Goal: Task Accomplishment & Management: Manage account settings

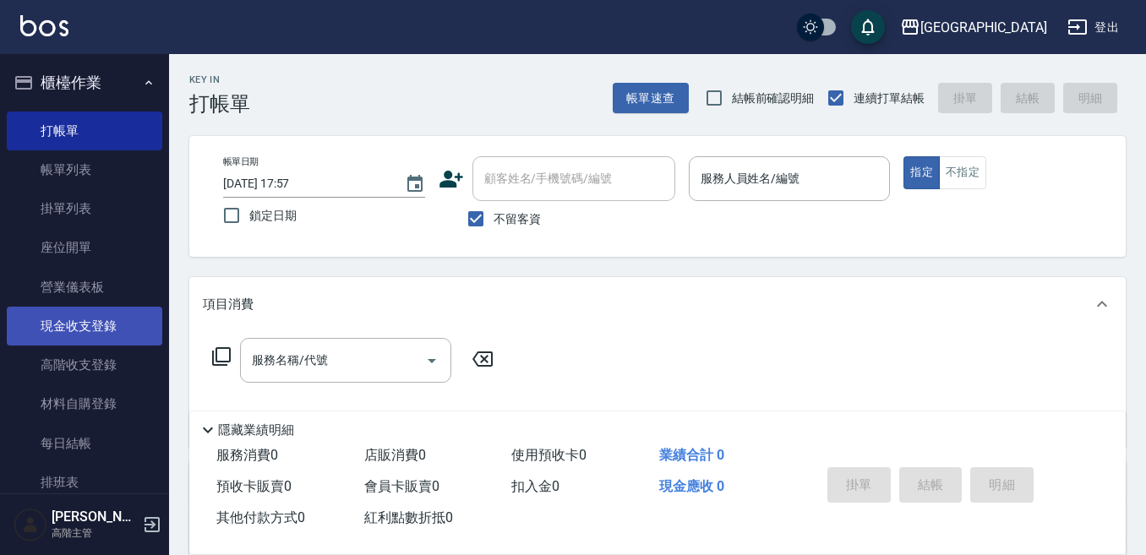
click at [120, 314] on link "現金收支登錄" at bounding box center [84, 326] width 155 height 39
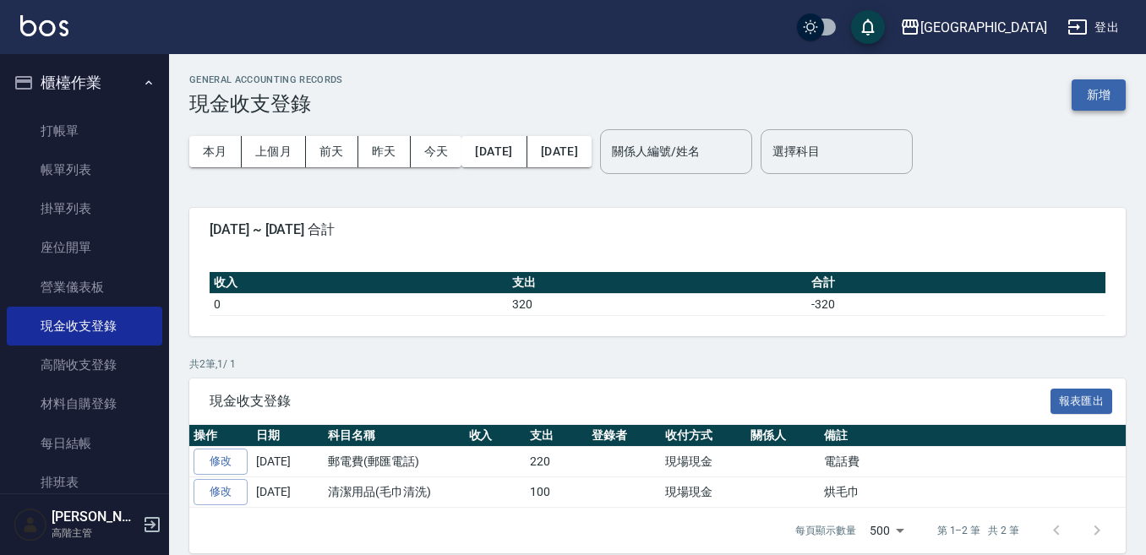
click at [1102, 97] on button "新增" at bounding box center [1098, 94] width 54 height 31
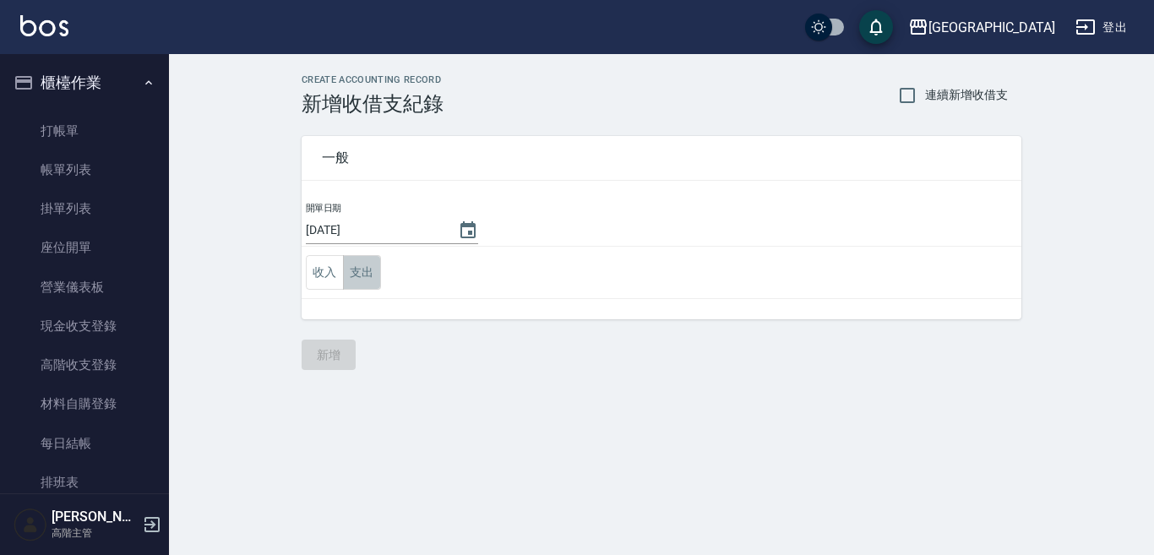
click at [345, 274] on button "支出" at bounding box center [362, 272] width 38 height 35
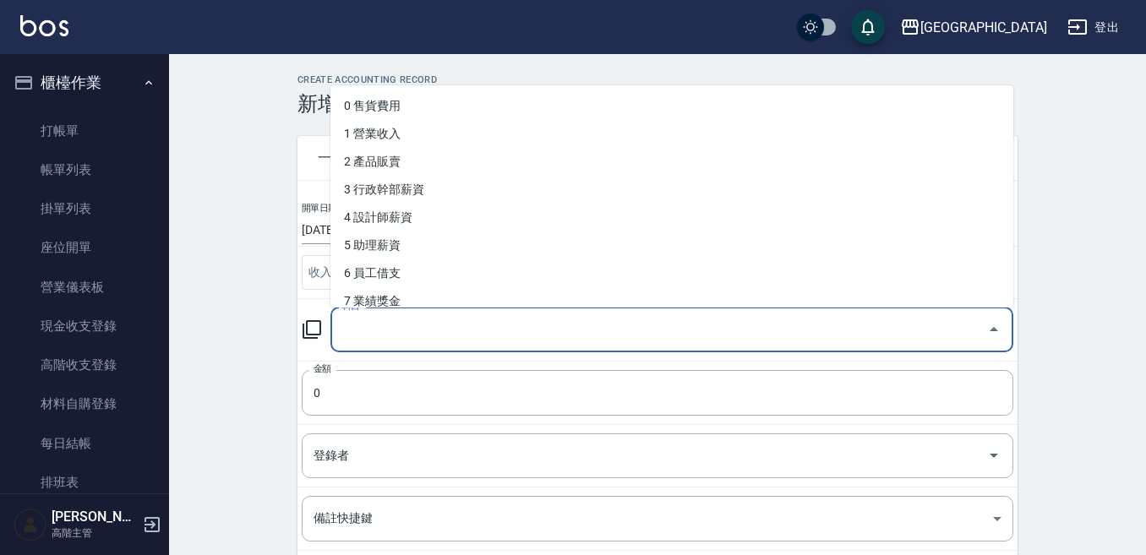
drag, startPoint x: 387, startPoint y: 327, endPoint x: 398, endPoint y: 330, distance: 11.5
click at [387, 331] on input "科目" at bounding box center [659, 330] width 642 height 30
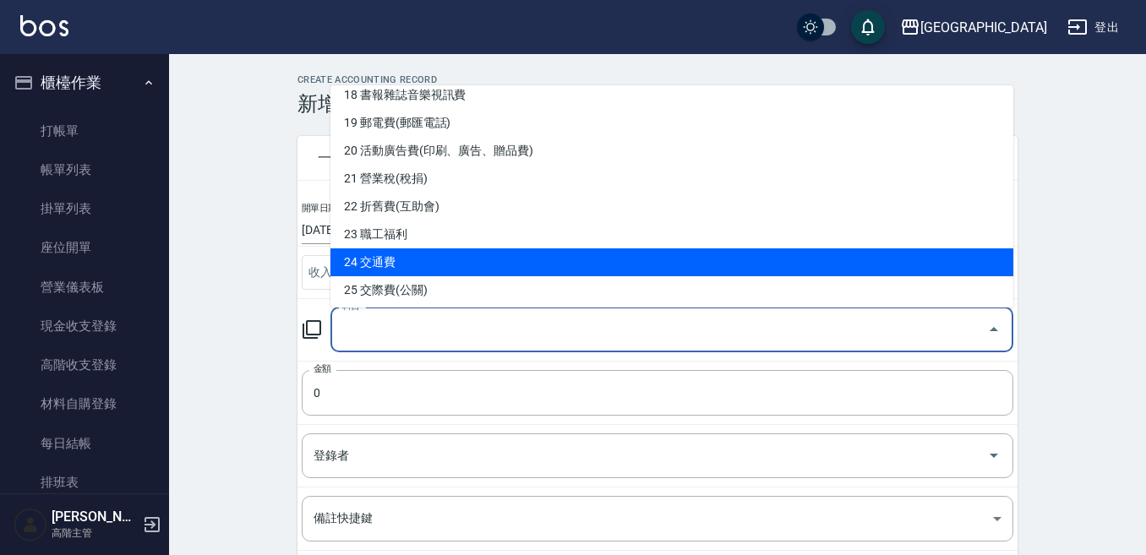
scroll to position [428, 0]
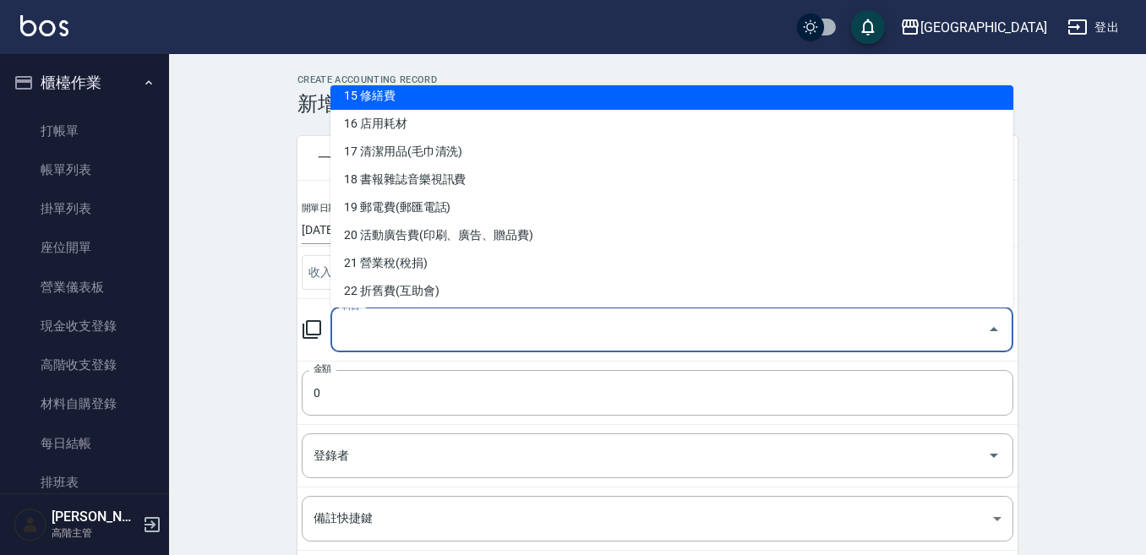
click at [390, 95] on li "15 修繕費" at bounding box center [671, 96] width 683 height 28
type input "15 修繕費"
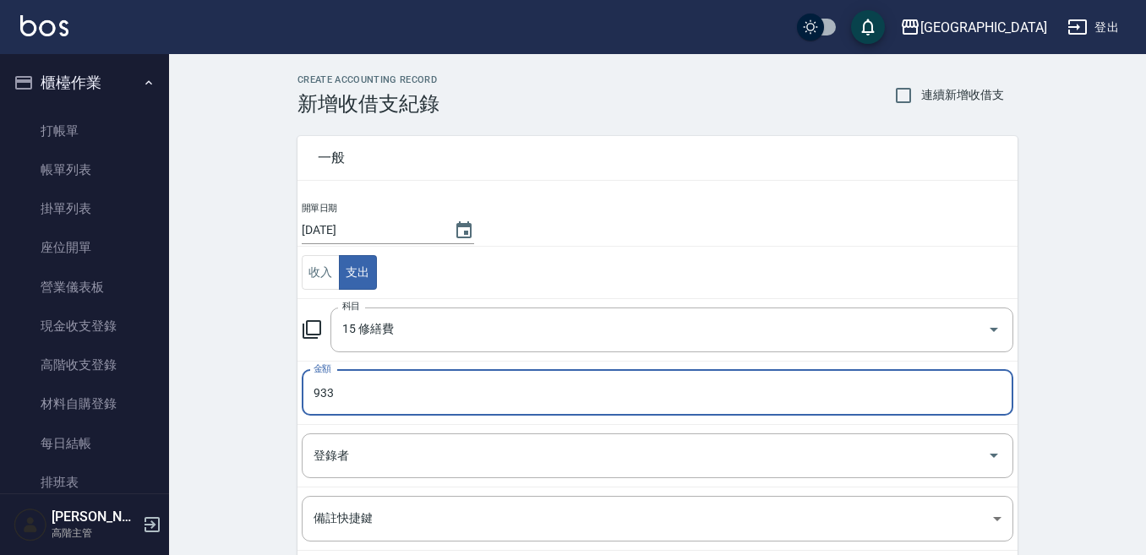
type input "933"
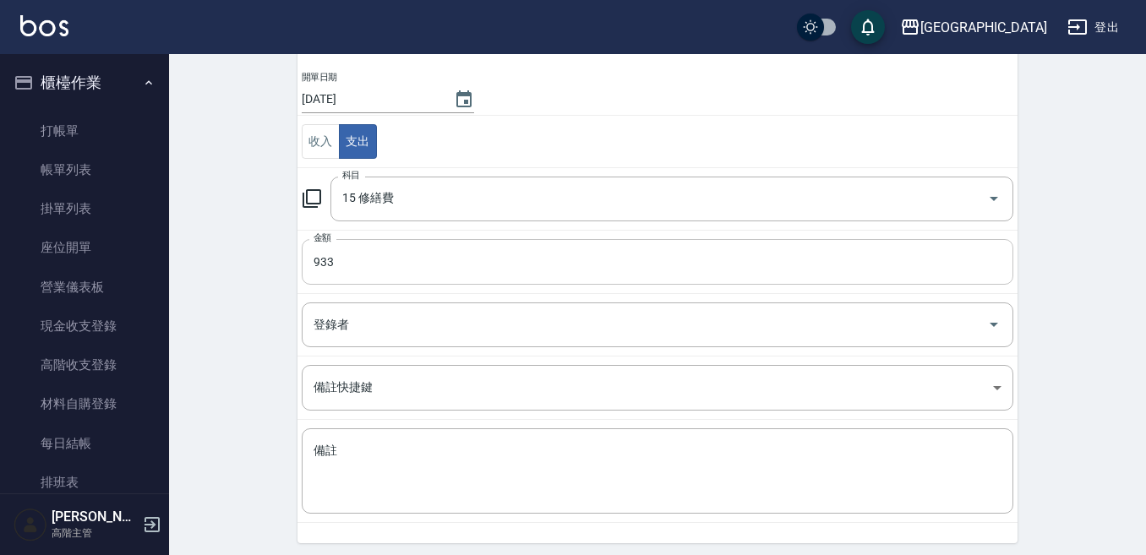
scroll to position [169, 0]
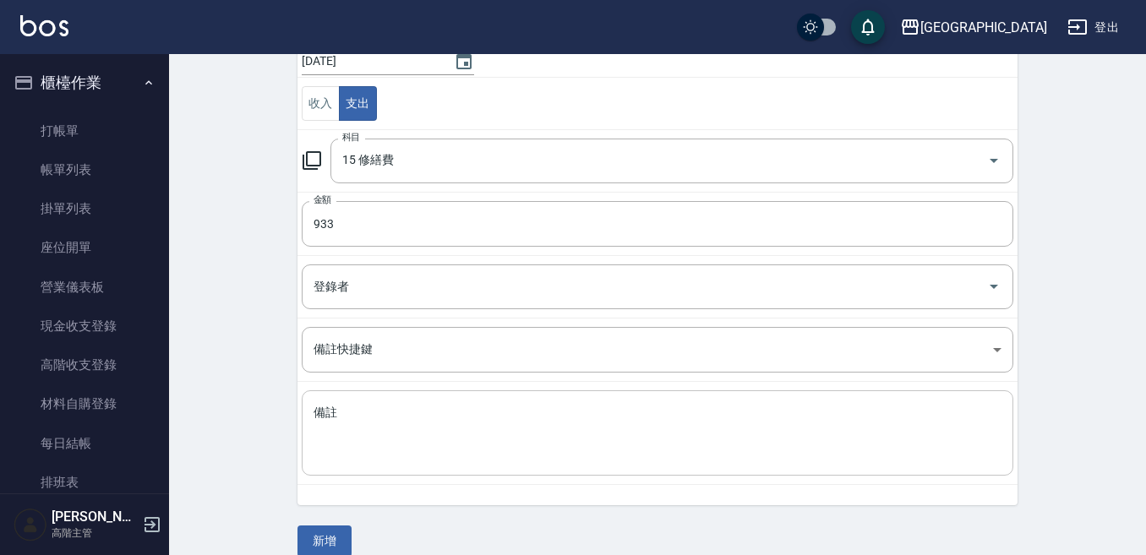
click at [378, 405] on textarea "備註" at bounding box center [657, 433] width 688 height 57
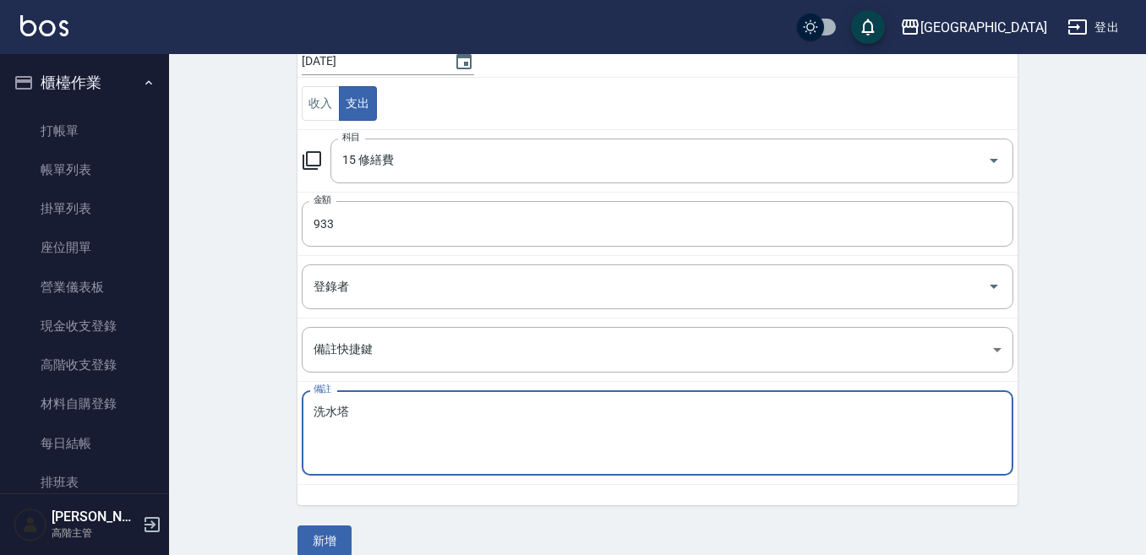
click at [364, 411] on textarea "洗水塔" at bounding box center [657, 433] width 688 height 57
type textarea "洗水塔費用"
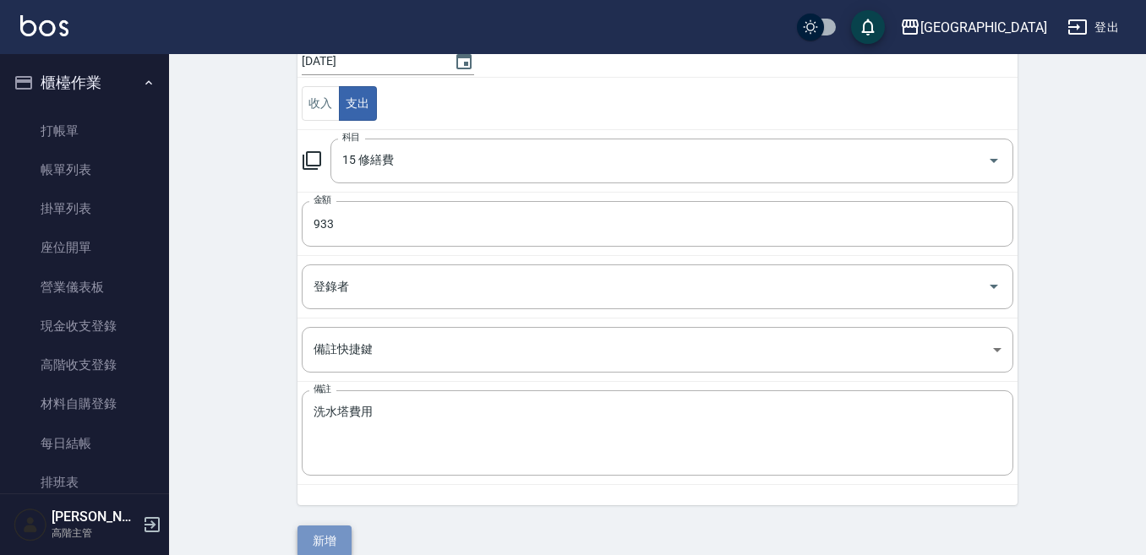
click at [323, 536] on button "新增" at bounding box center [324, 541] width 54 height 31
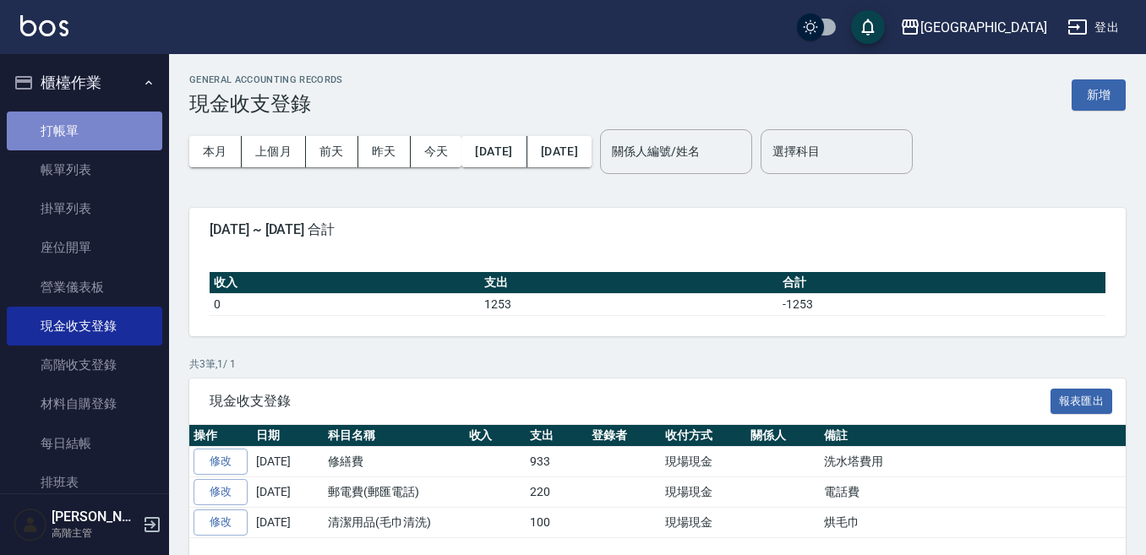
click at [93, 142] on link "打帳單" at bounding box center [84, 131] width 155 height 39
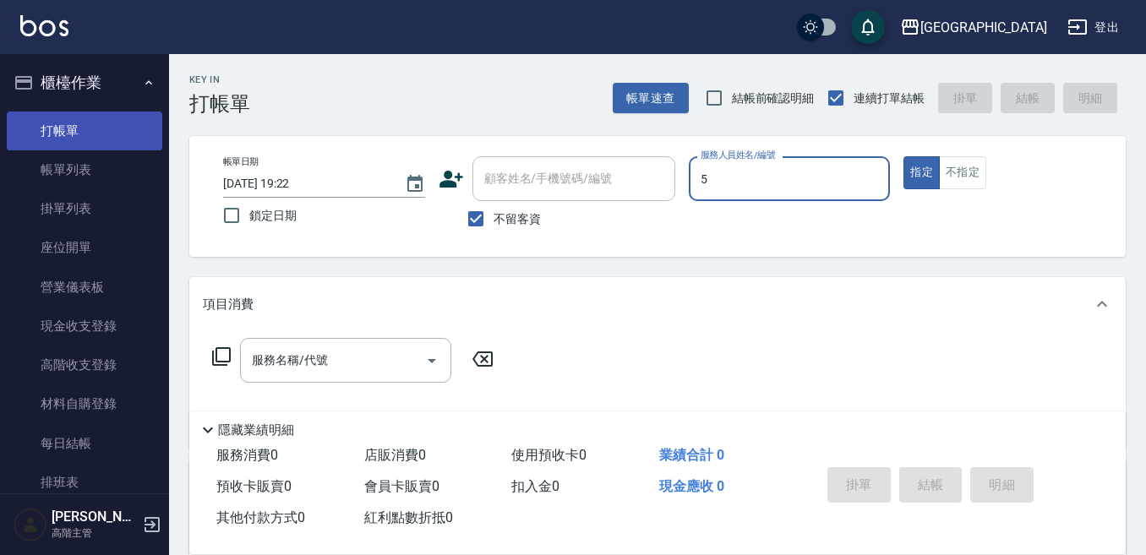
type input "中號-5"
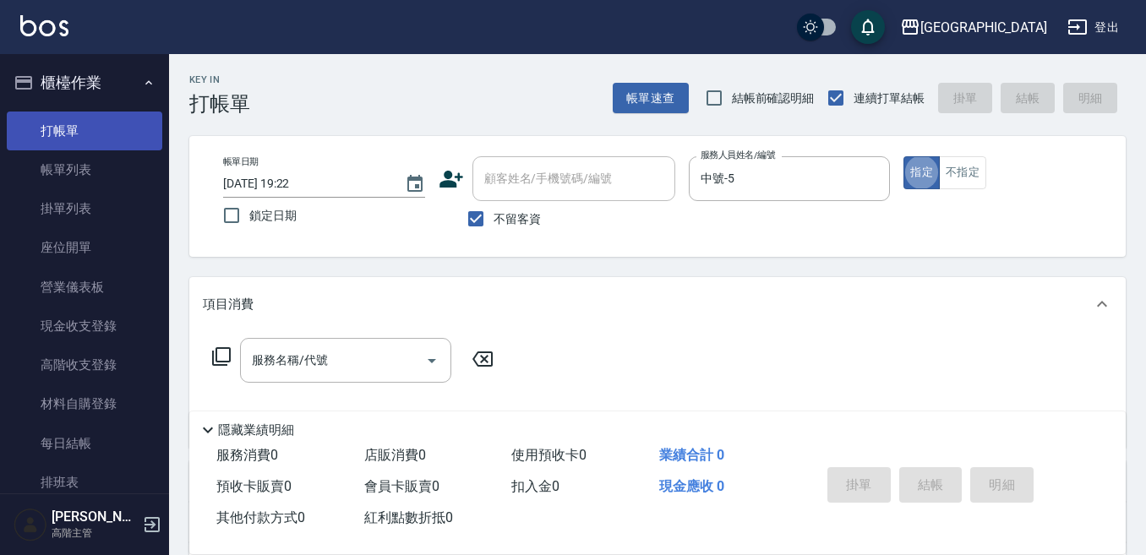
type button "true"
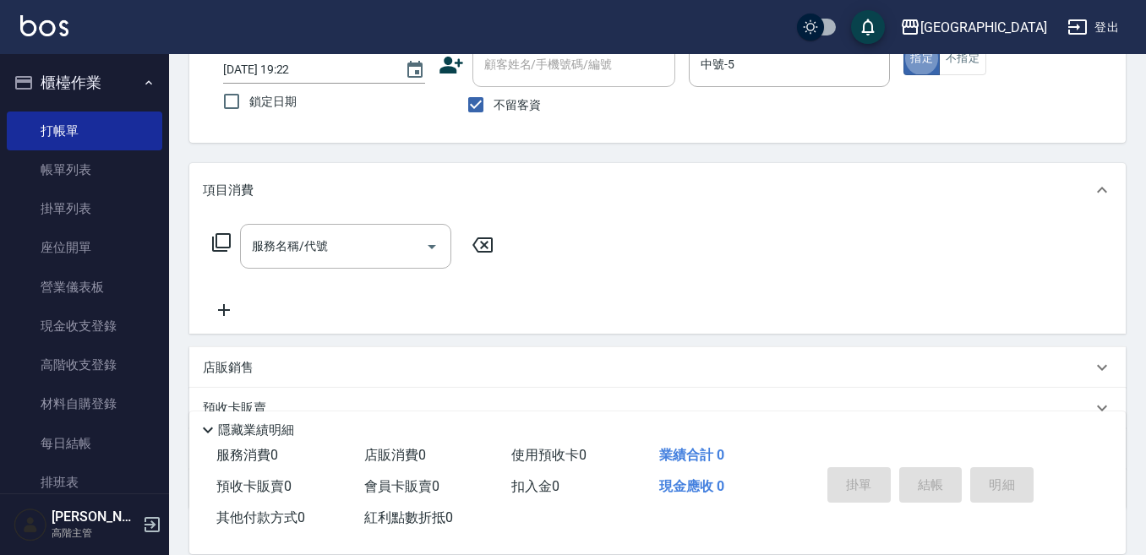
scroll to position [84, 0]
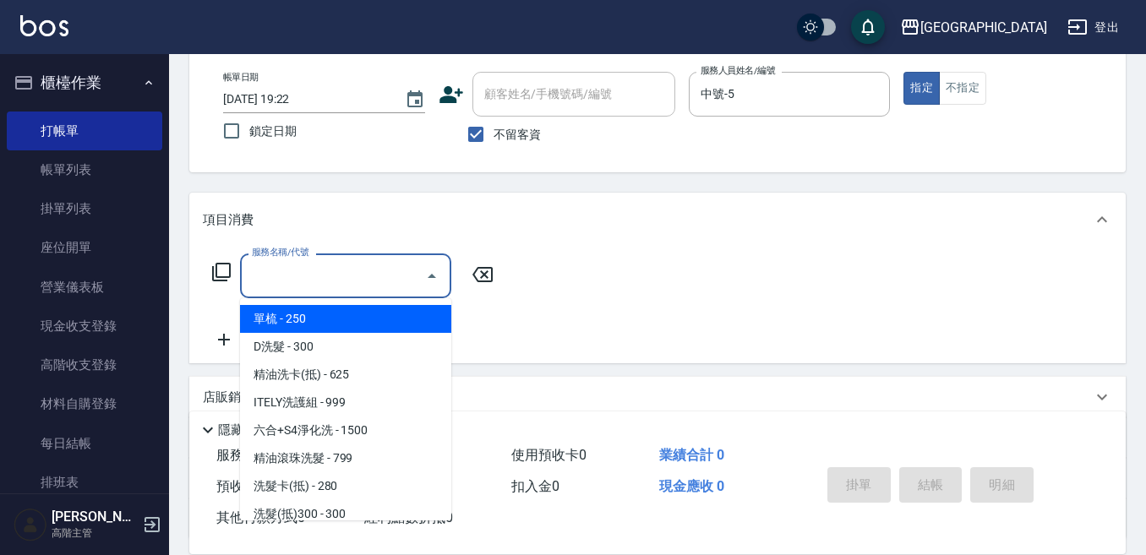
click at [357, 276] on input "服務名稱/代號" at bounding box center [333, 276] width 171 height 30
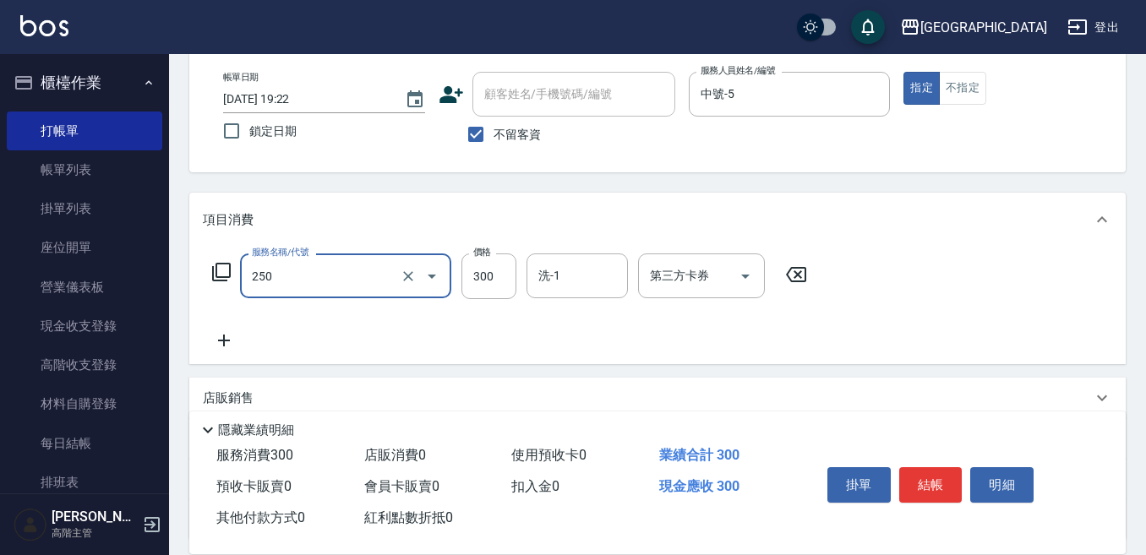
type input "日式洗髮(250)"
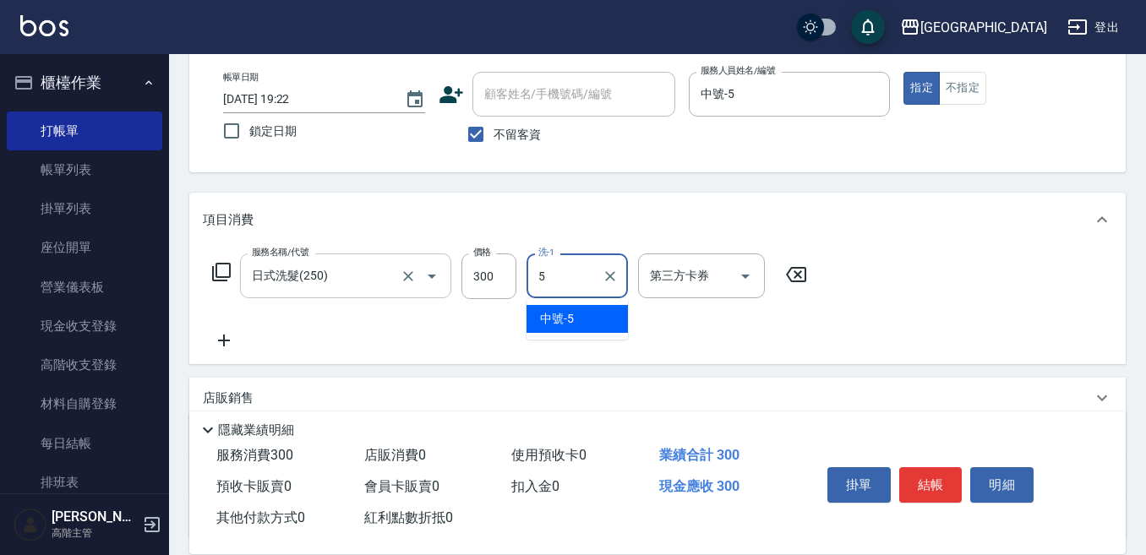
type input "中號-5"
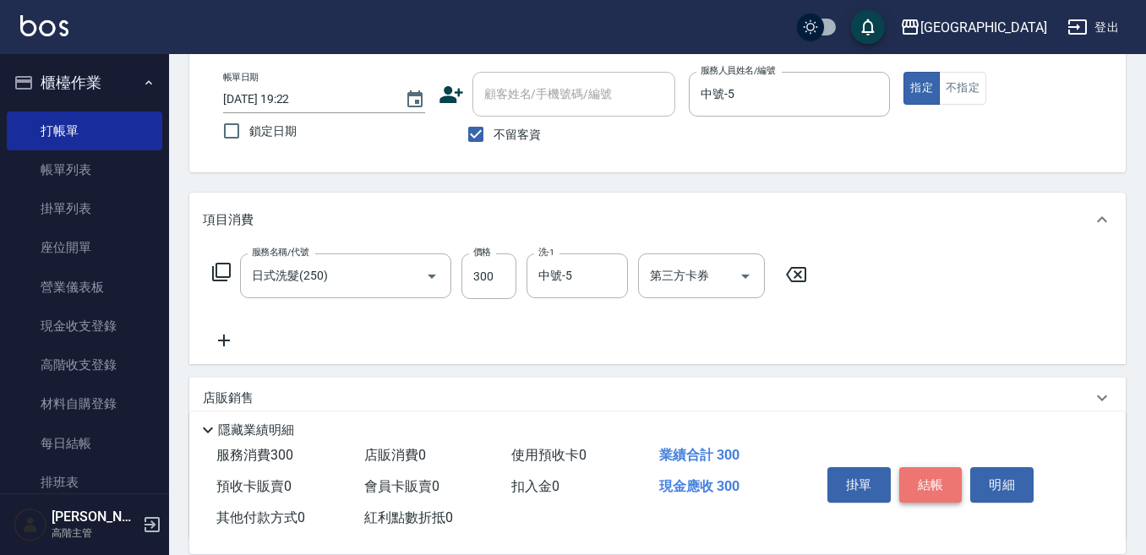
click at [917, 468] on button "結帳" at bounding box center [930, 484] width 63 height 35
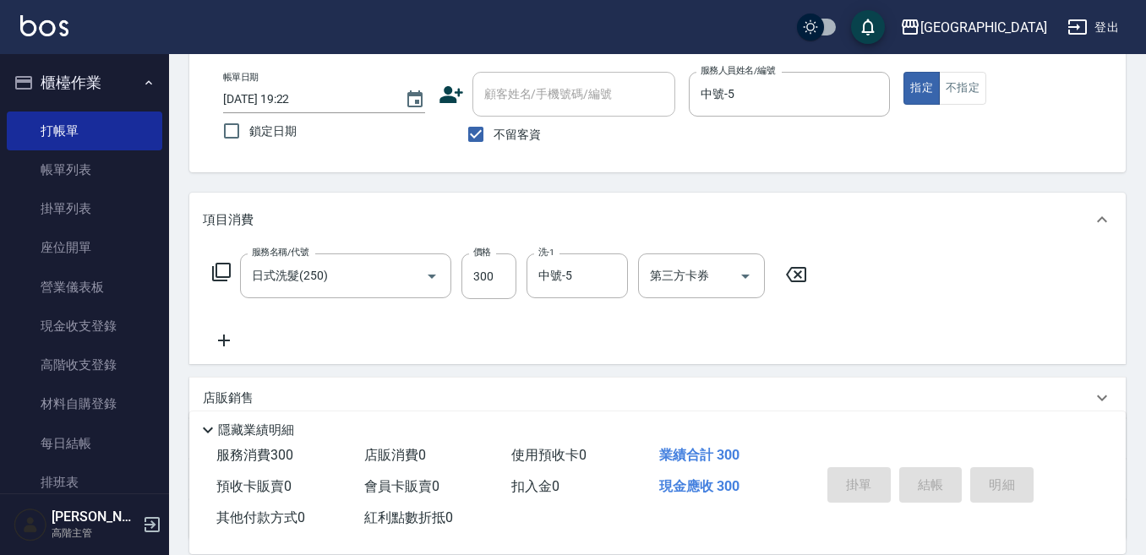
type input "[DATE] 19:26"
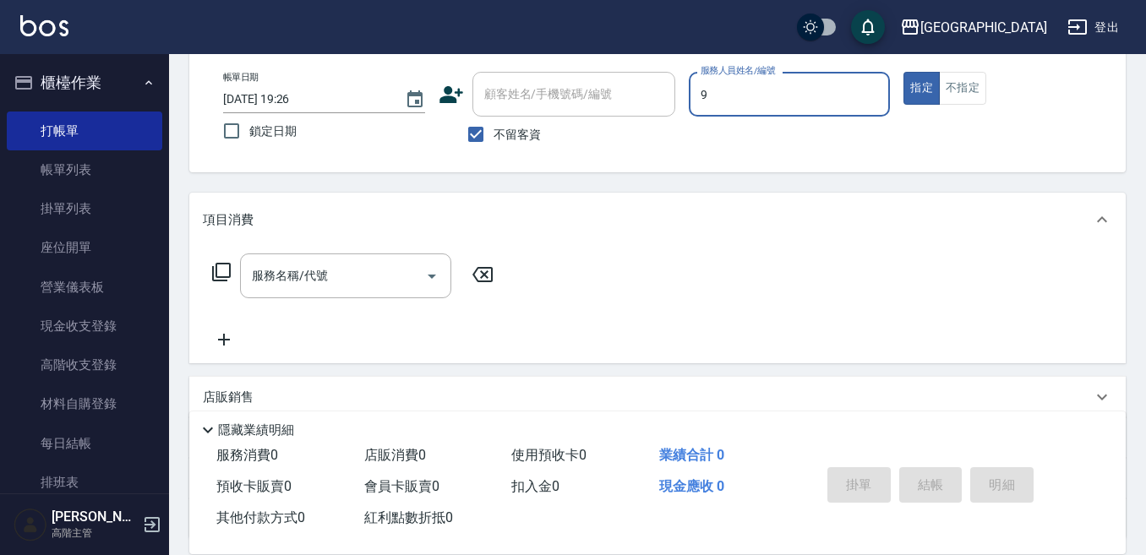
type input "Winnie-9"
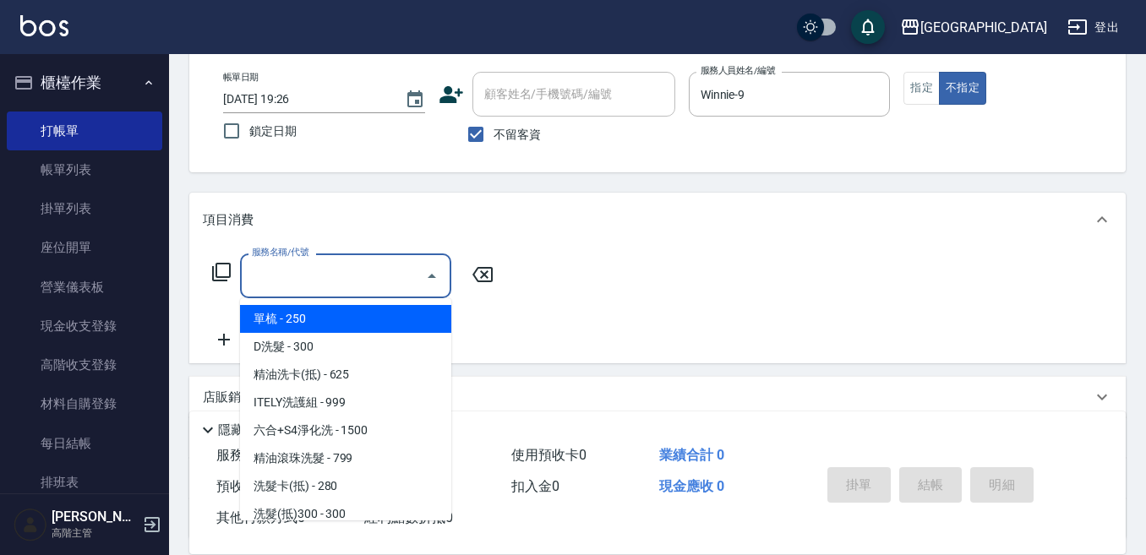
click at [324, 281] on input "服務名稱/代號" at bounding box center [333, 276] width 171 height 30
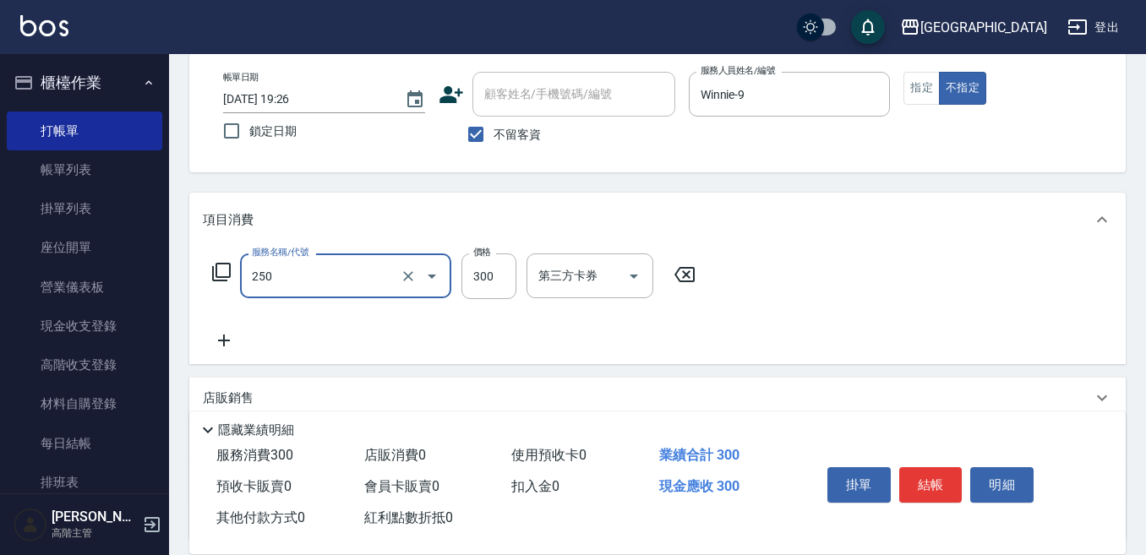
type input "日式洗髮(250)"
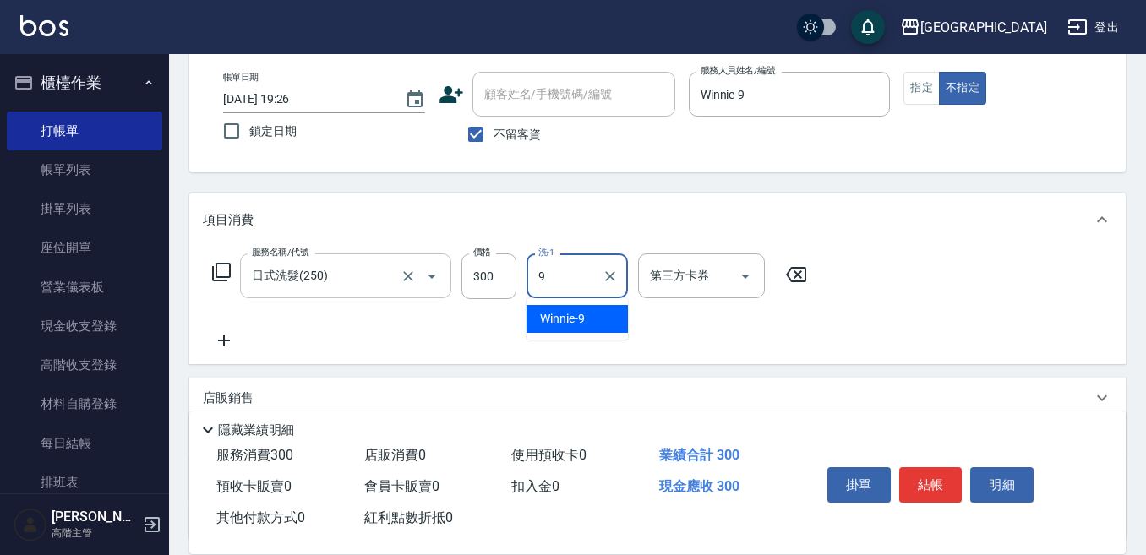
type input "Winnie-9"
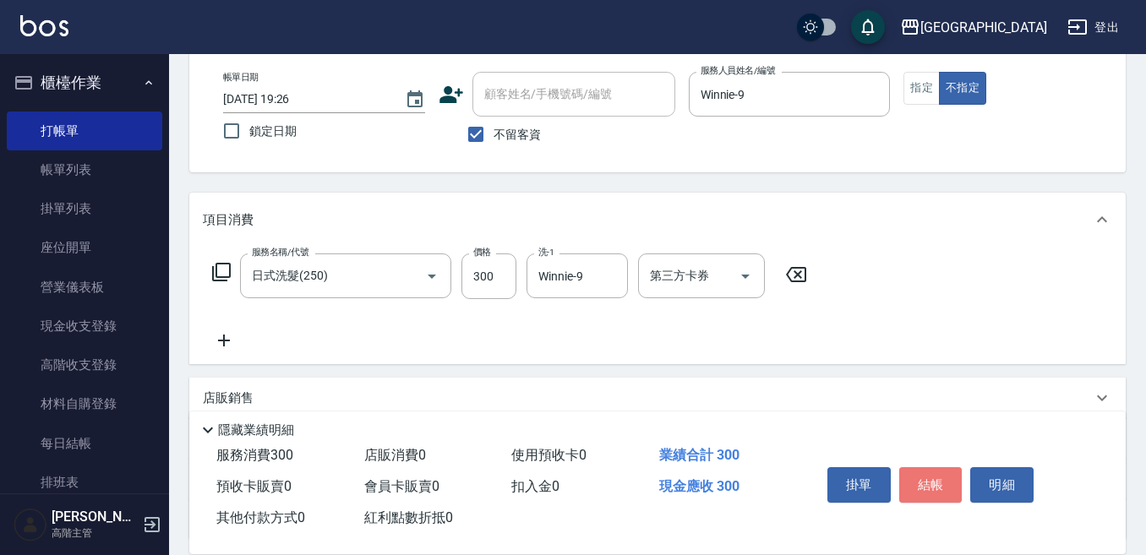
click at [926, 475] on button "結帳" at bounding box center [930, 484] width 63 height 35
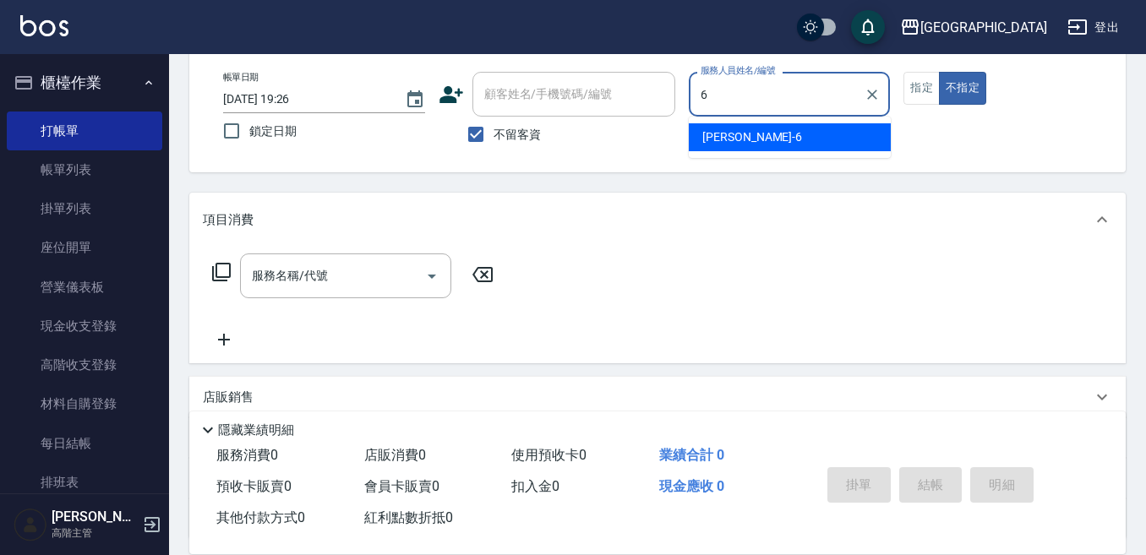
type input "6"
type button "false"
type input "[PERSON_NAME]-6"
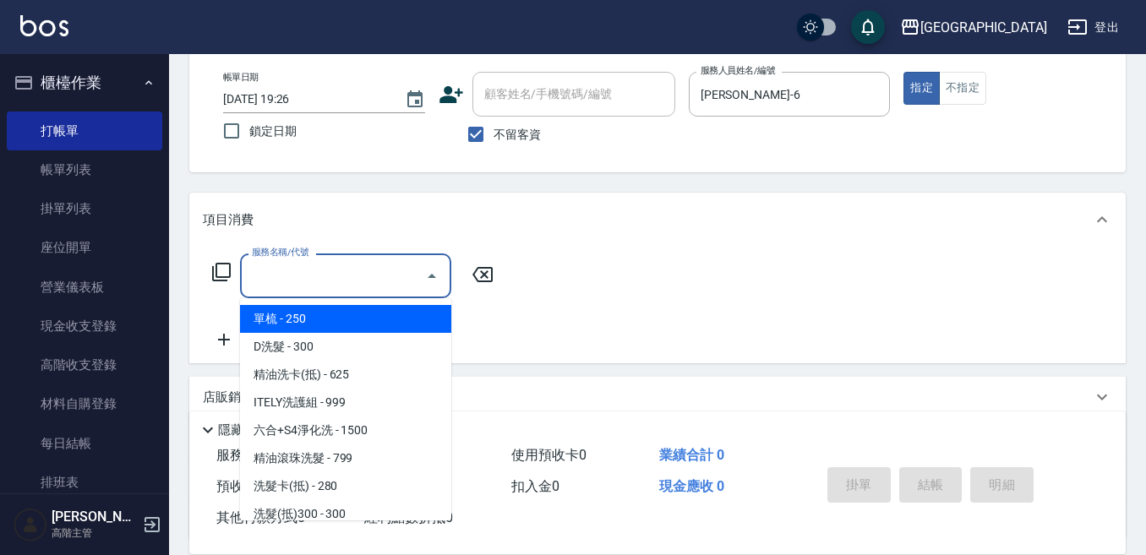
click at [341, 285] on input "服務名稱/代號" at bounding box center [333, 276] width 171 height 30
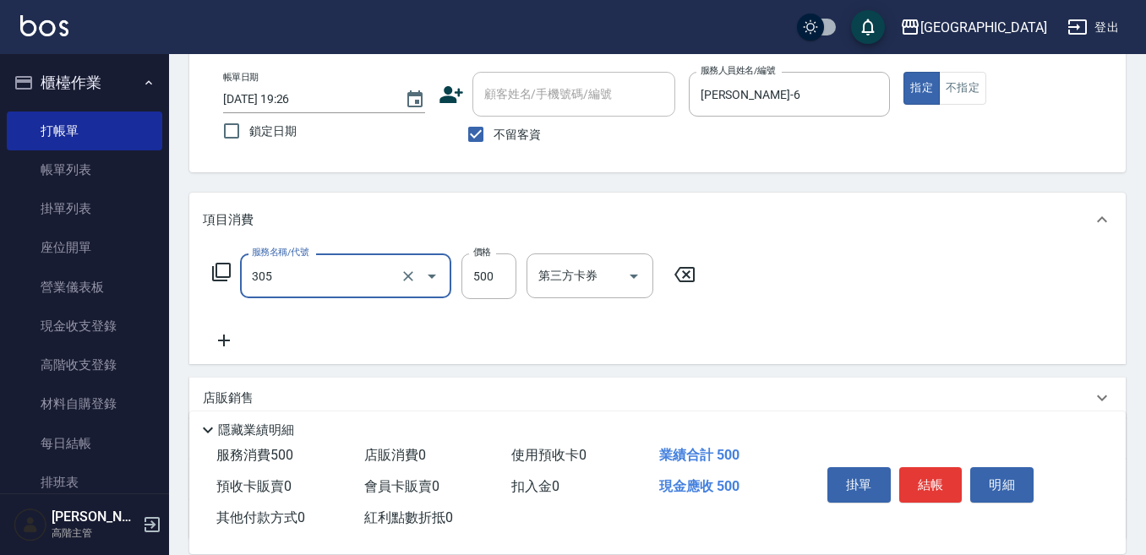
type input "剪髮500(305)"
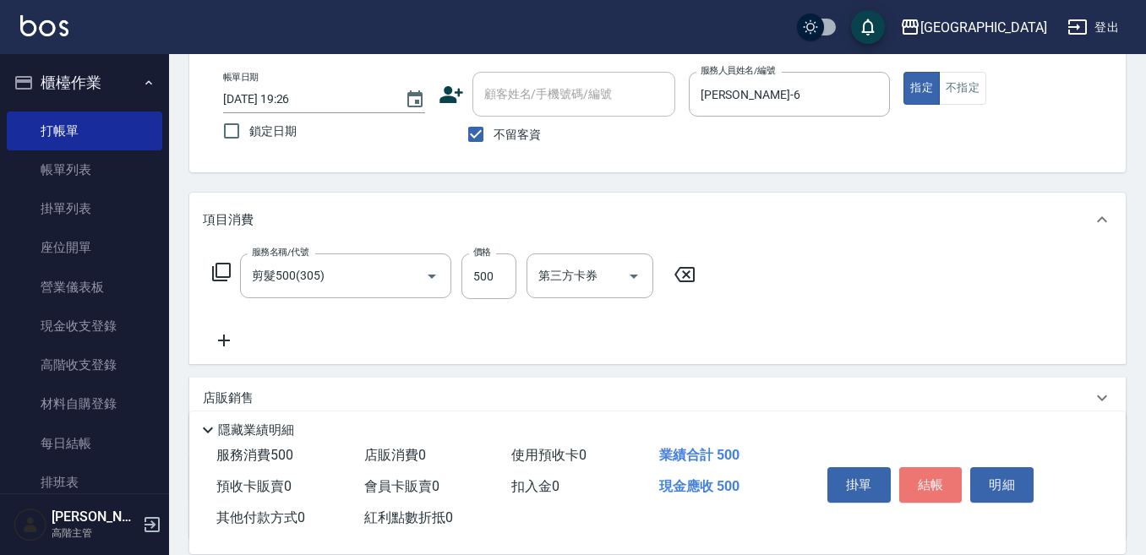
click at [926, 467] on button "結帳" at bounding box center [930, 484] width 63 height 35
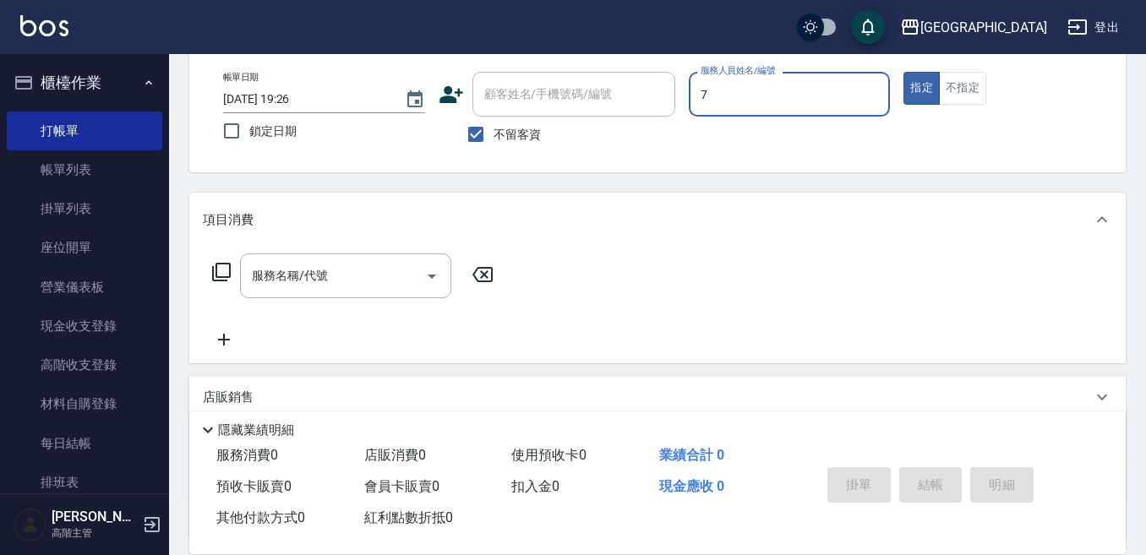
type input "Ruby-7"
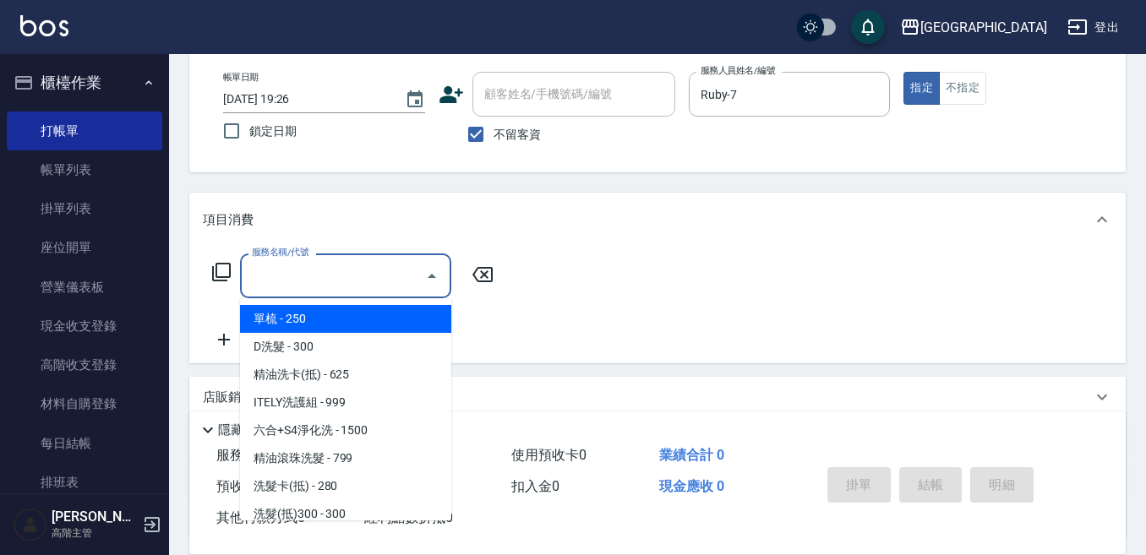
click at [297, 291] on input "服務名稱/代號" at bounding box center [333, 276] width 171 height 30
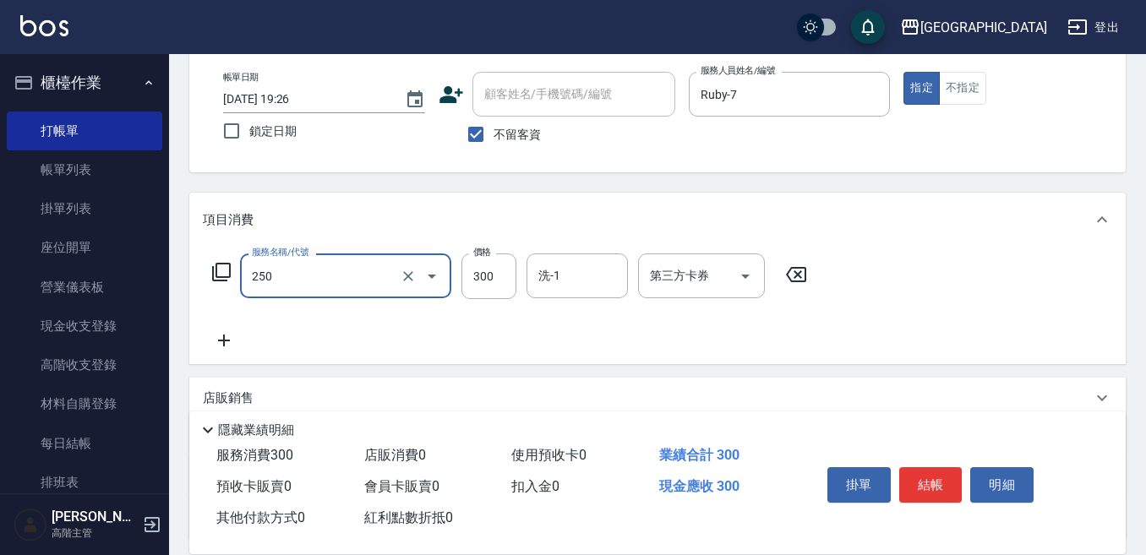
type input "日式洗髮(250)"
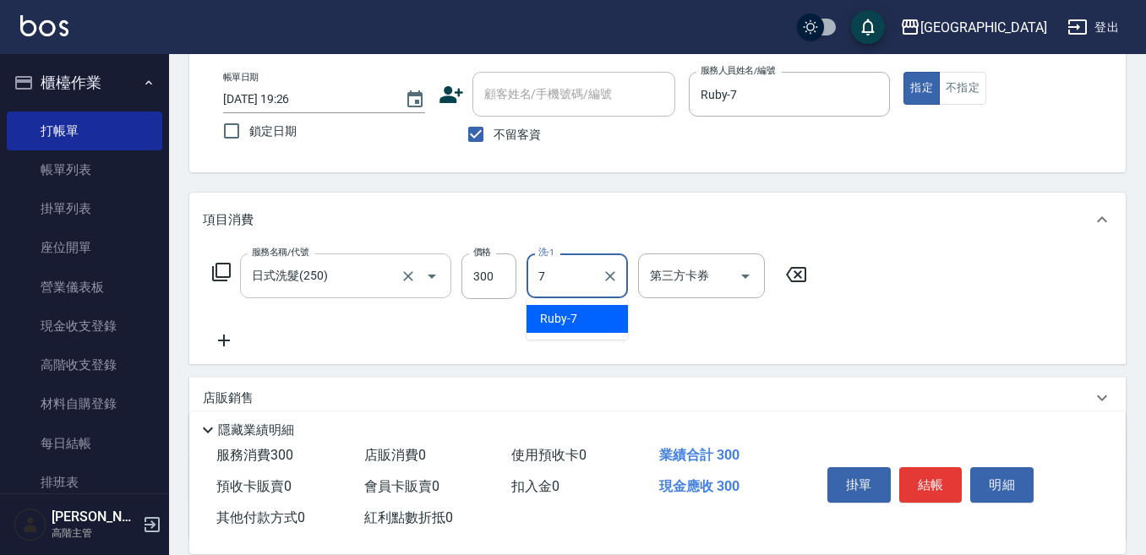
type input "Ruby-7"
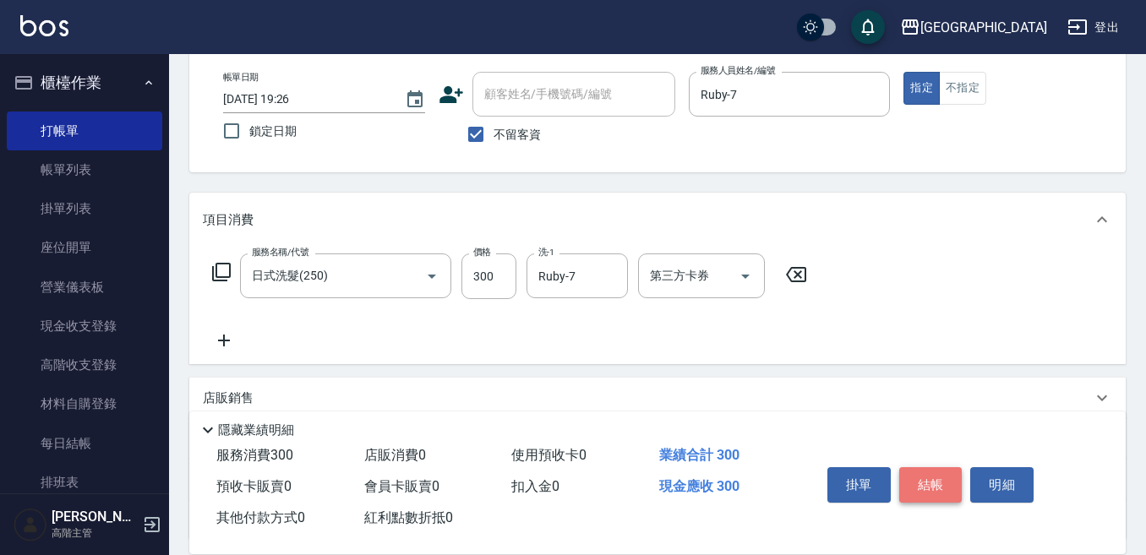
click at [938, 475] on button "結帳" at bounding box center [930, 484] width 63 height 35
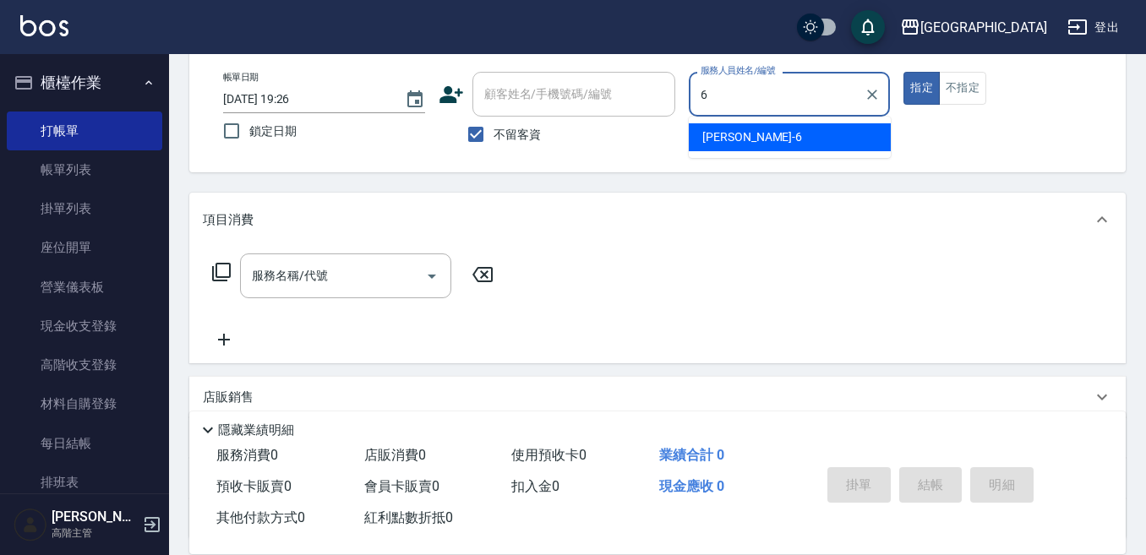
type input "[PERSON_NAME]-6"
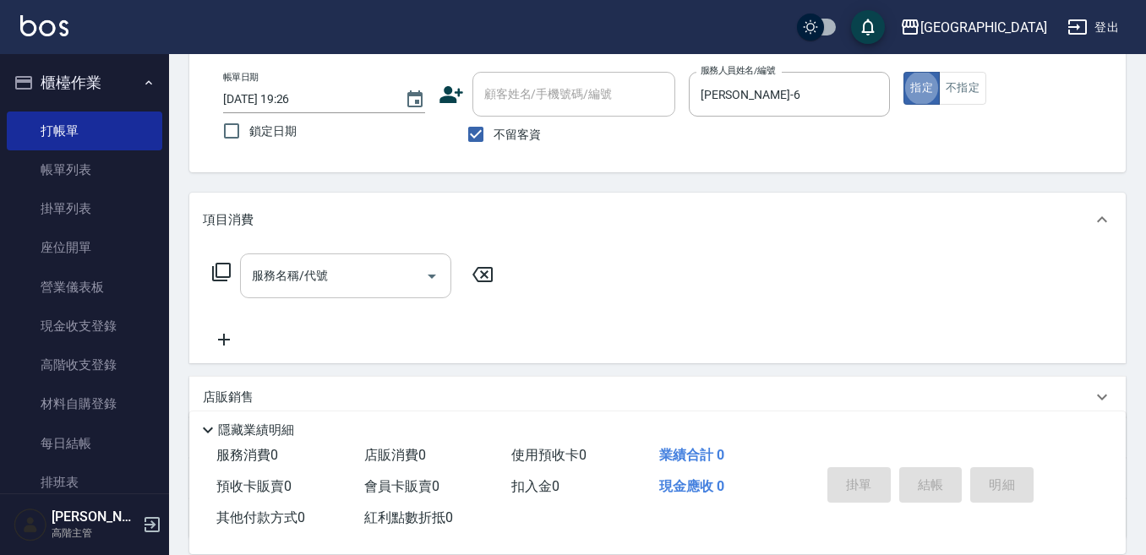
click at [319, 280] on input "服務名稱/代號" at bounding box center [333, 276] width 171 height 30
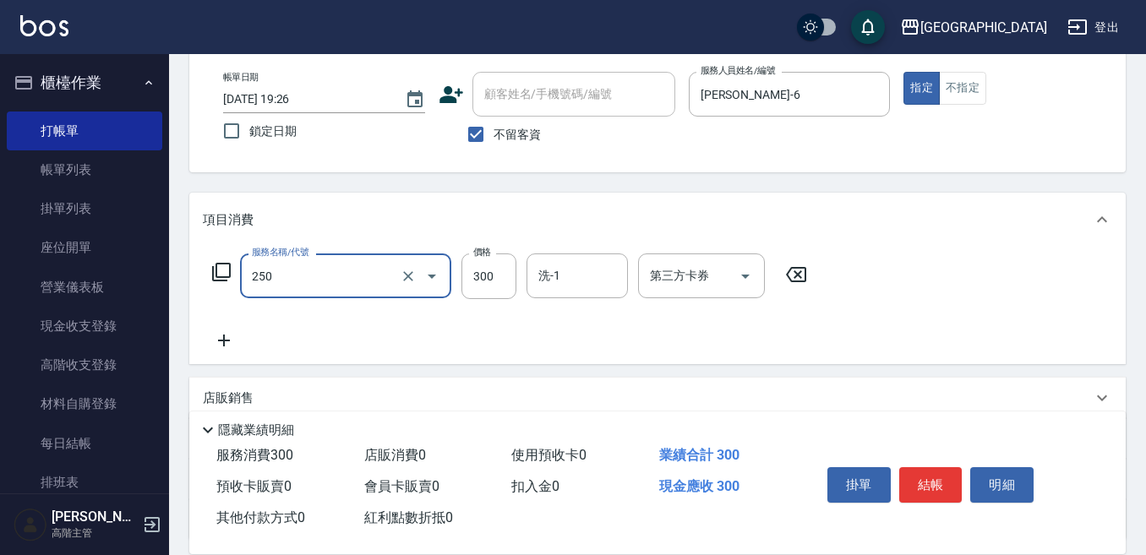
type input "日式洗髮(250)"
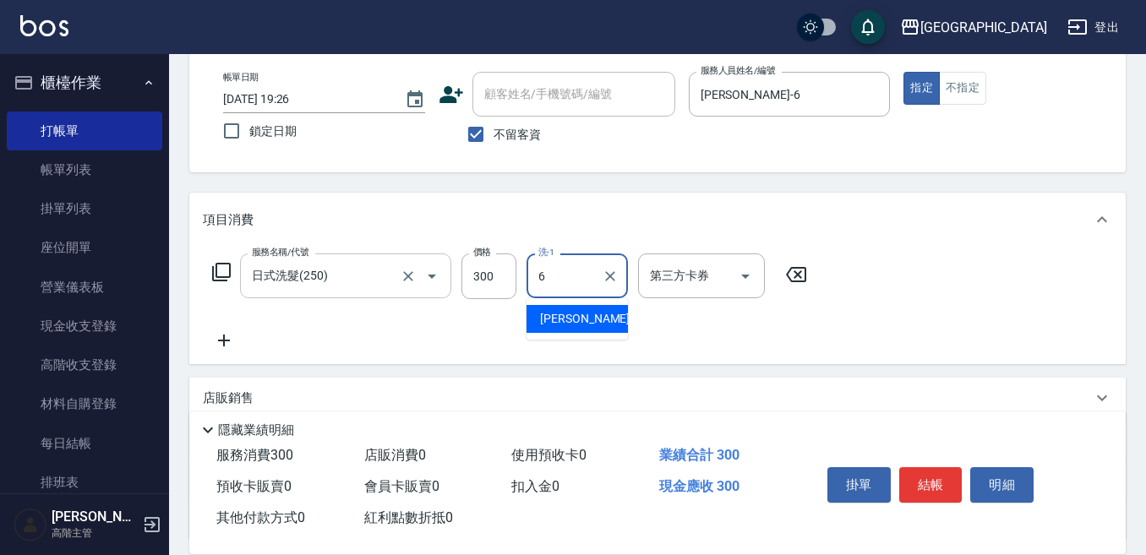
type input "[PERSON_NAME]-6"
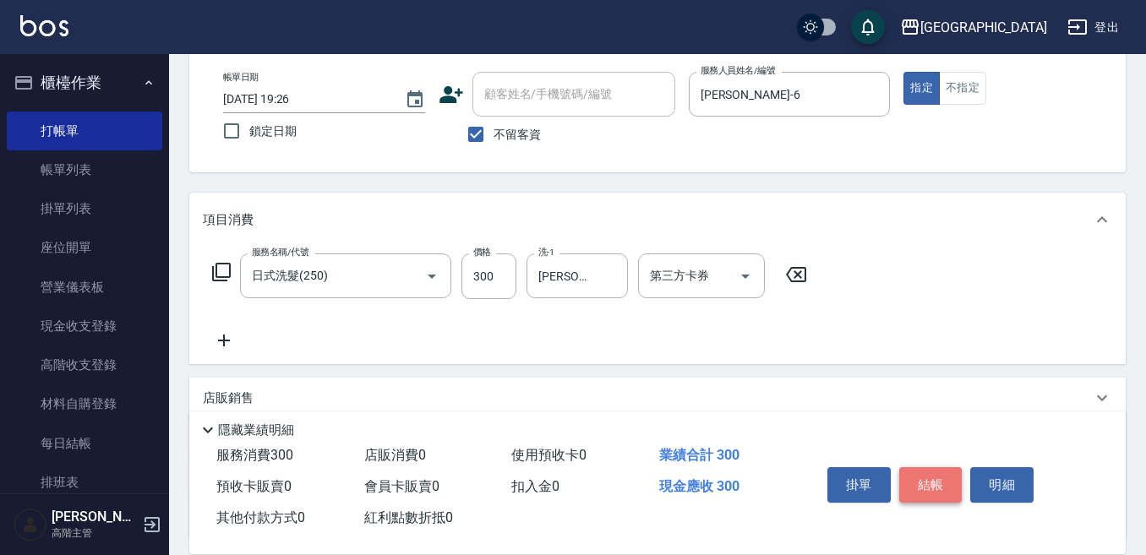
click at [932, 489] on button "結帳" at bounding box center [930, 484] width 63 height 35
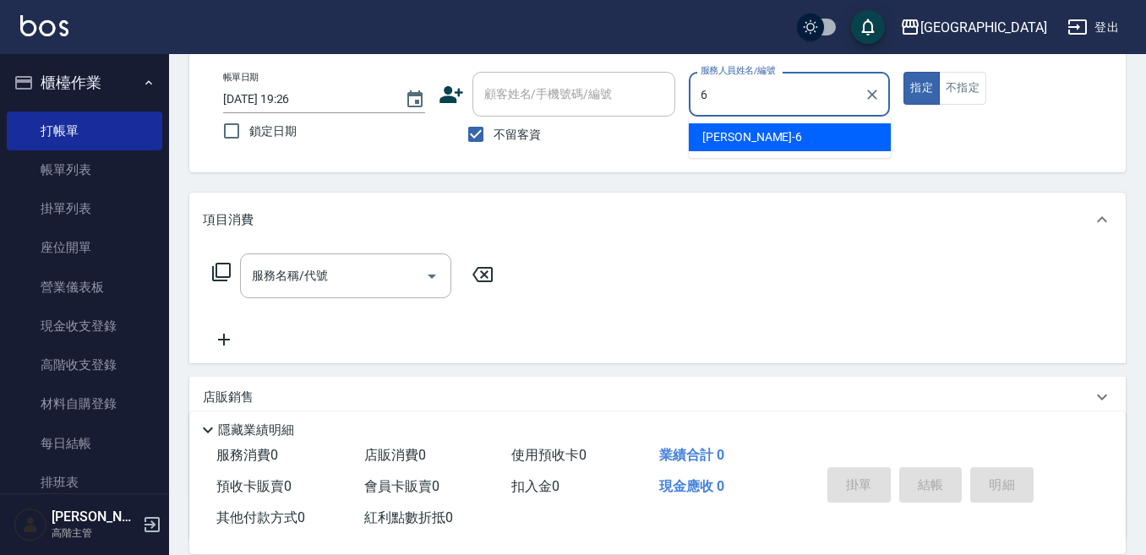
type input "[PERSON_NAME]-6"
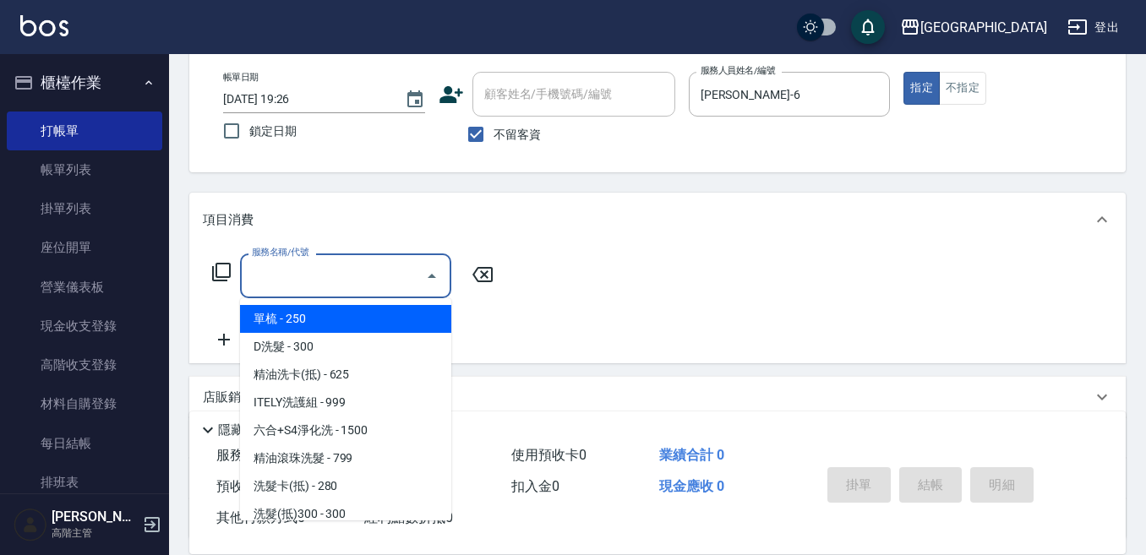
click at [335, 286] on input "服務名稱/代號" at bounding box center [333, 276] width 171 height 30
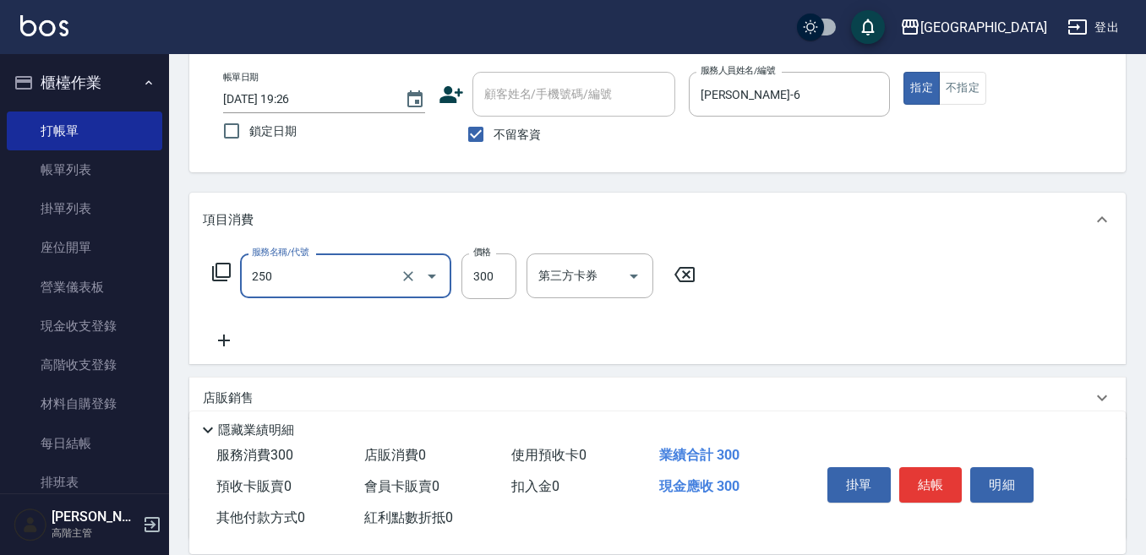
type input "日式洗髮(250)"
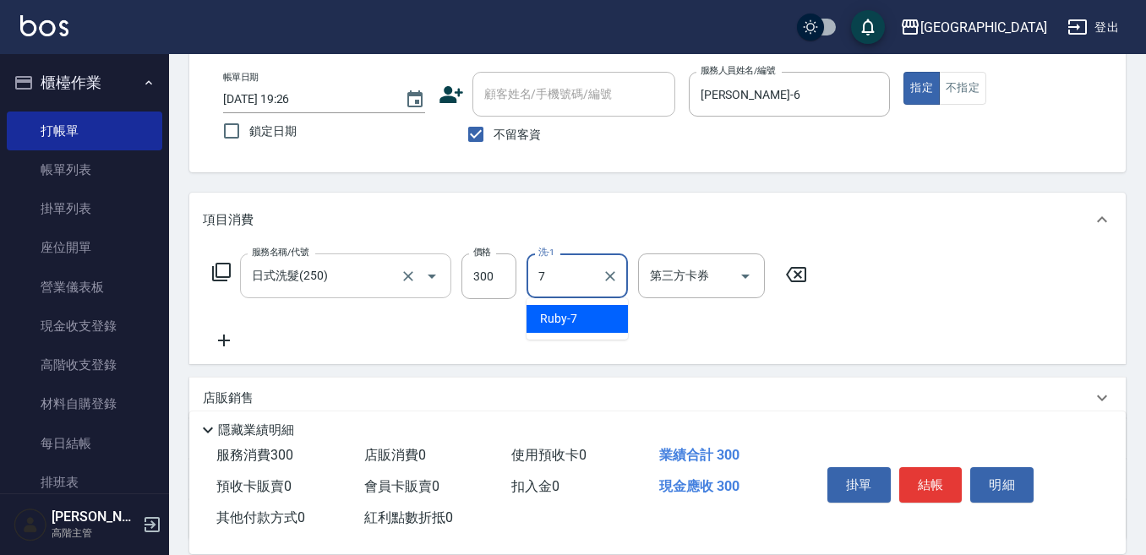
type input "Ruby-7"
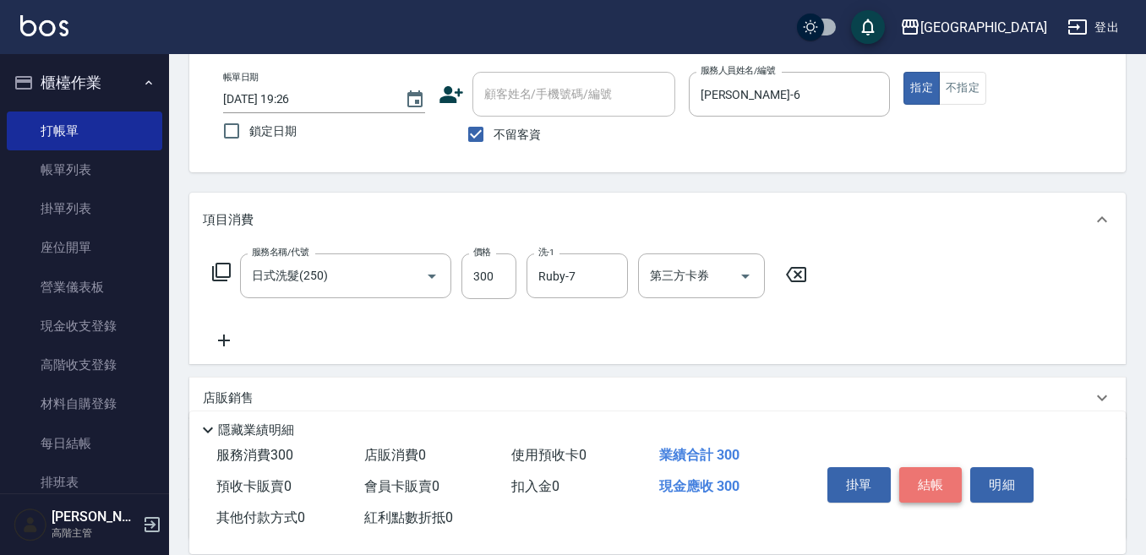
click at [956, 467] on button "結帳" at bounding box center [930, 484] width 63 height 35
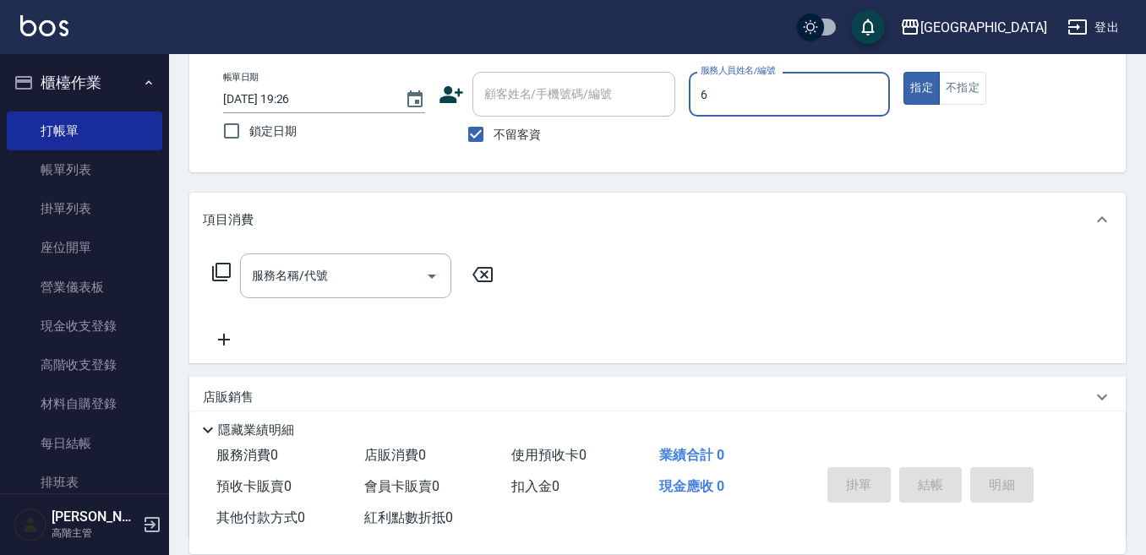
type input "[PERSON_NAME]-6"
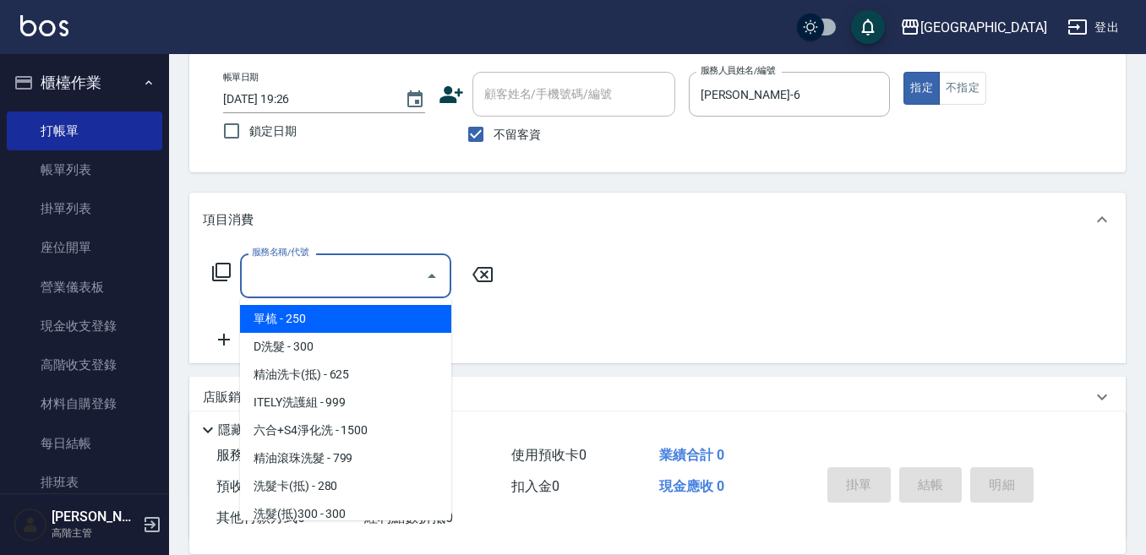
click at [325, 264] on input "服務名稱/代號" at bounding box center [333, 276] width 171 height 30
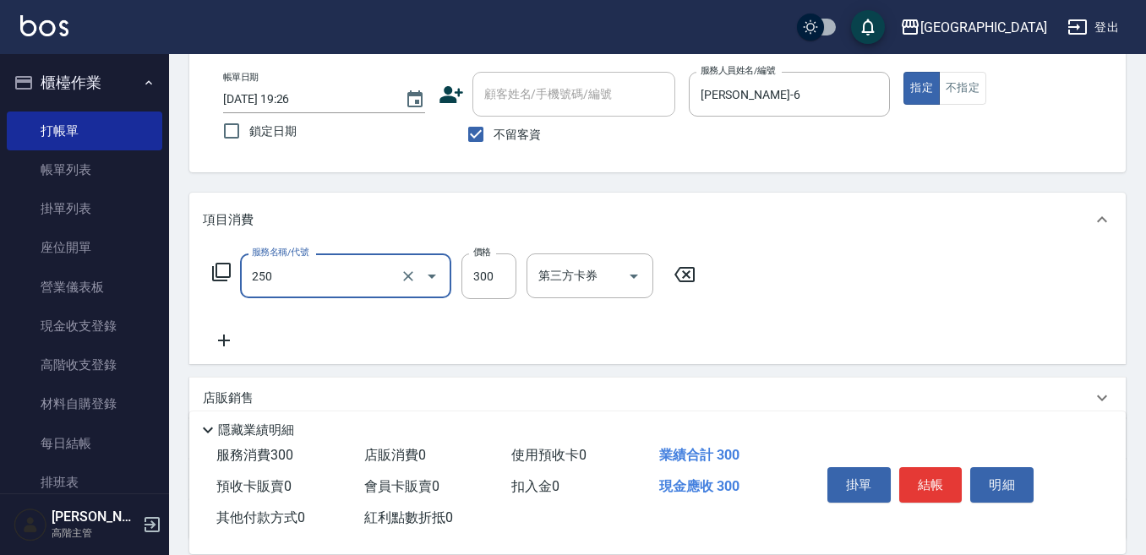
type input "日式洗髮(250)"
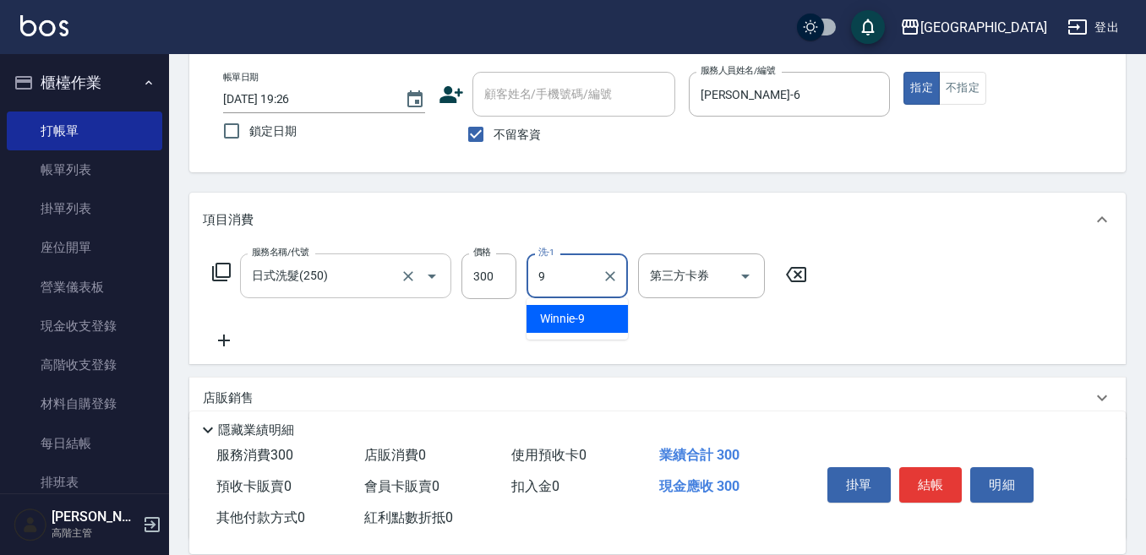
type input "Winnie-9"
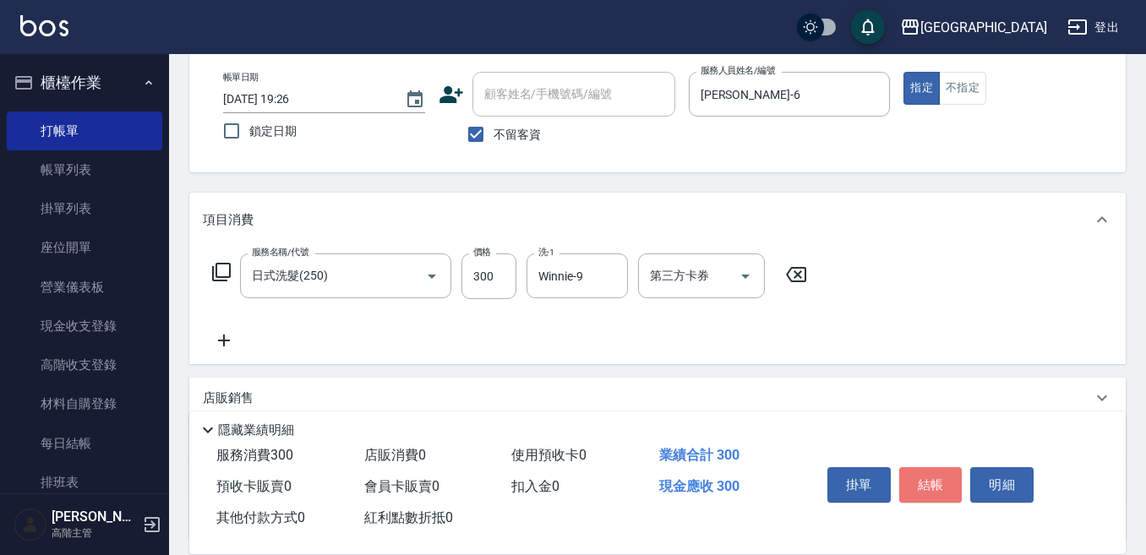
click at [941, 467] on button "結帳" at bounding box center [930, 484] width 63 height 35
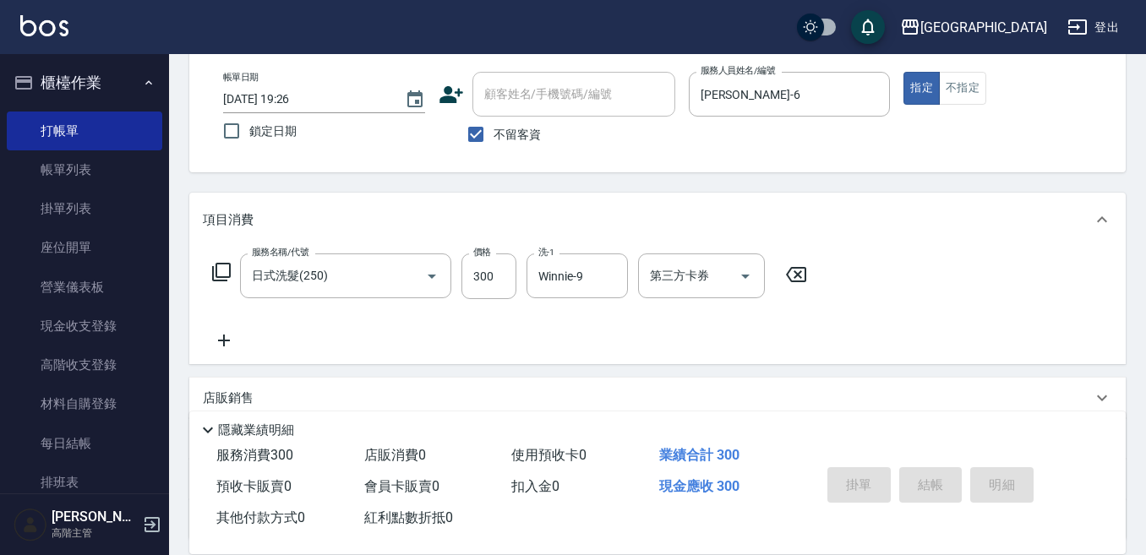
type input "[DATE] 19:27"
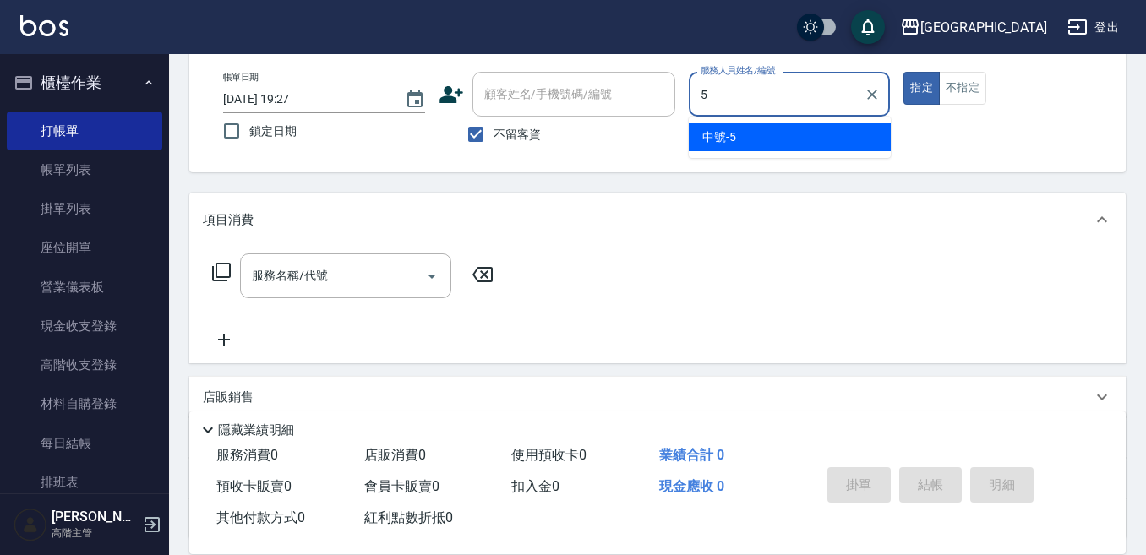
type input "中號-5"
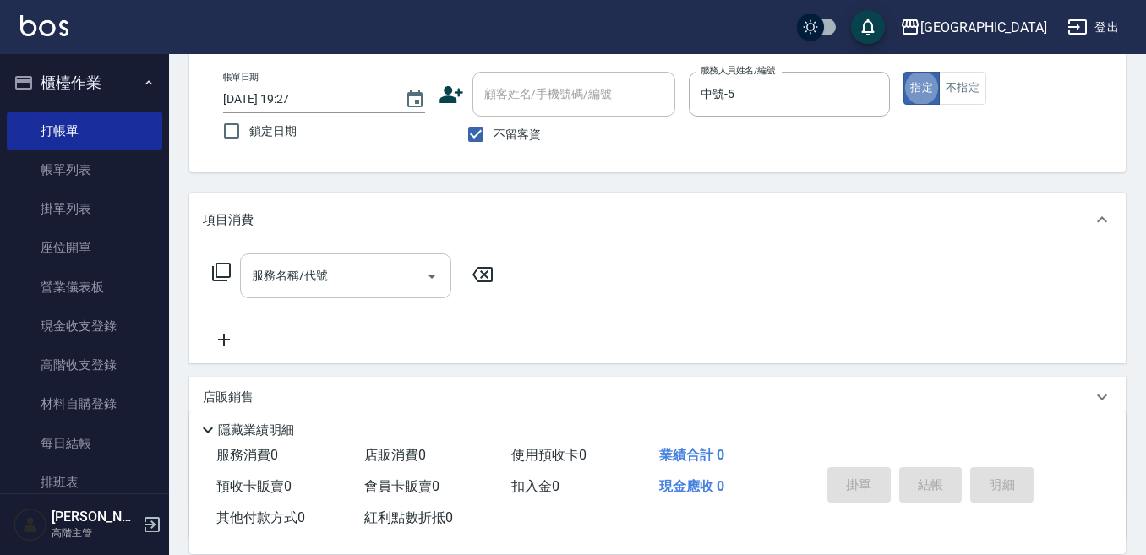
click at [329, 274] on input "服務名稱/代號" at bounding box center [333, 276] width 171 height 30
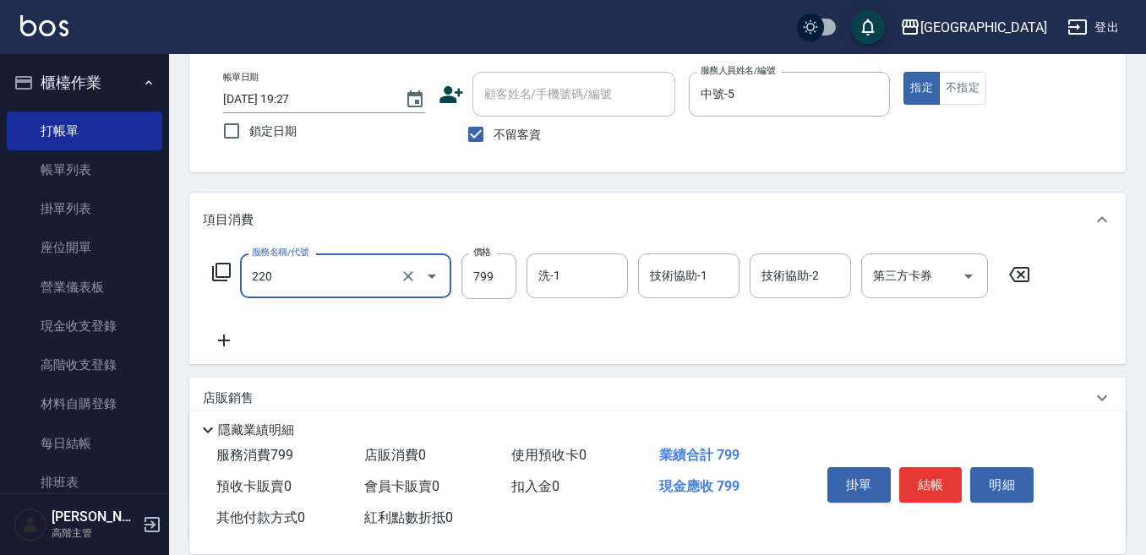
type input "精油滾珠洗髮(220)"
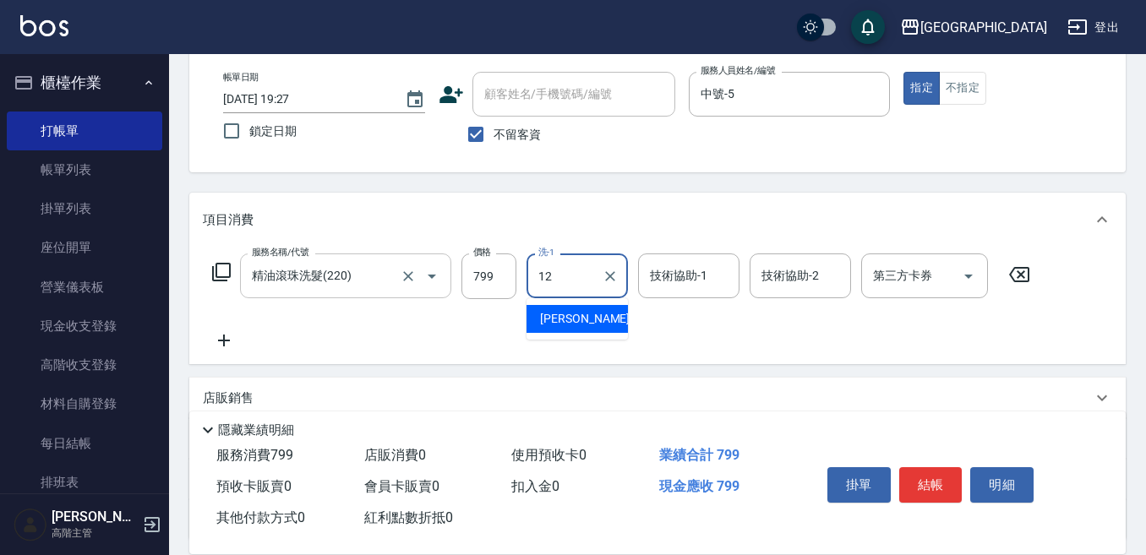
type input "[PERSON_NAME]-12"
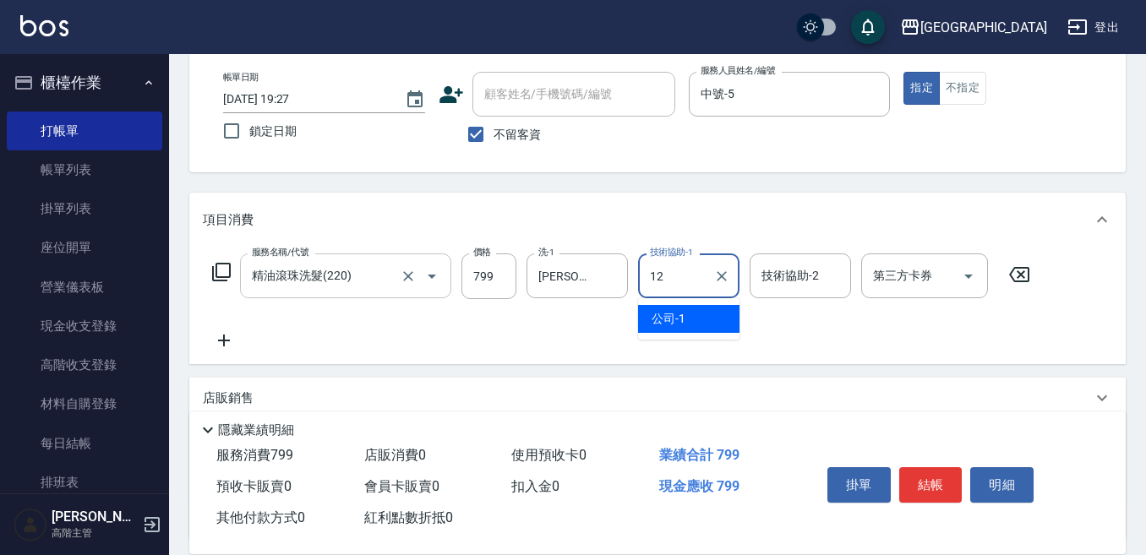
type input "[PERSON_NAME]-12"
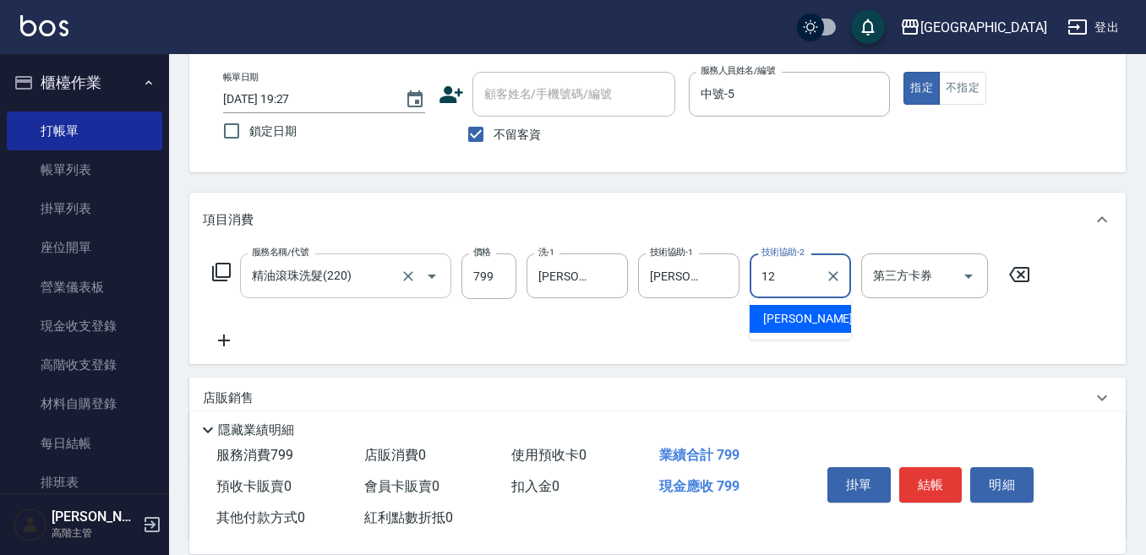
type input "[PERSON_NAME]-12"
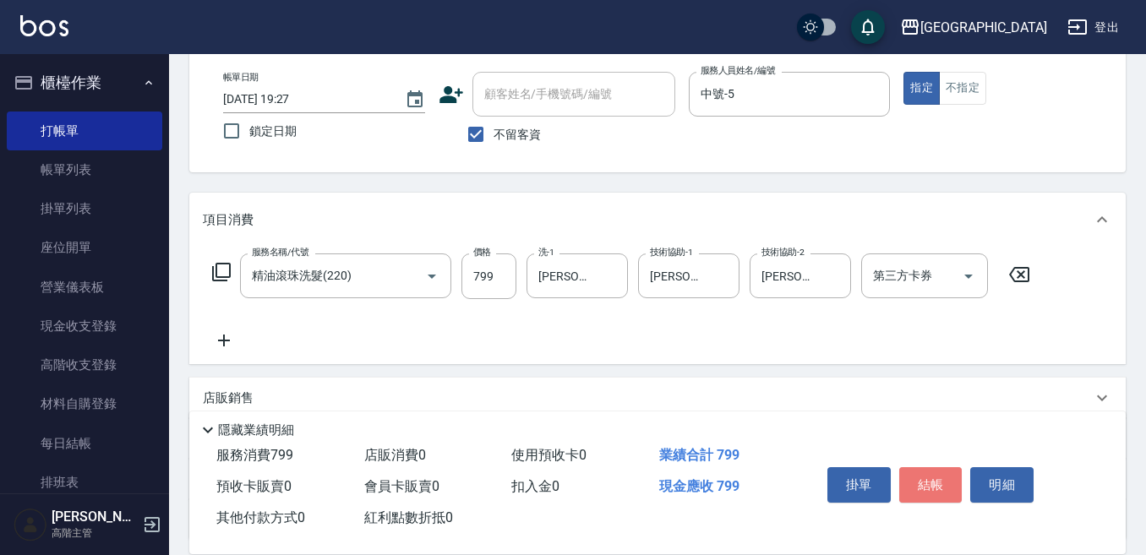
click at [941, 468] on button "結帳" at bounding box center [930, 484] width 63 height 35
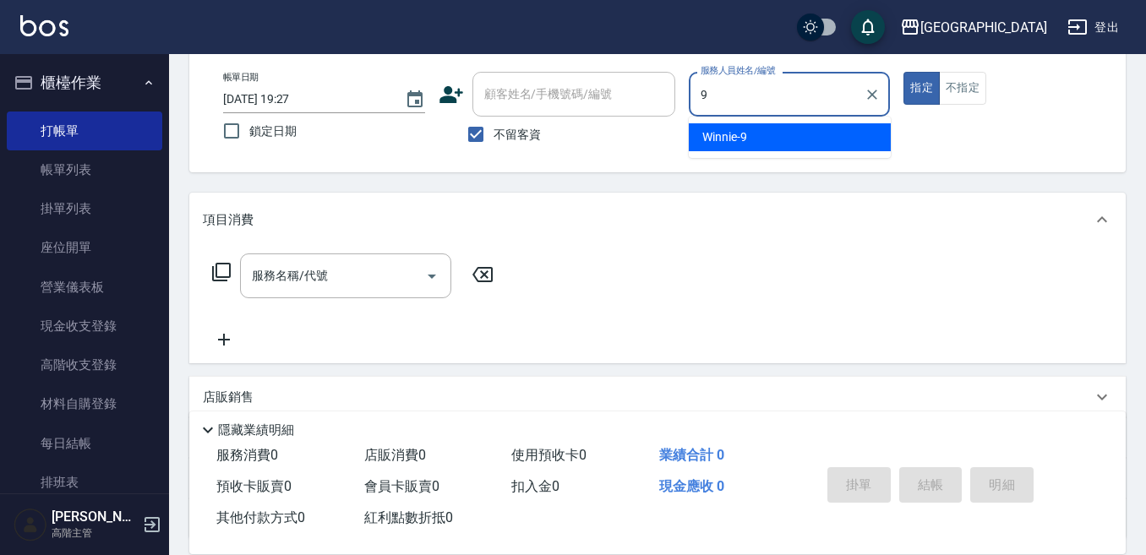
type input "Winnie-9"
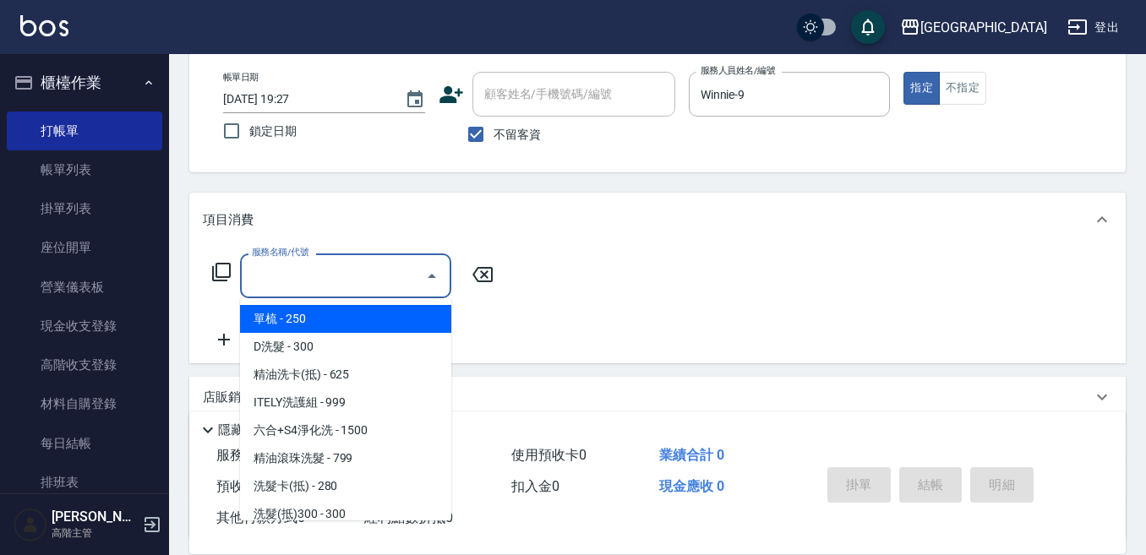
click at [389, 273] on input "服務名稱/代號" at bounding box center [333, 276] width 171 height 30
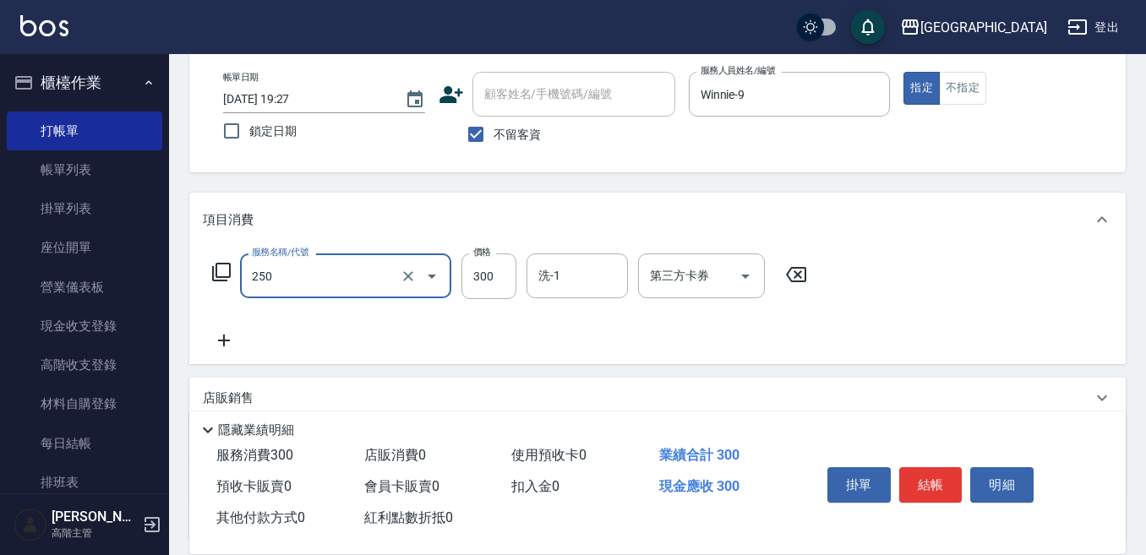
type input "日式洗髮(250)"
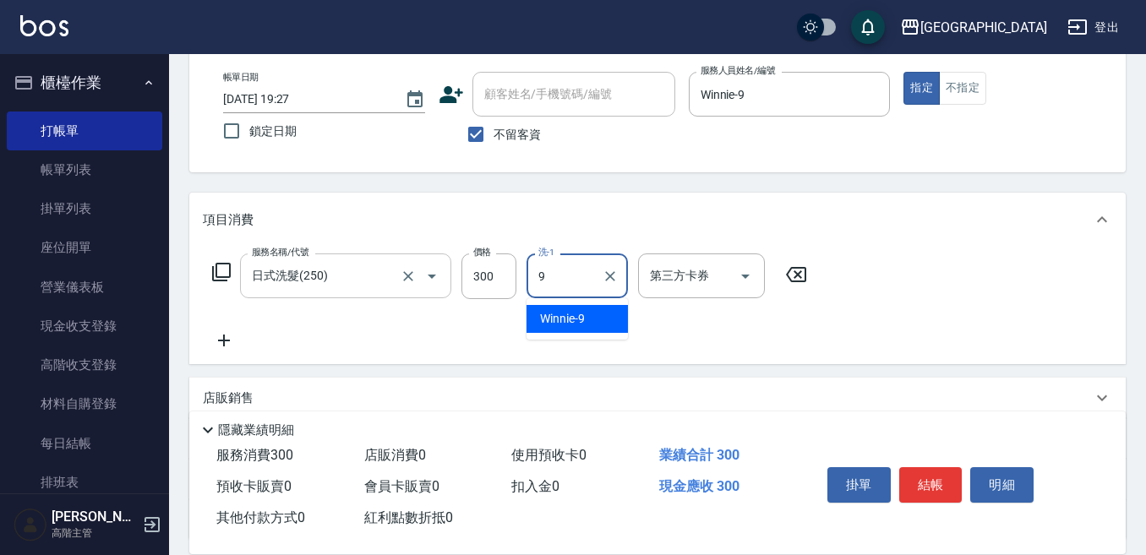
type input "Winnie-9"
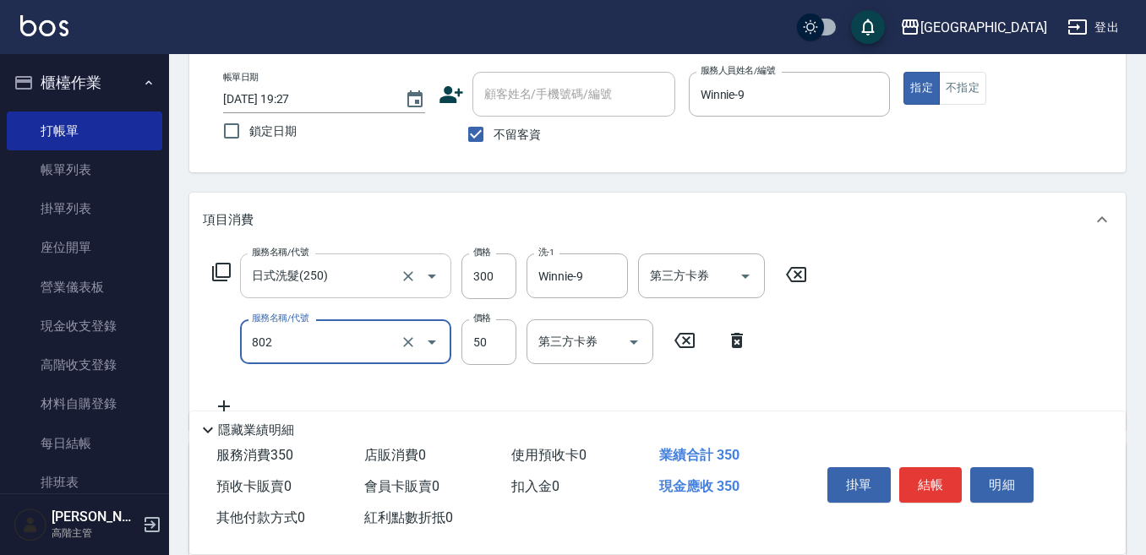
type input "勞水(802)"
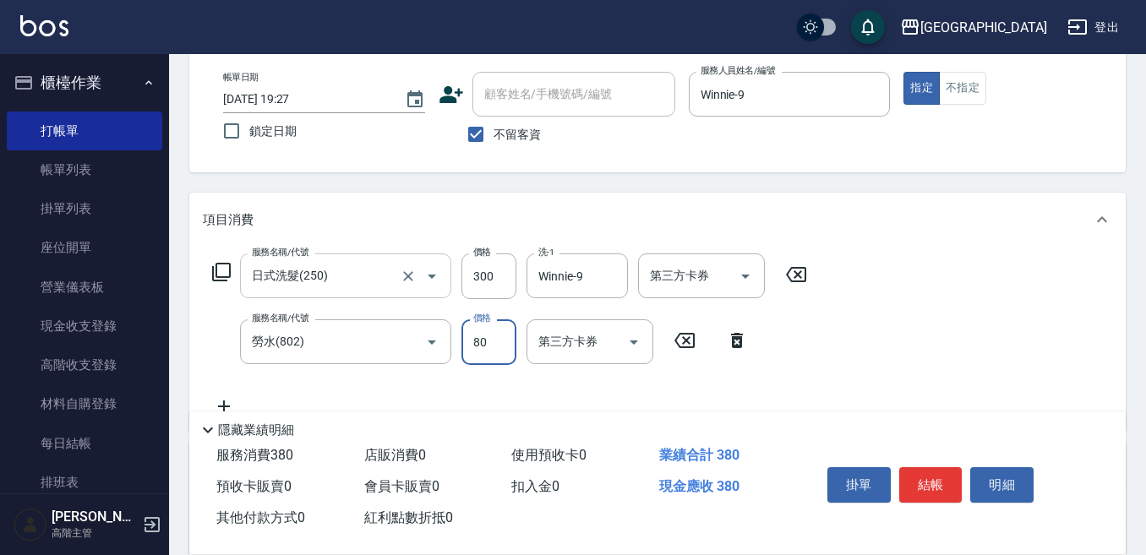
type input "80"
click at [934, 482] on button "結帳" at bounding box center [930, 484] width 63 height 35
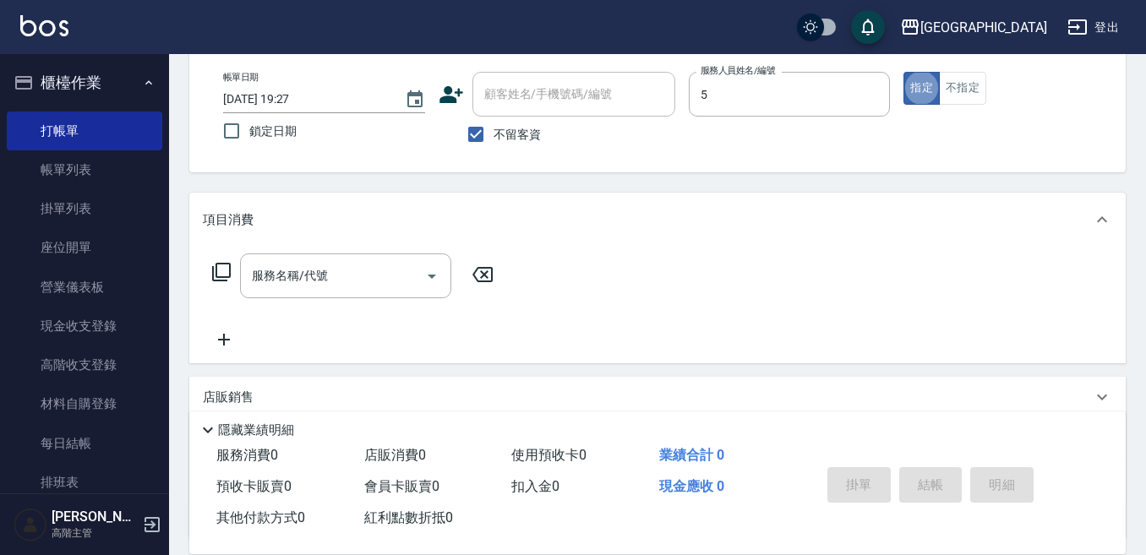
type input "中號-5"
click at [323, 277] on input "服務名稱/代號" at bounding box center [333, 276] width 171 height 30
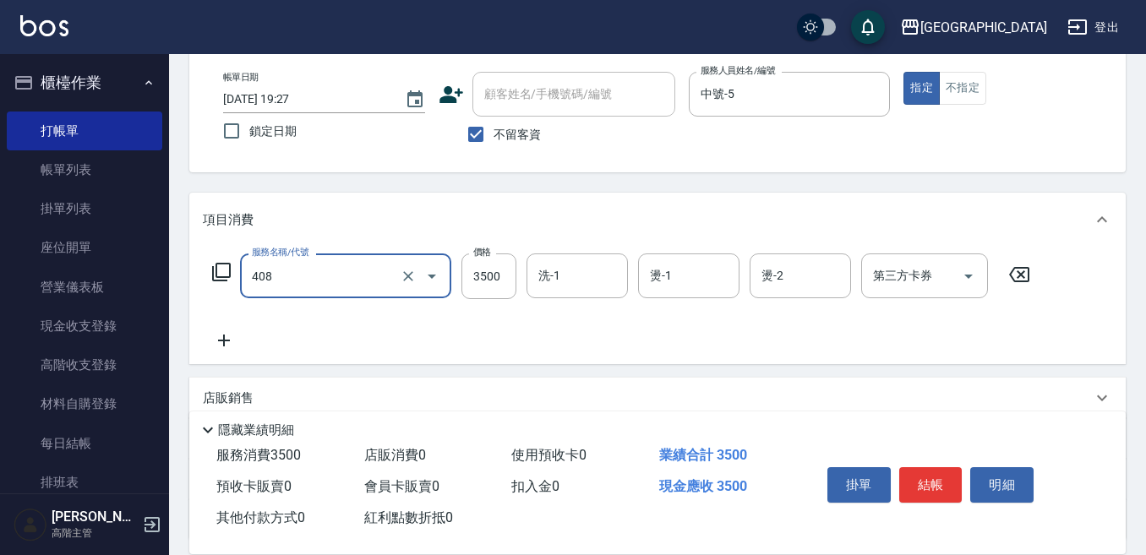
type input "燙髮(3500)(408)"
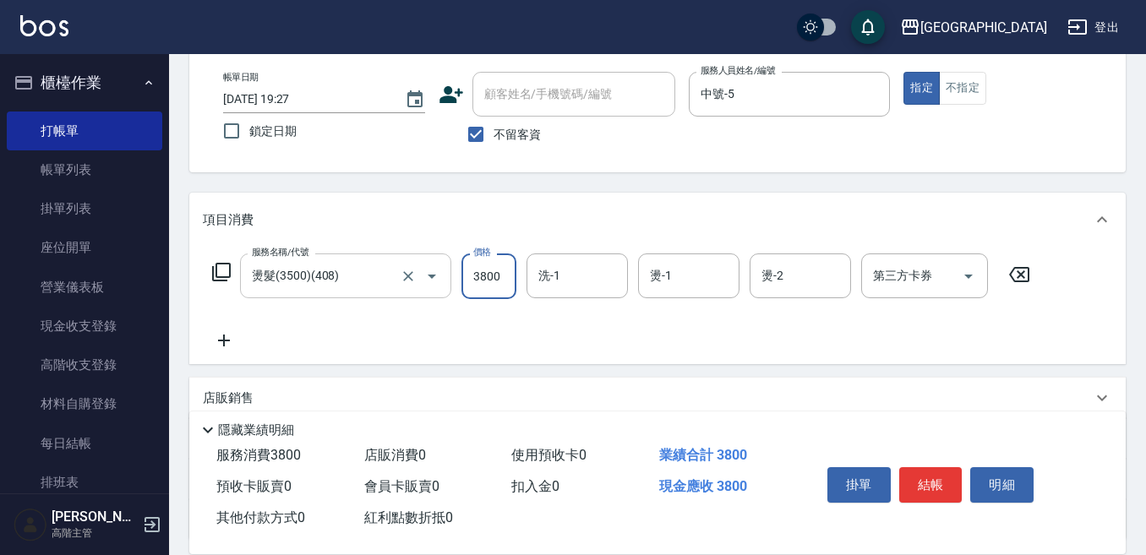
type input "3800"
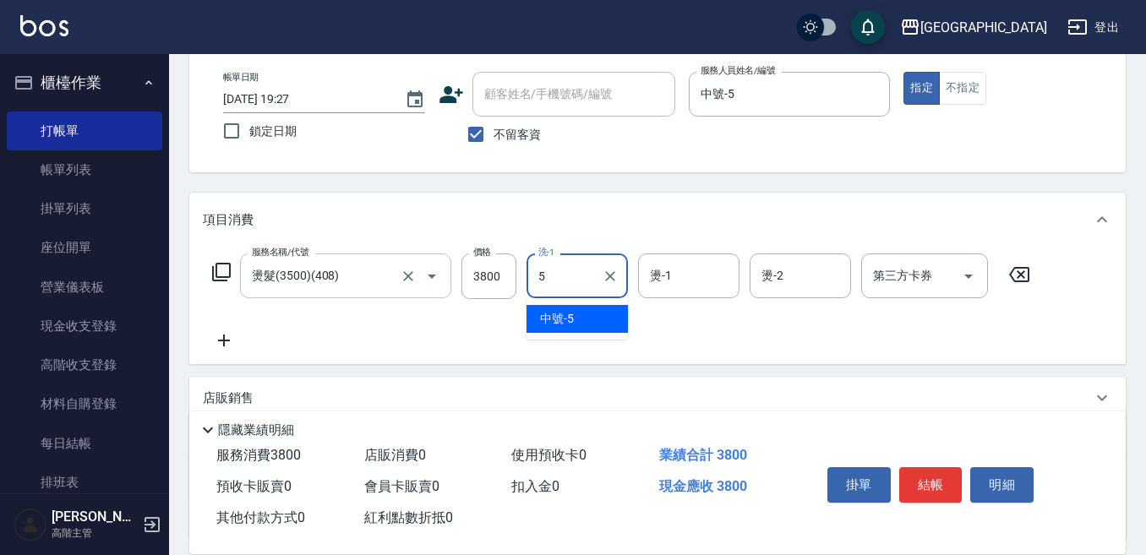
type input "中號-5"
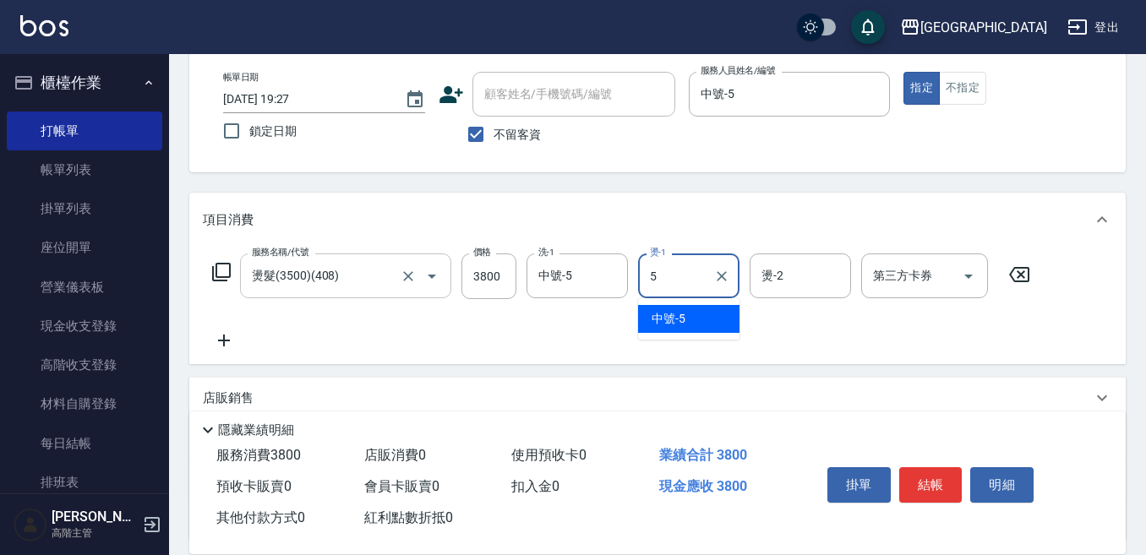
type input "中號-5"
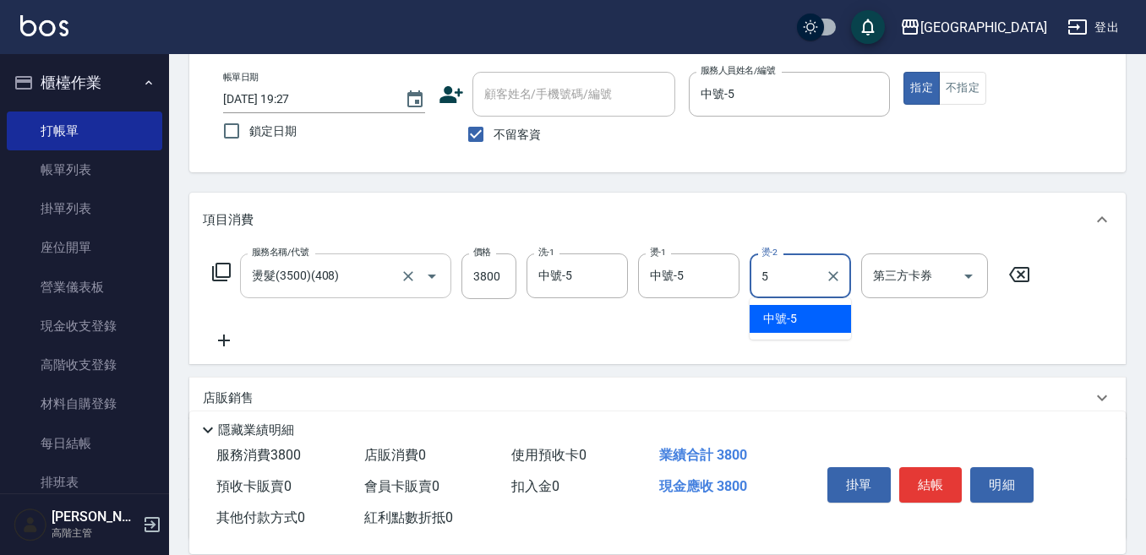
type input "中號-5"
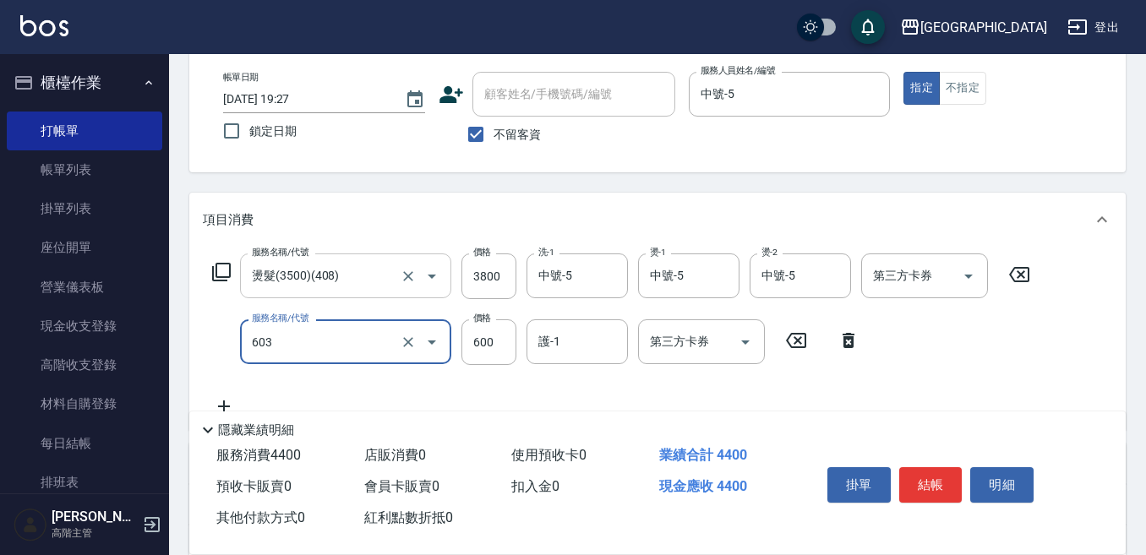
type input "DP水導素(603)"
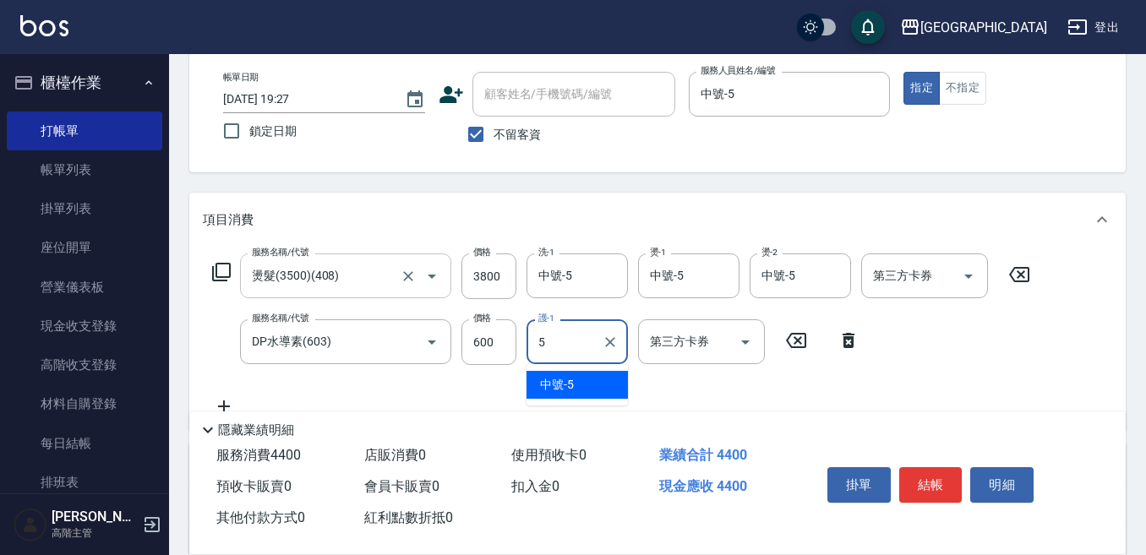
type input "中號-5"
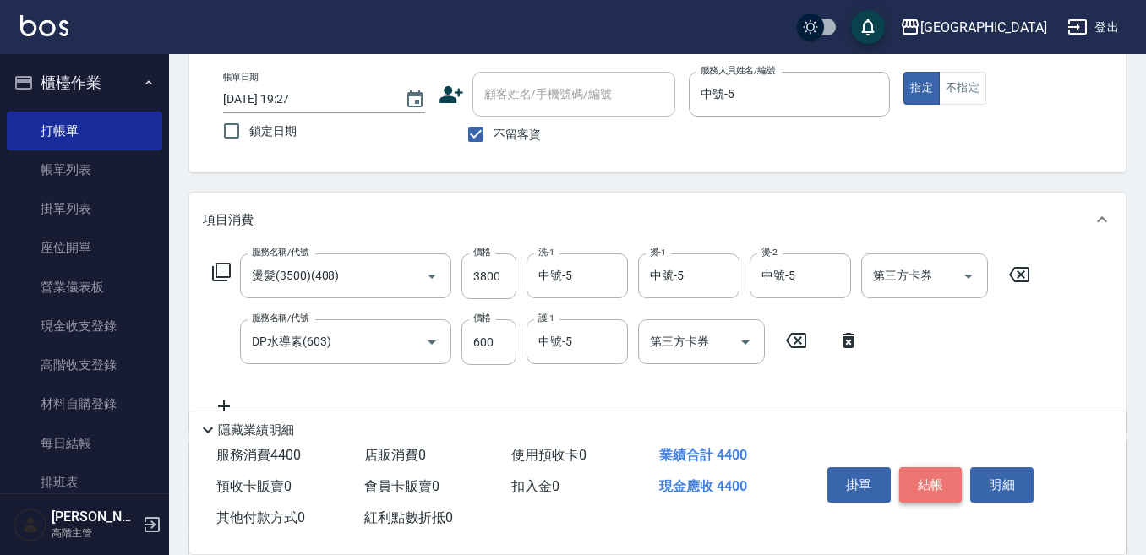
click at [942, 472] on button "結帳" at bounding box center [930, 484] width 63 height 35
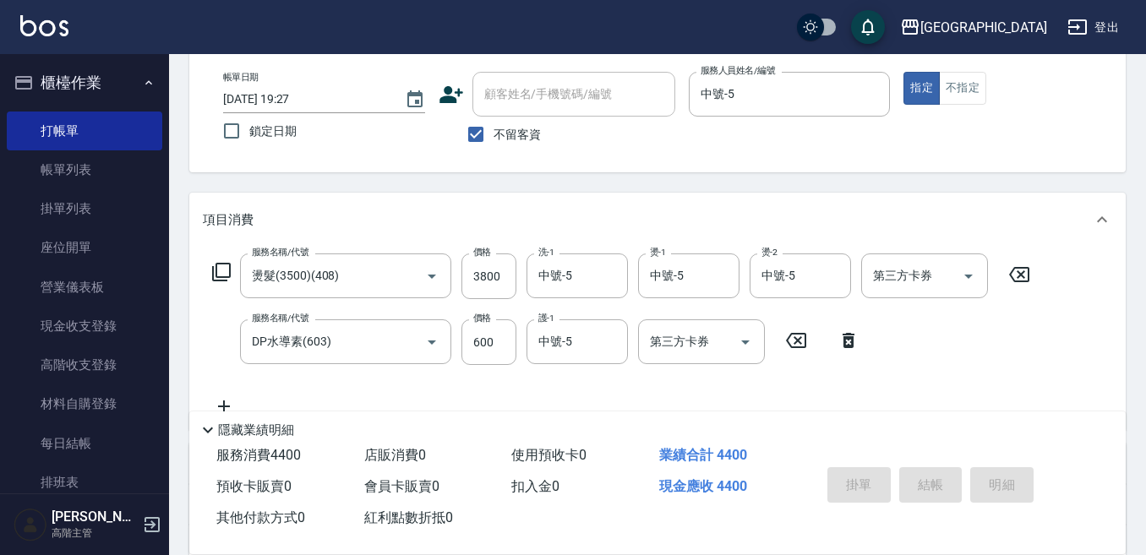
type input "[DATE] 19:28"
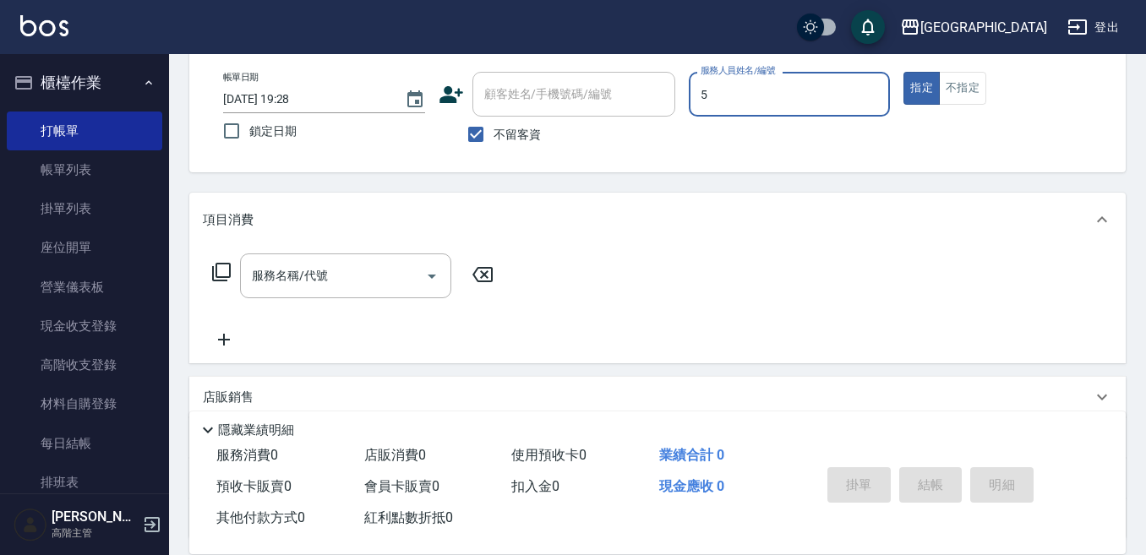
type input "中號-5"
click at [305, 258] on div "服務名稱/代號" at bounding box center [345, 275] width 211 height 45
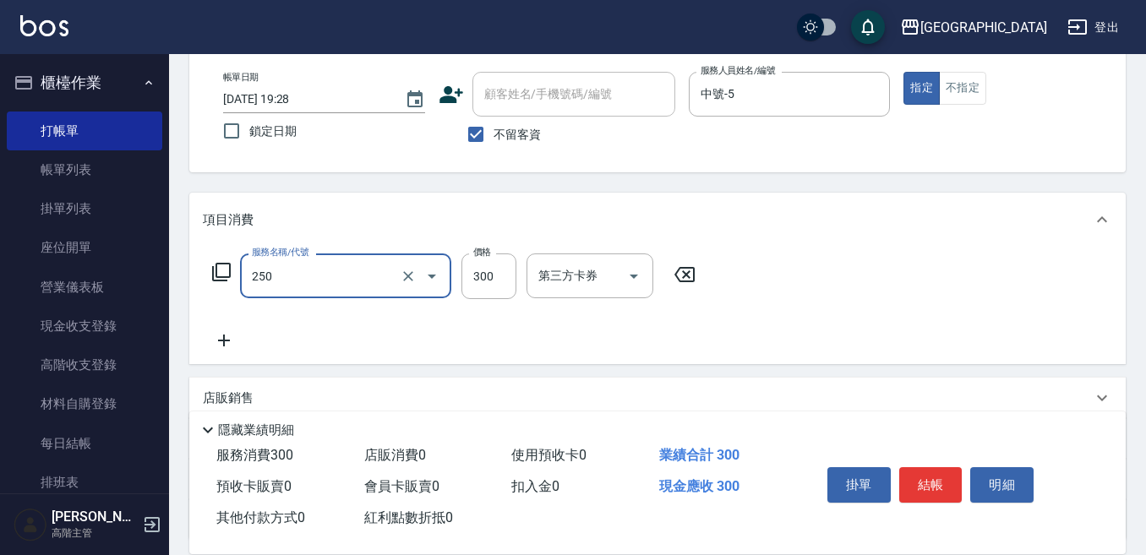
type input "日式洗髮(250)"
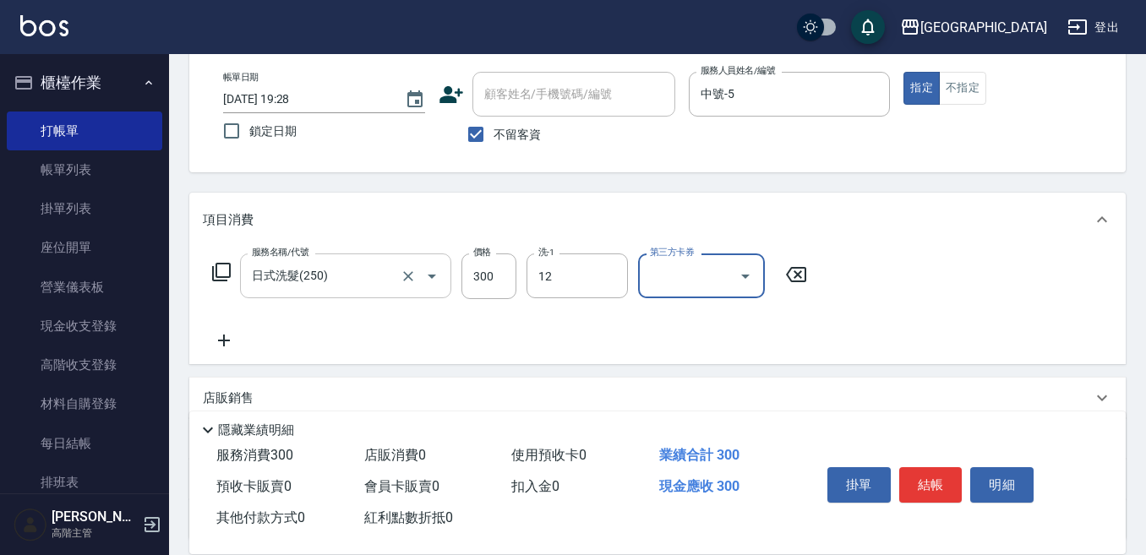
type input "[PERSON_NAME]-12"
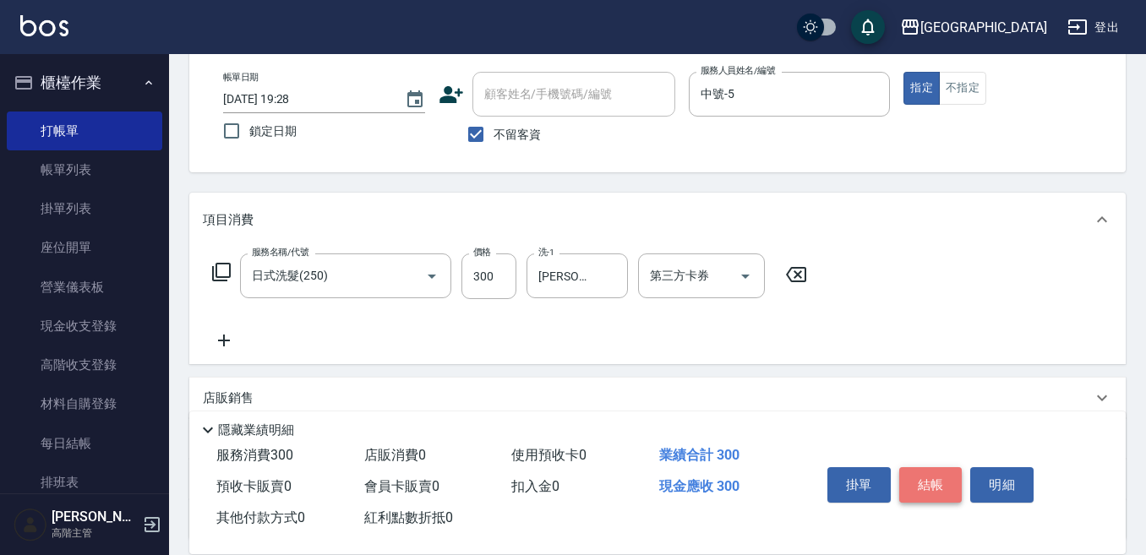
click at [940, 468] on button "結帳" at bounding box center [930, 484] width 63 height 35
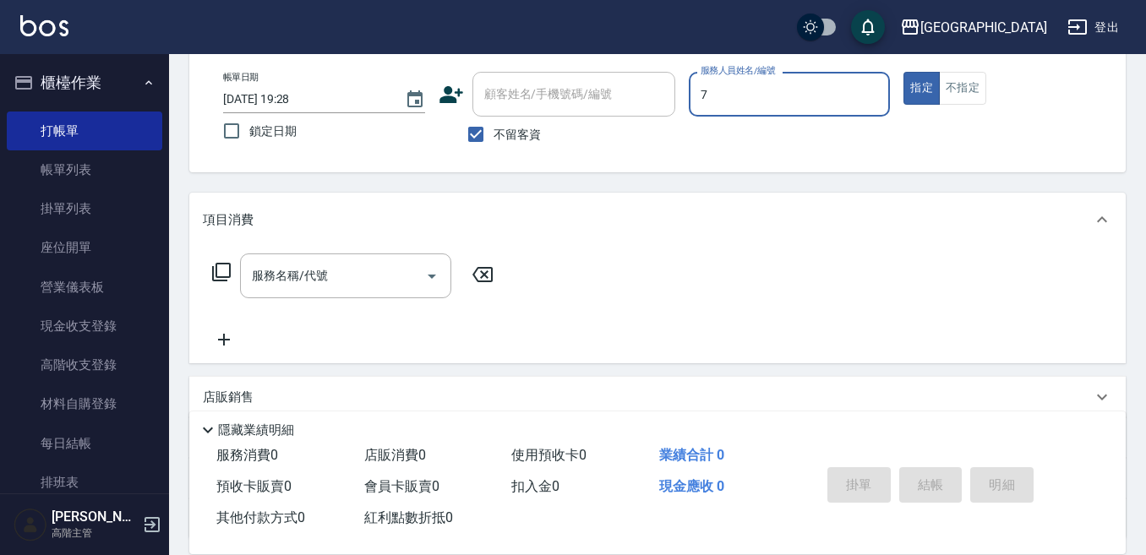
type input "Ruby-7"
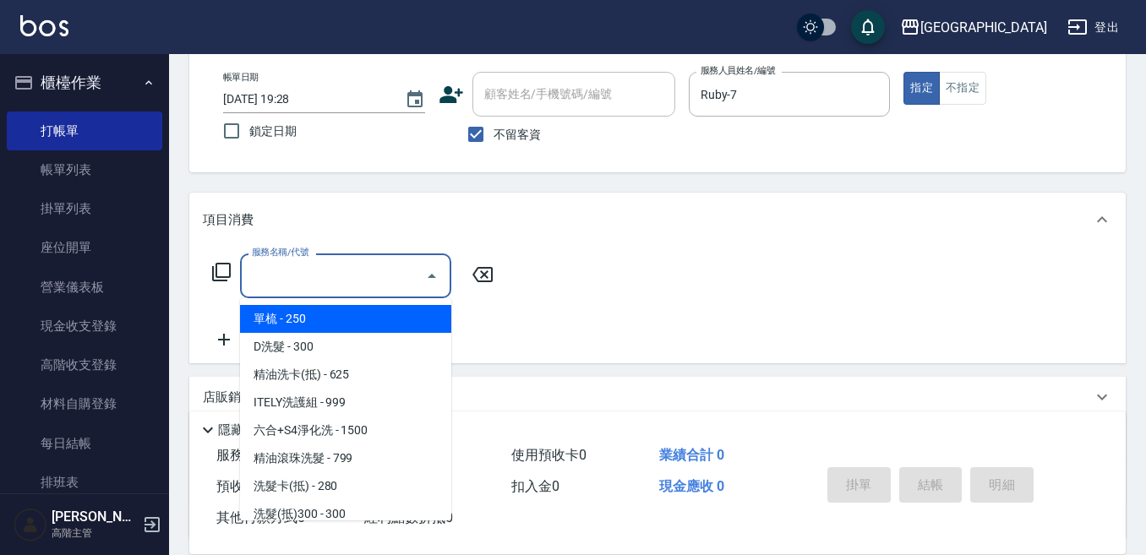
click at [361, 281] on input "服務名稱/代號" at bounding box center [333, 276] width 171 height 30
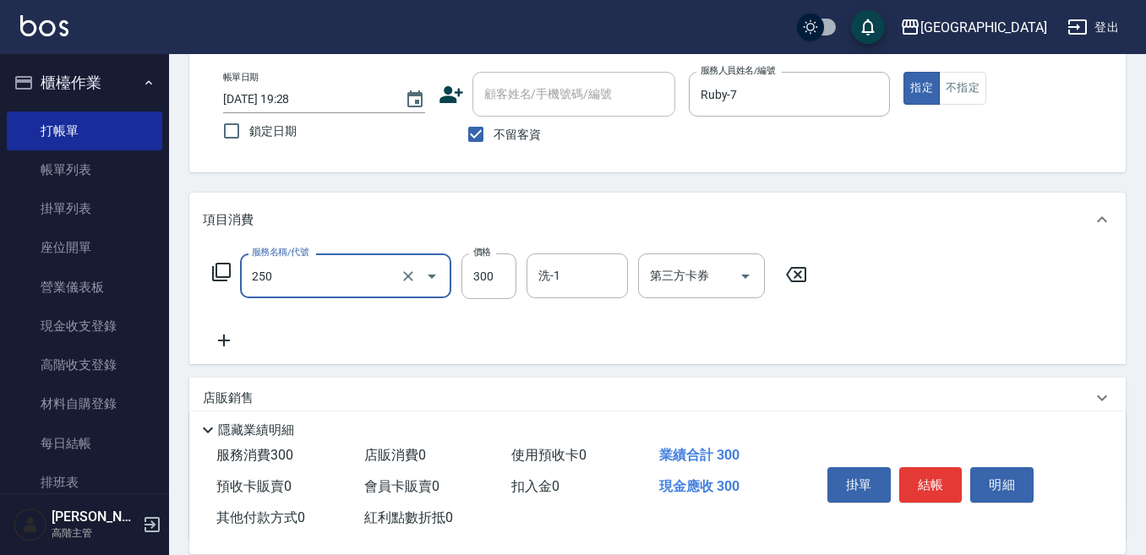
type input "日式洗髮(250)"
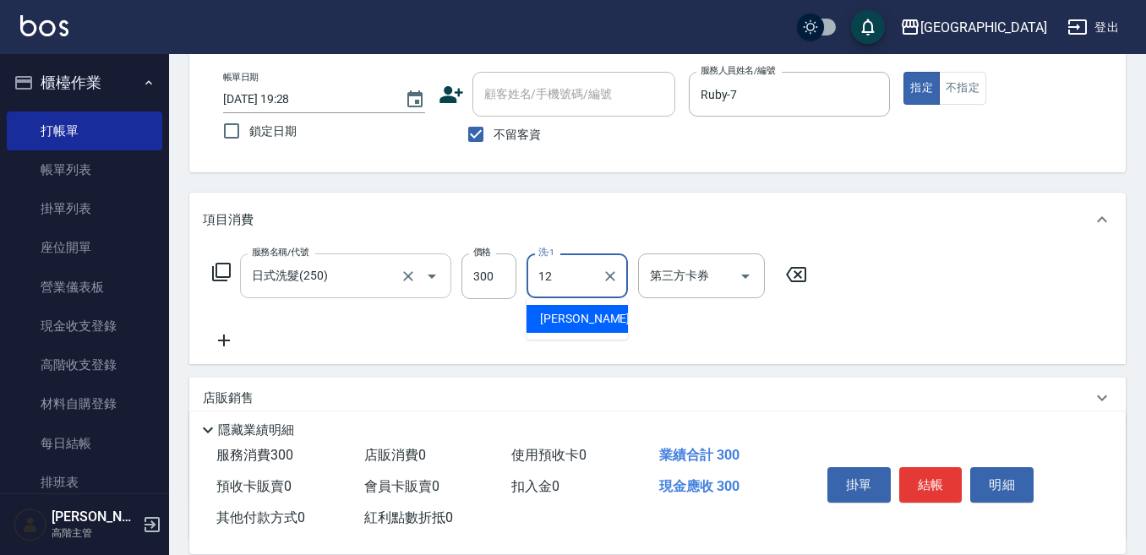
type input "[PERSON_NAME]-12"
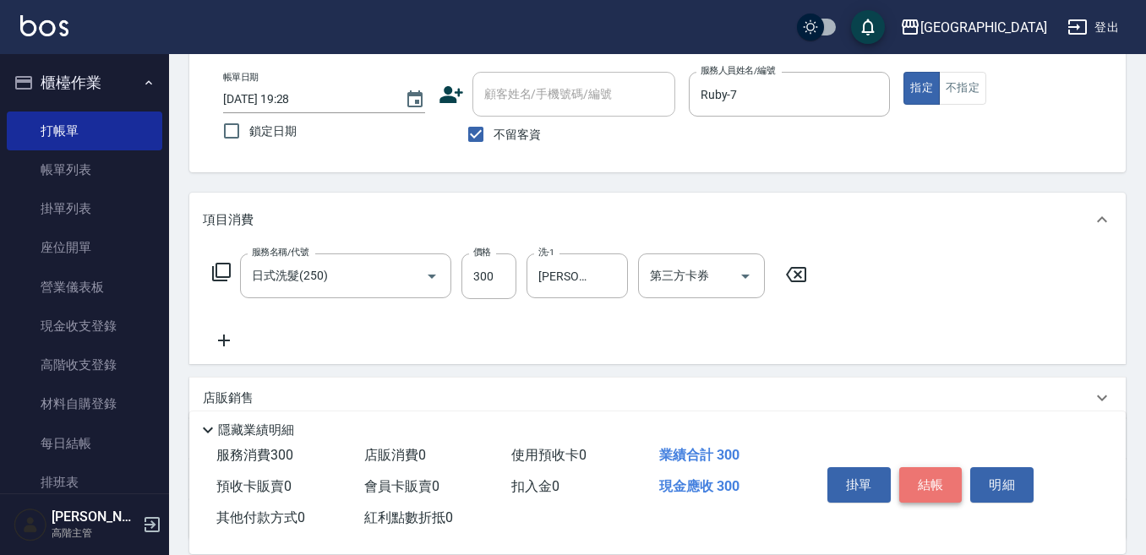
click at [916, 467] on button "結帳" at bounding box center [930, 484] width 63 height 35
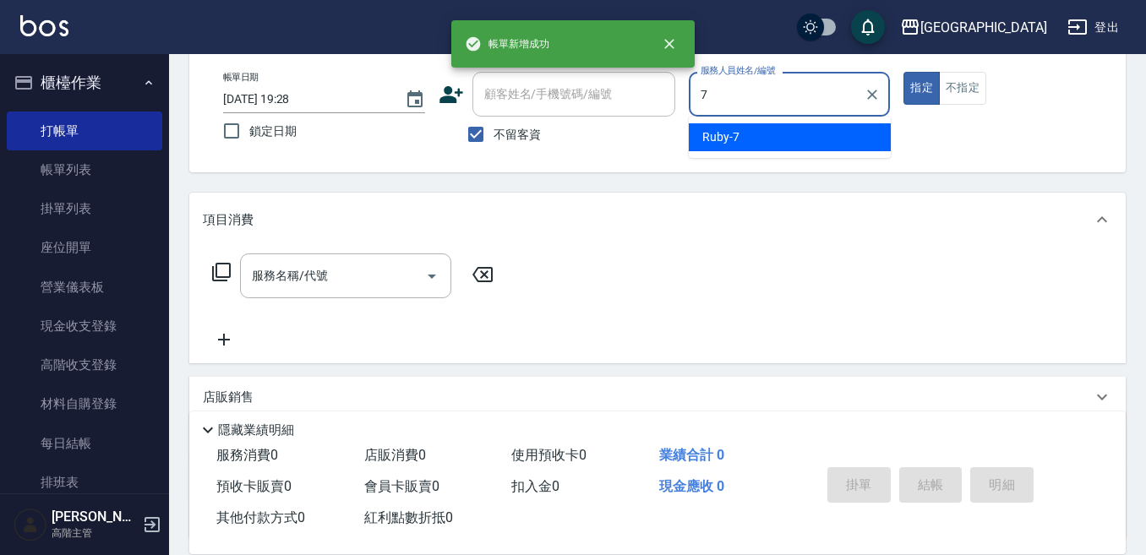
type input "Ruby-7"
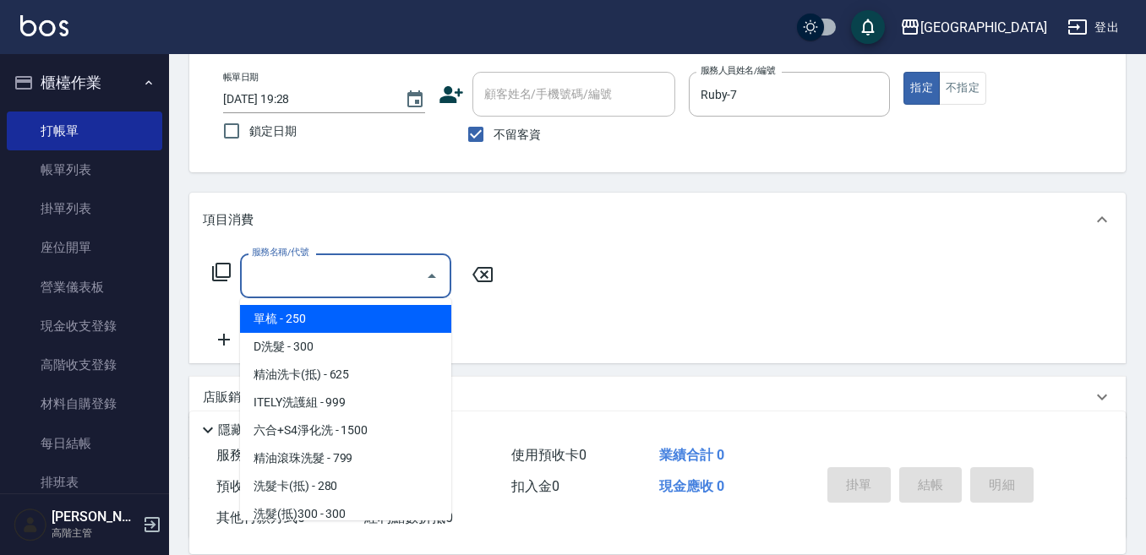
click at [362, 279] on input "服務名稱/代號" at bounding box center [333, 276] width 171 height 30
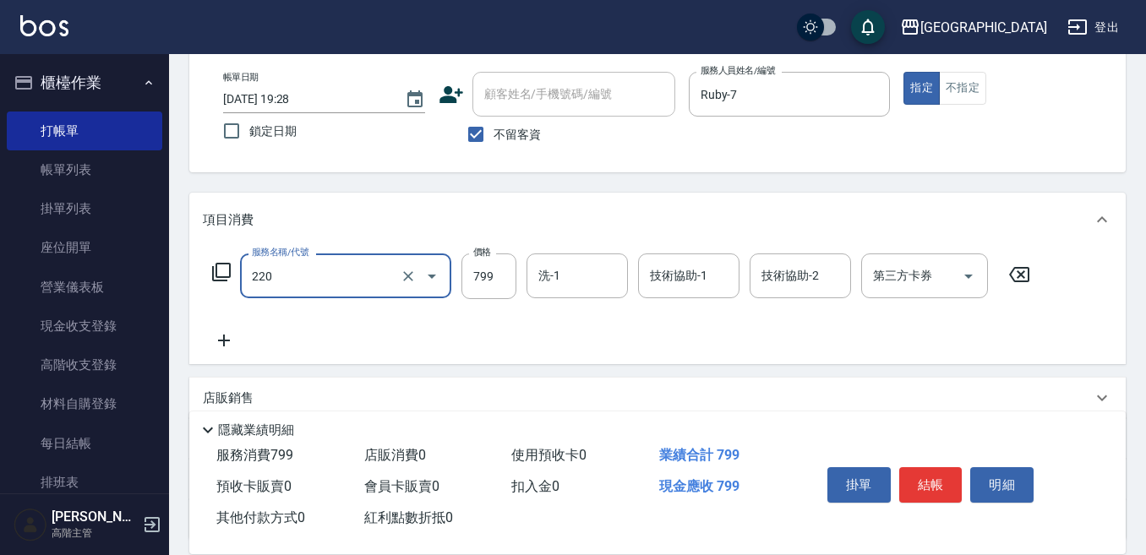
type input "精油滾珠洗髮(220)"
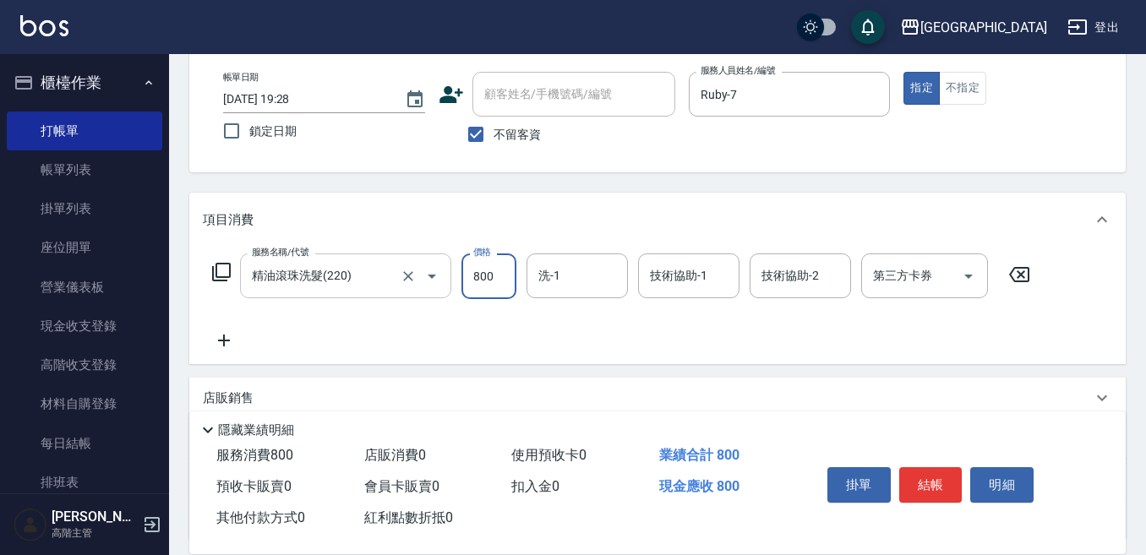
type input "800"
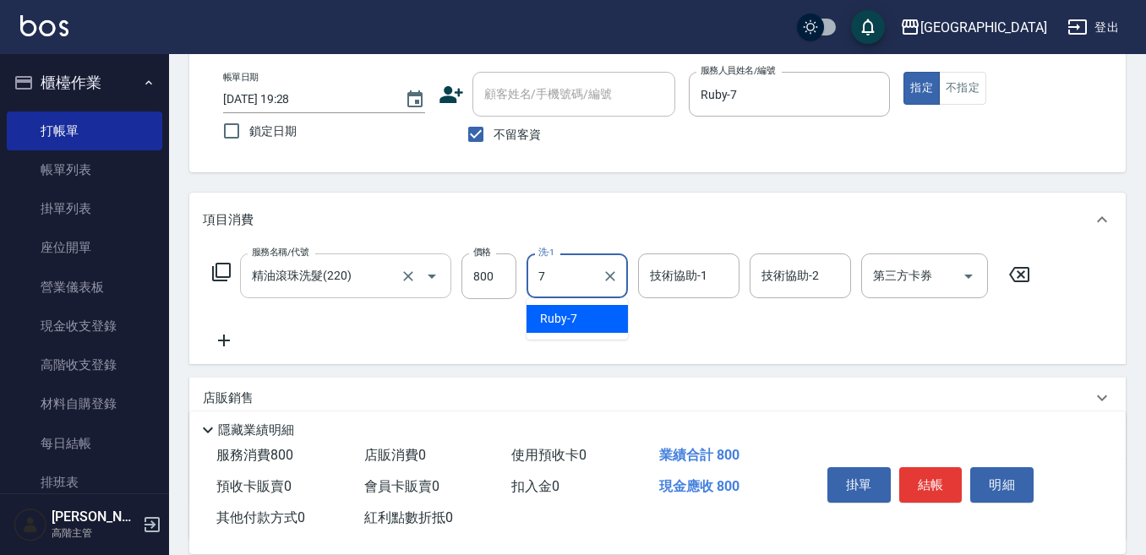
type input "Ruby-7"
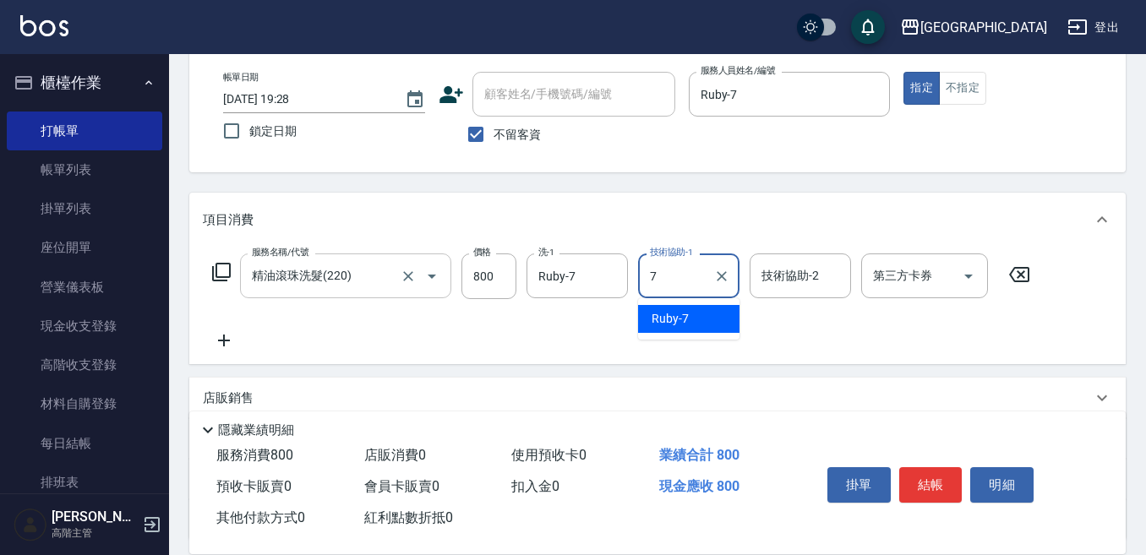
type input "Ruby-7"
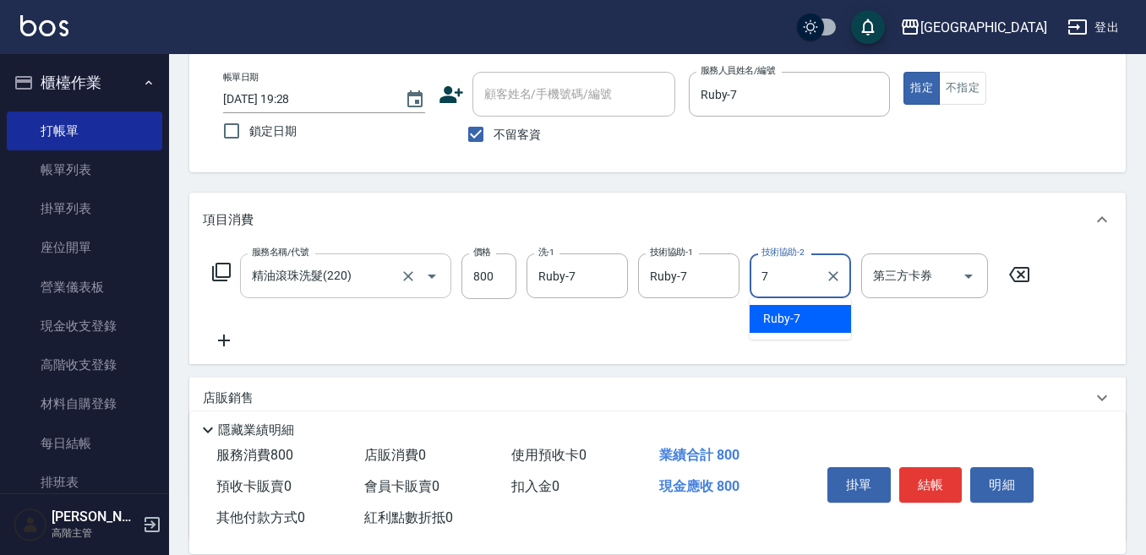
type input "Ruby-7"
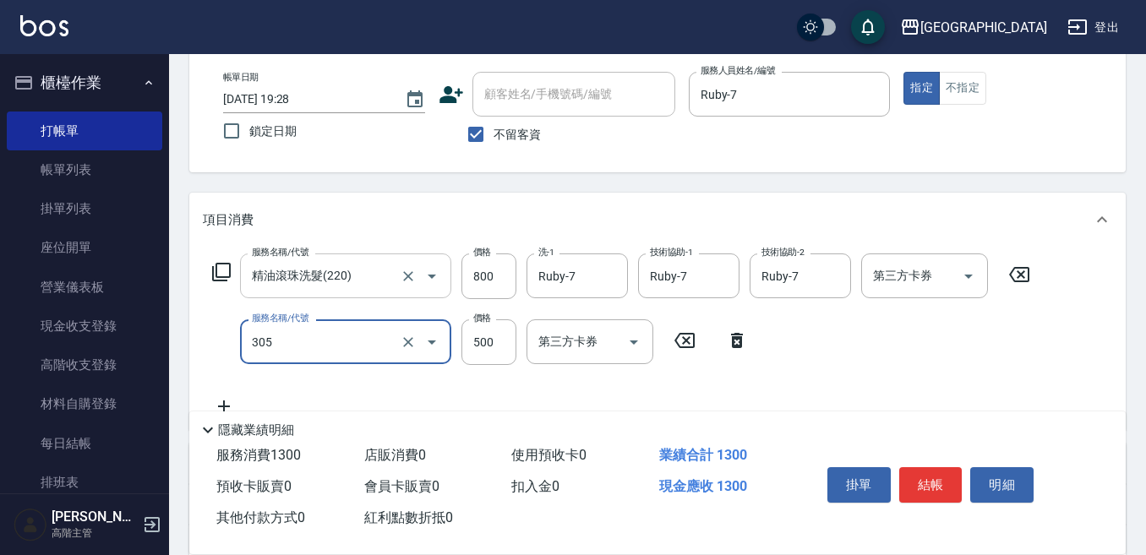
type input "剪髮500(305)"
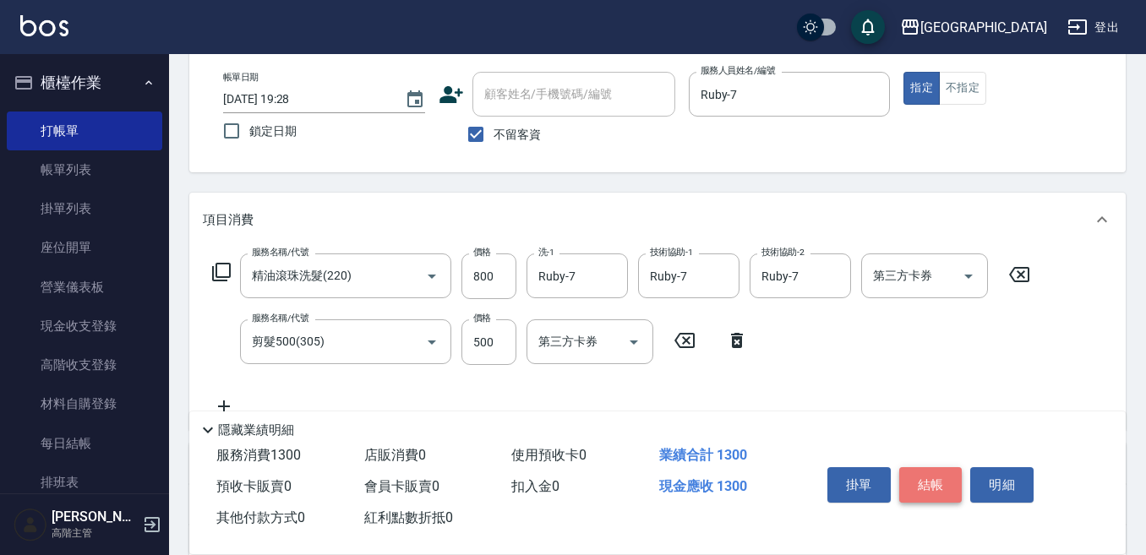
click at [923, 469] on button "結帳" at bounding box center [930, 484] width 63 height 35
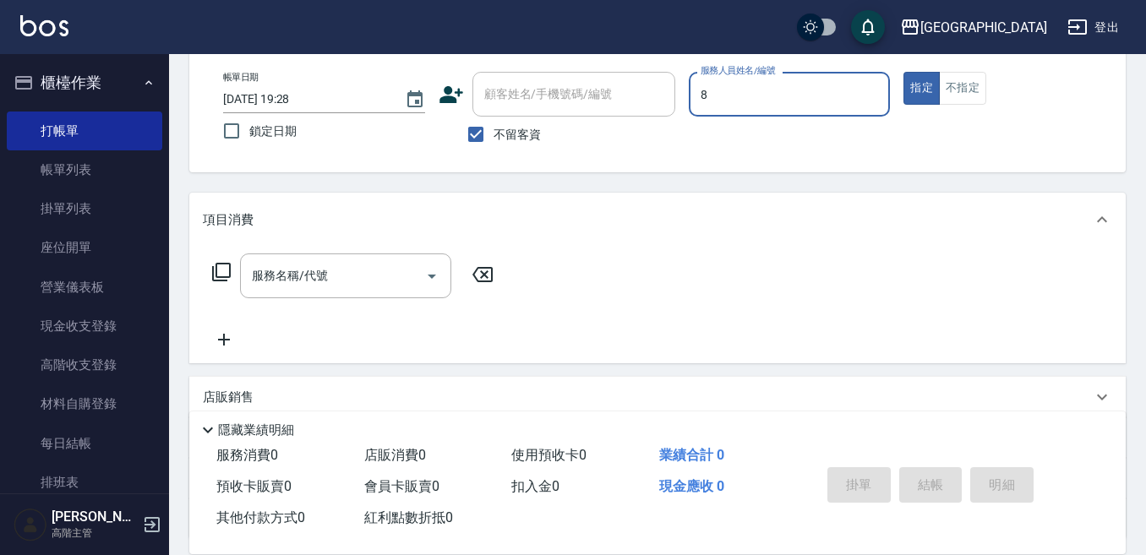
type input "Smile-8"
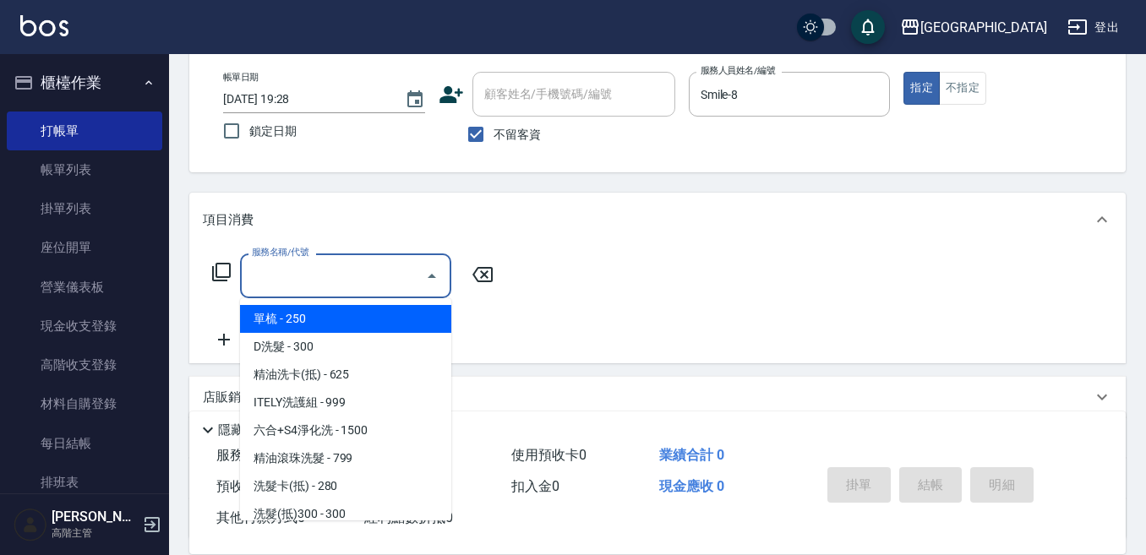
click at [360, 286] on input "服務名稱/代號" at bounding box center [333, 276] width 171 height 30
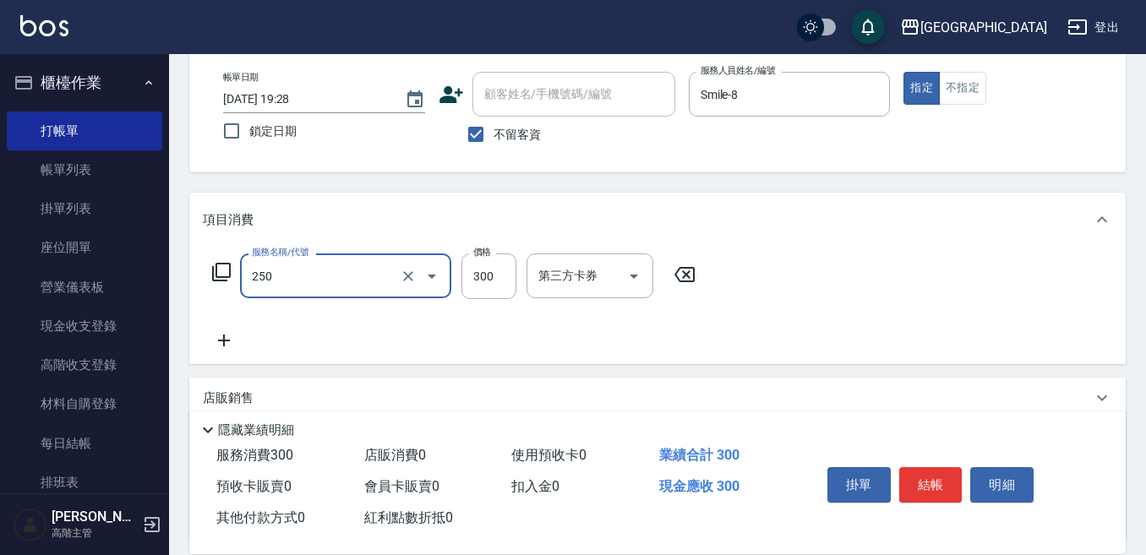
type input "日式洗髮(250)"
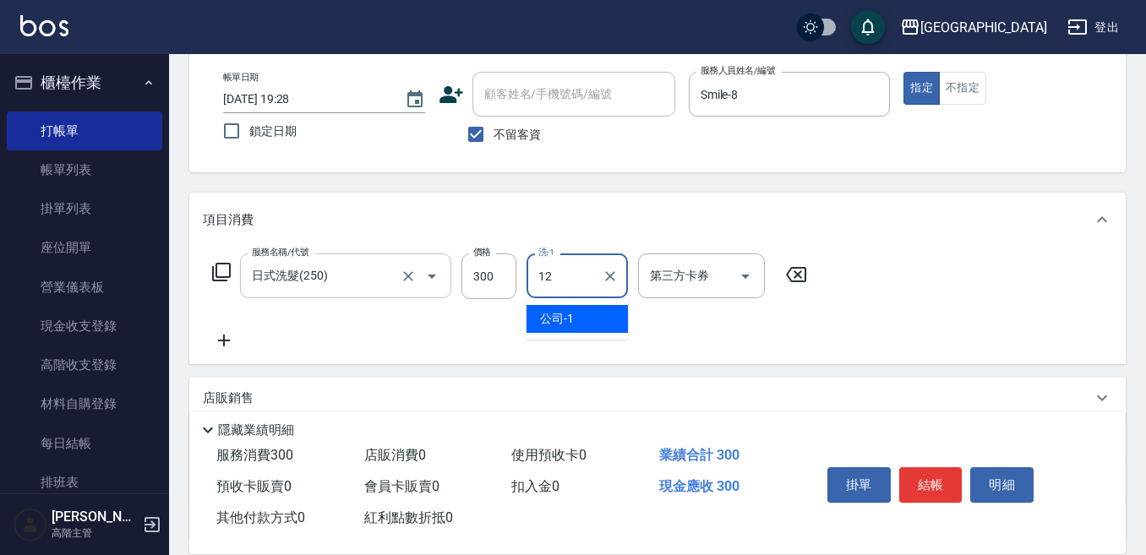
type input "[PERSON_NAME]-12"
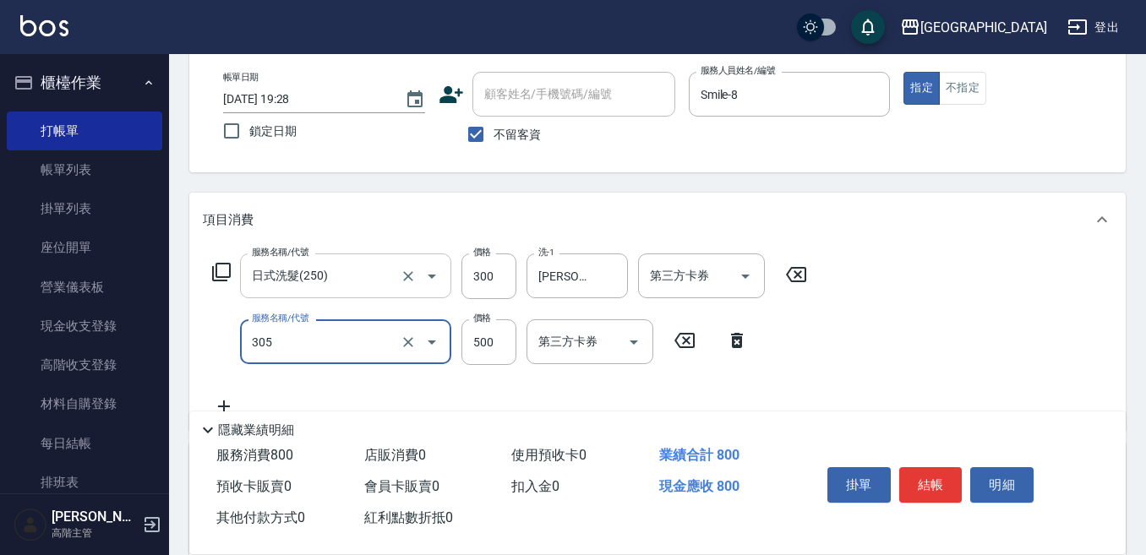
type input "剪髮500(305)"
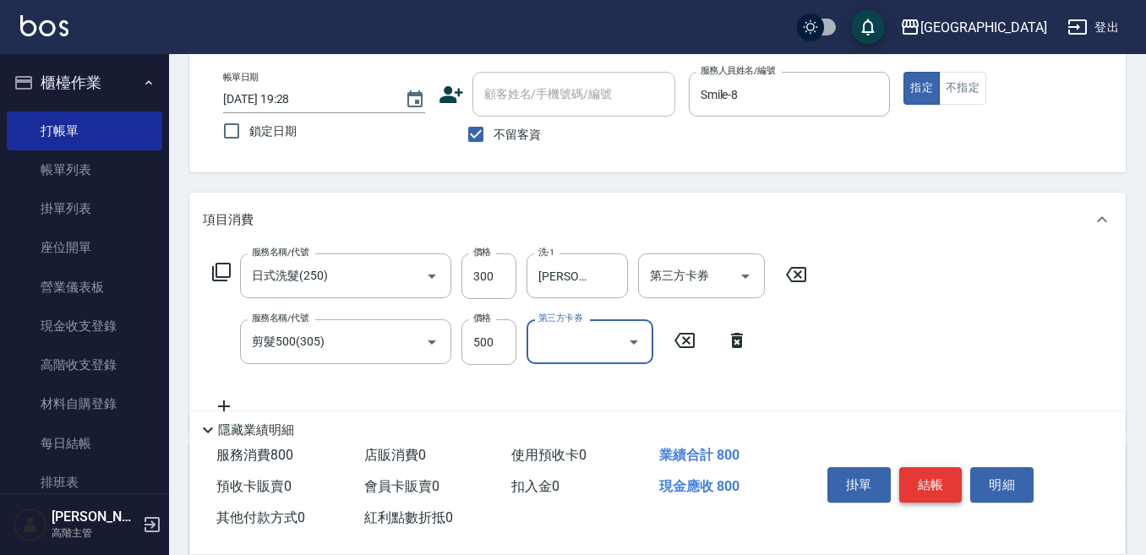
click at [927, 477] on button "結帳" at bounding box center [930, 484] width 63 height 35
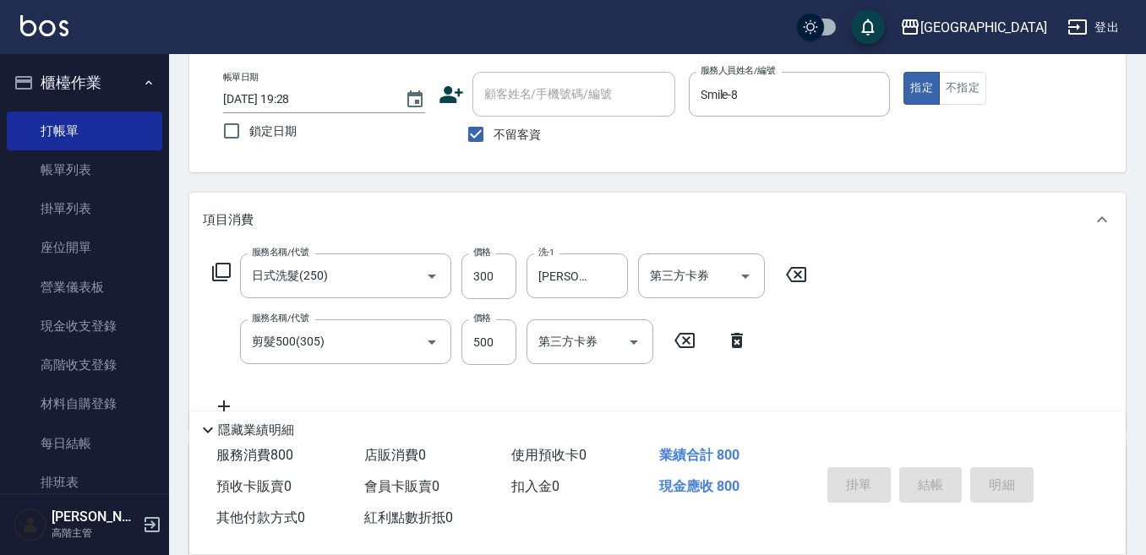
type input "[DATE] 19:29"
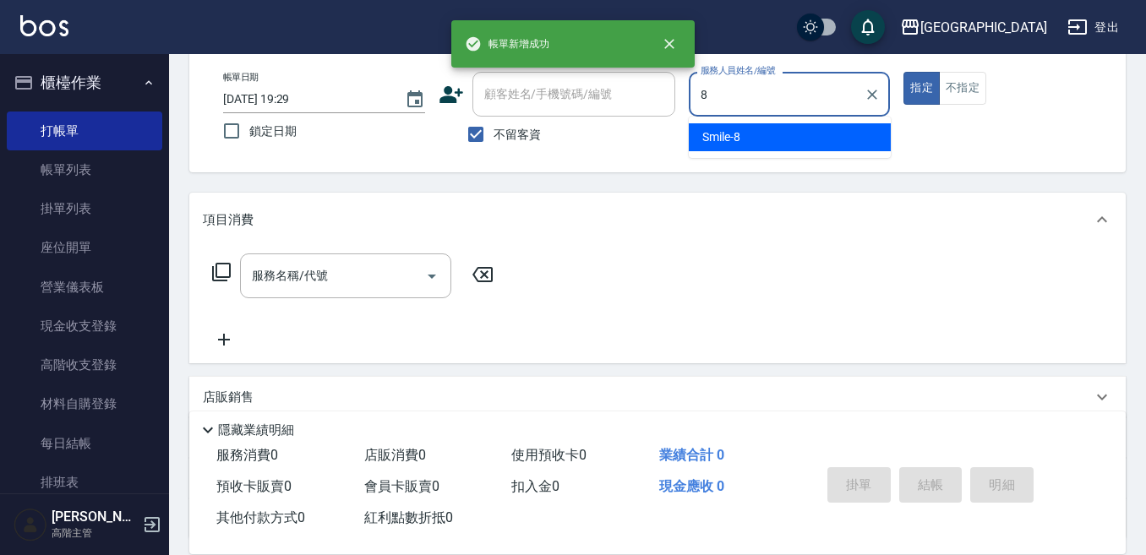
type input "Smile-8"
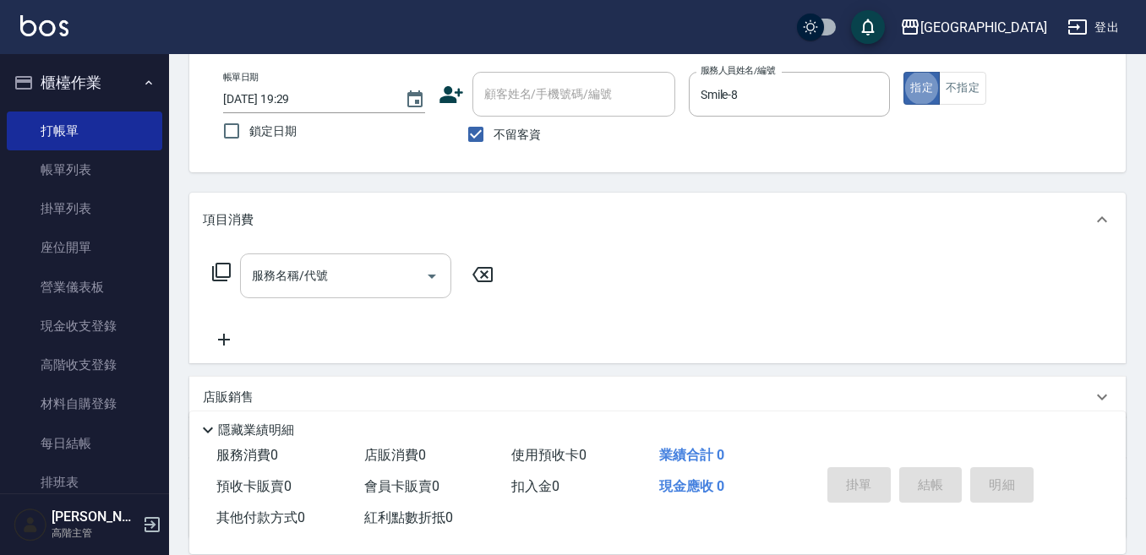
click at [409, 265] on input "服務名稱/代號" at bounding box center [333, 276] width 171 height 30
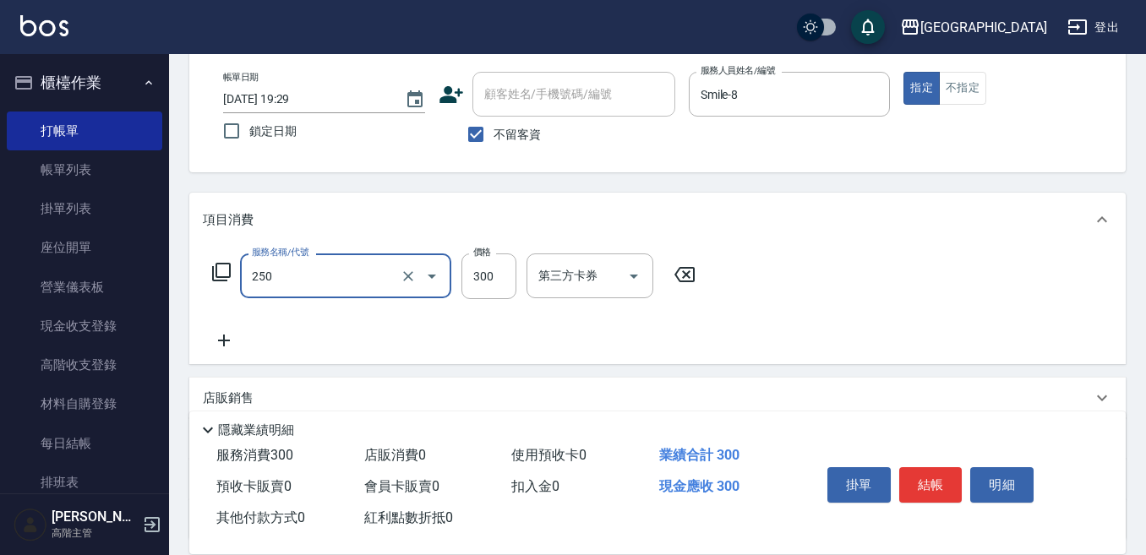
type input "日式洗髮(250)"
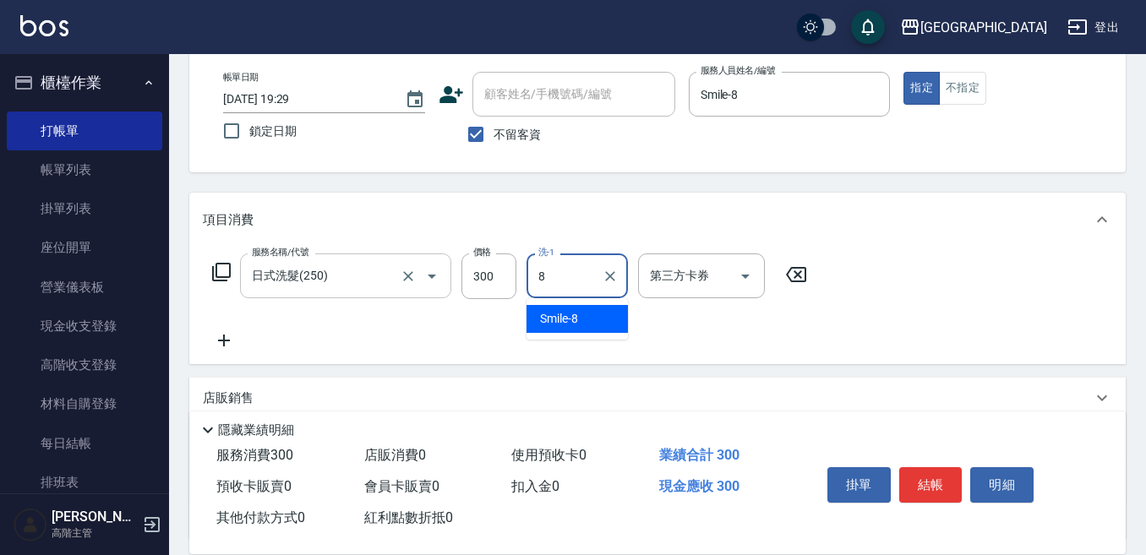
type input "Smile-8"
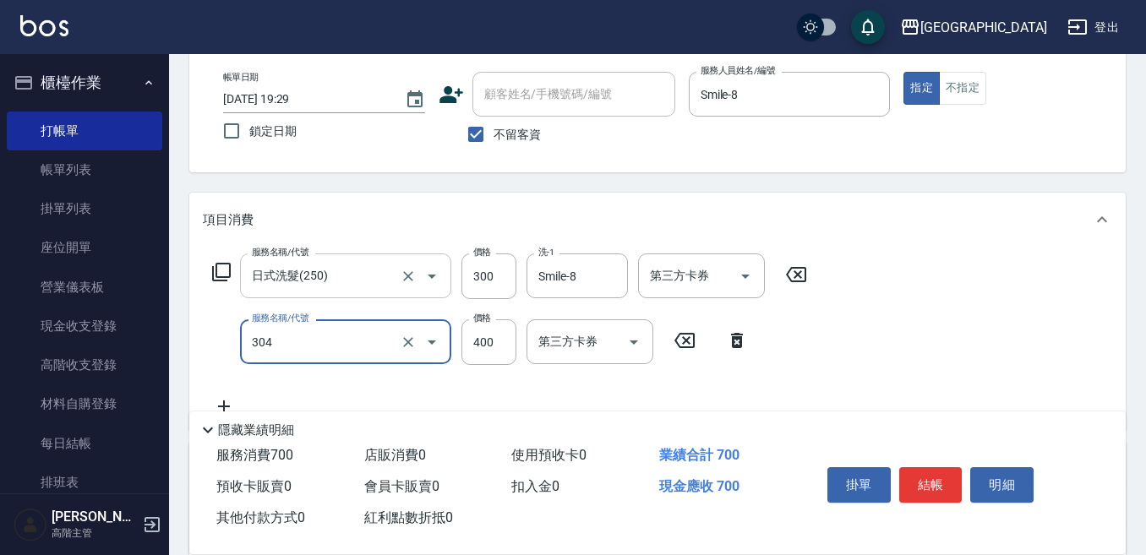
type input "剪髮400(304)"
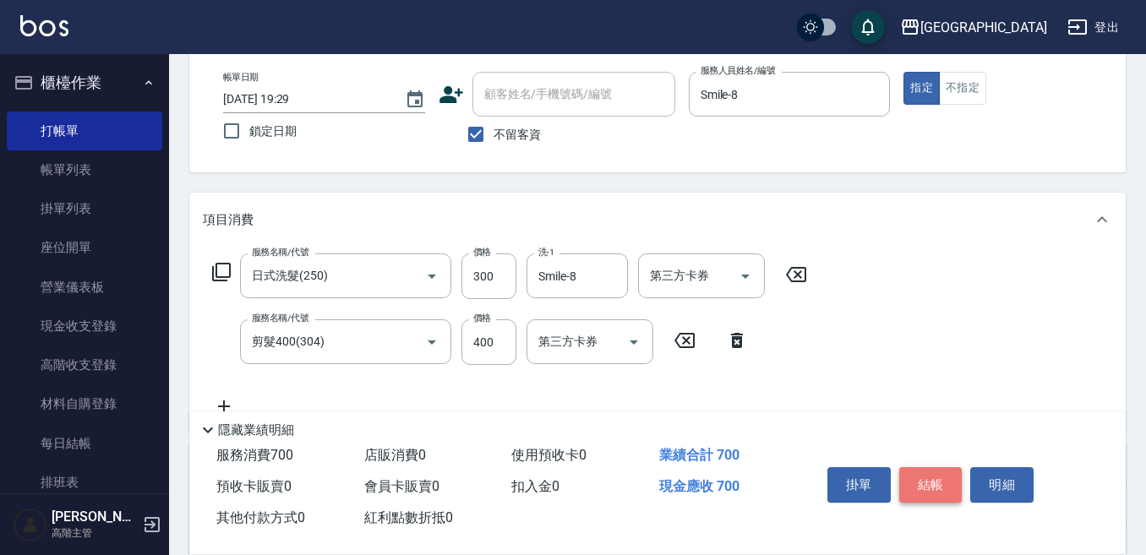
click at [927, 480] on button "結帳" at bounding box center [930, 484] width 63 height 35
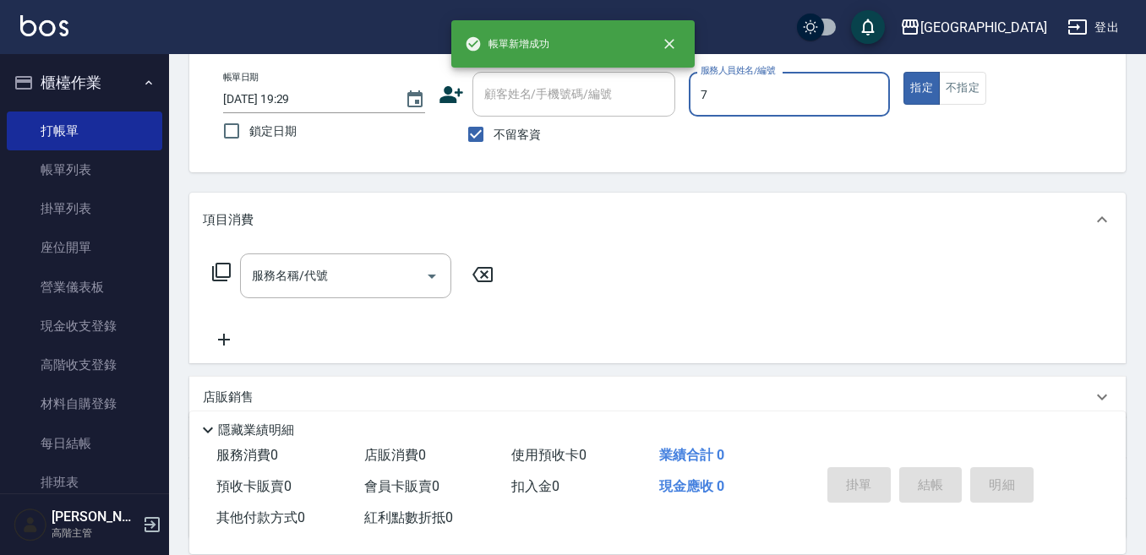
type input "Ruby-7"
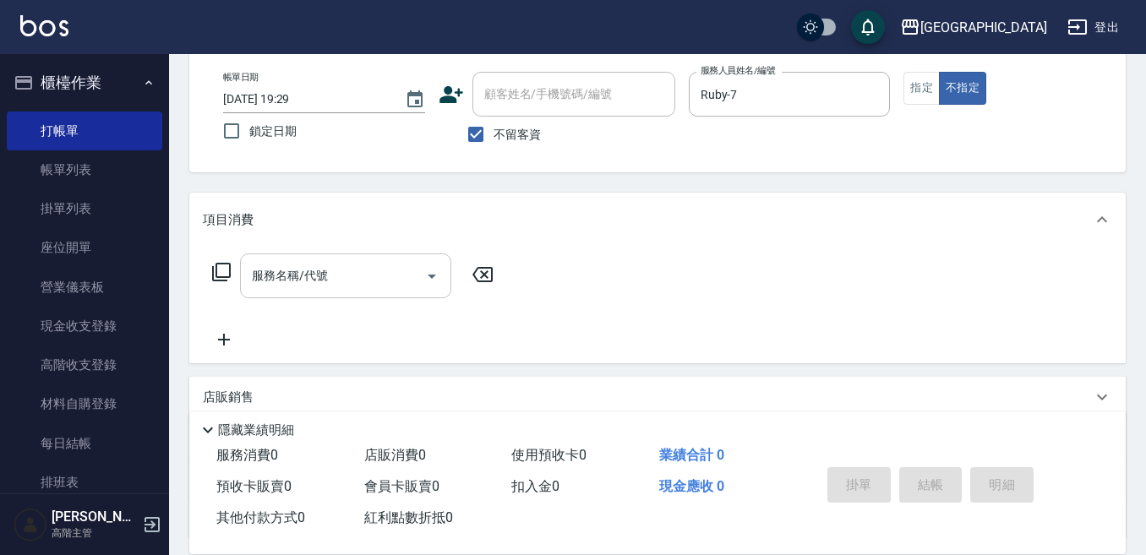
click at [366, 253] on div "服務名稱/代號" at bounding box center [345, 275] width 211 height 45
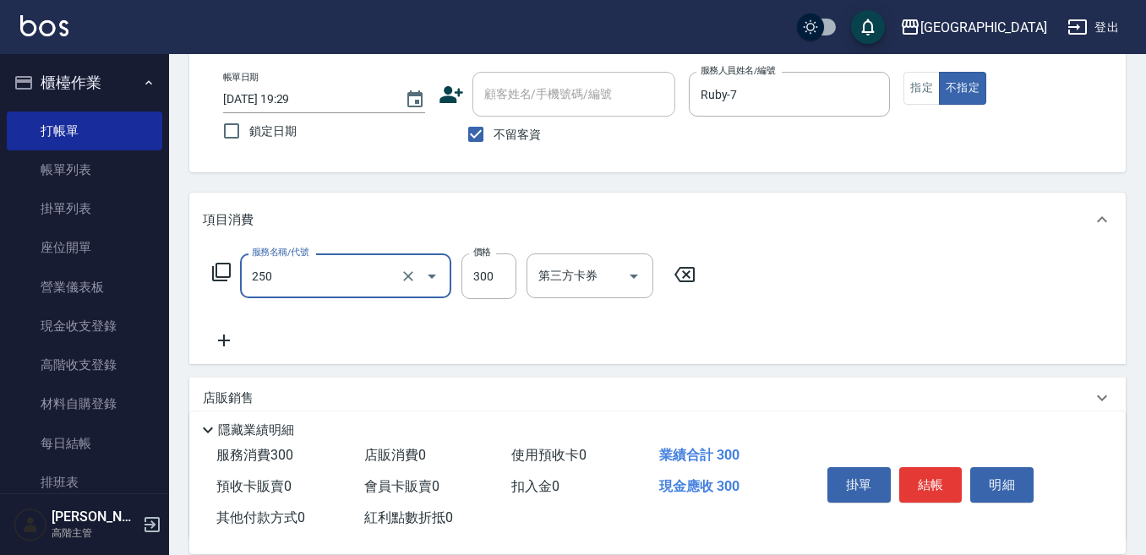
type input "日式洗髮(250)"
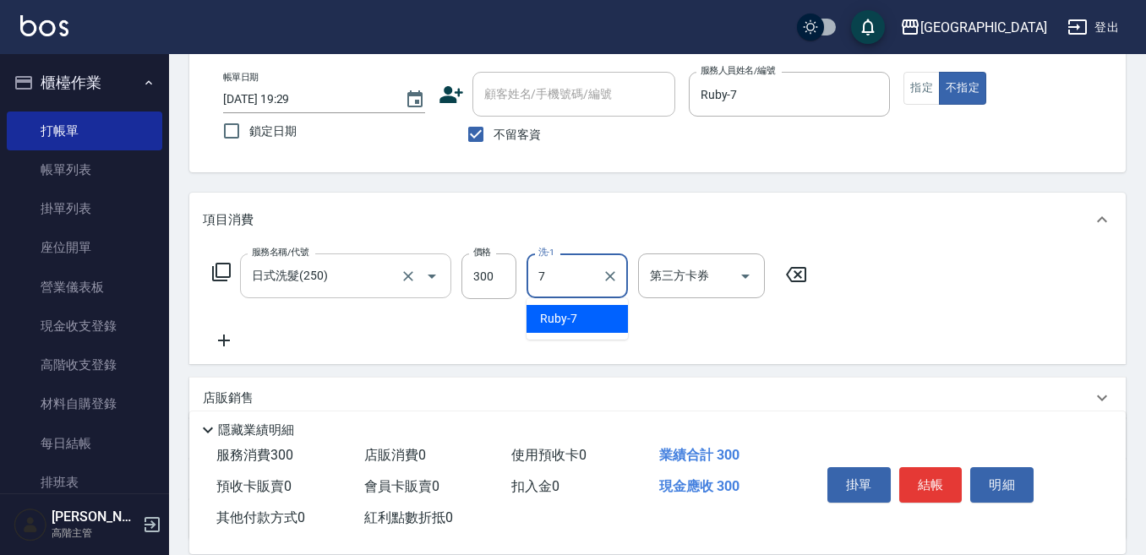
type input "Ruby-7"
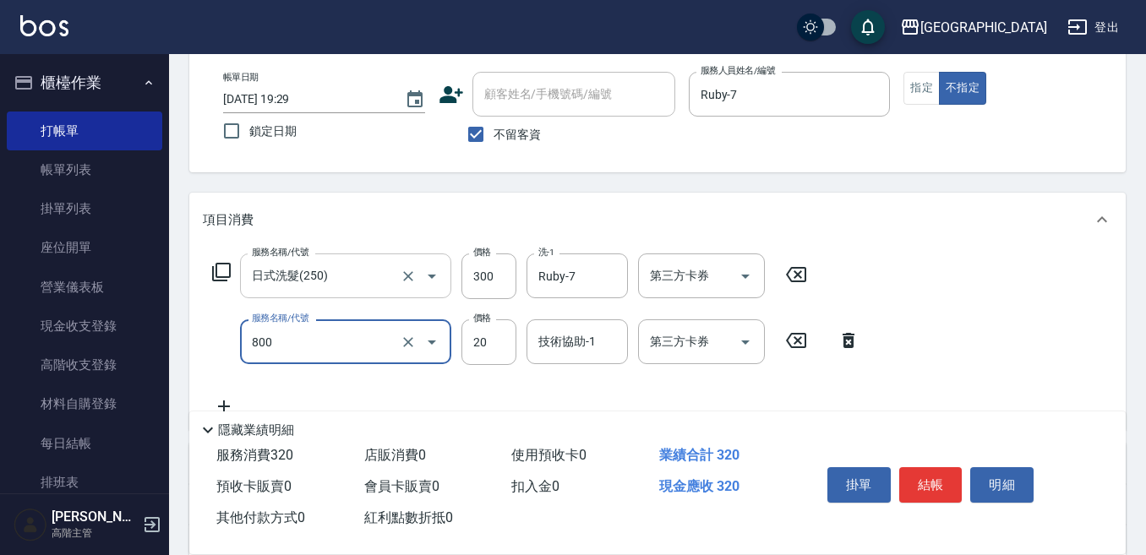
type input "潤絲精(800)"
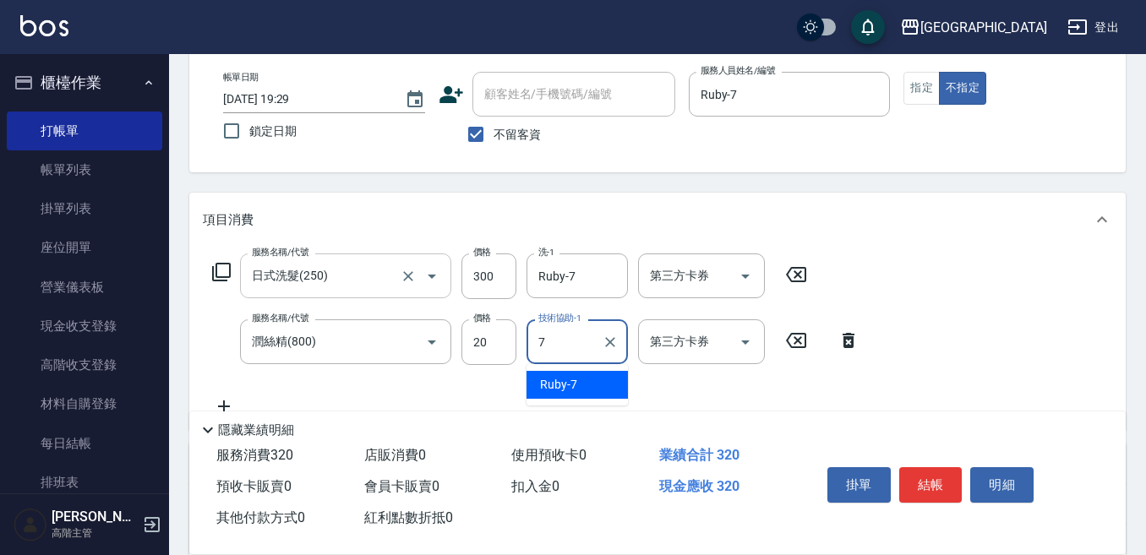
type input "Ruby-7"
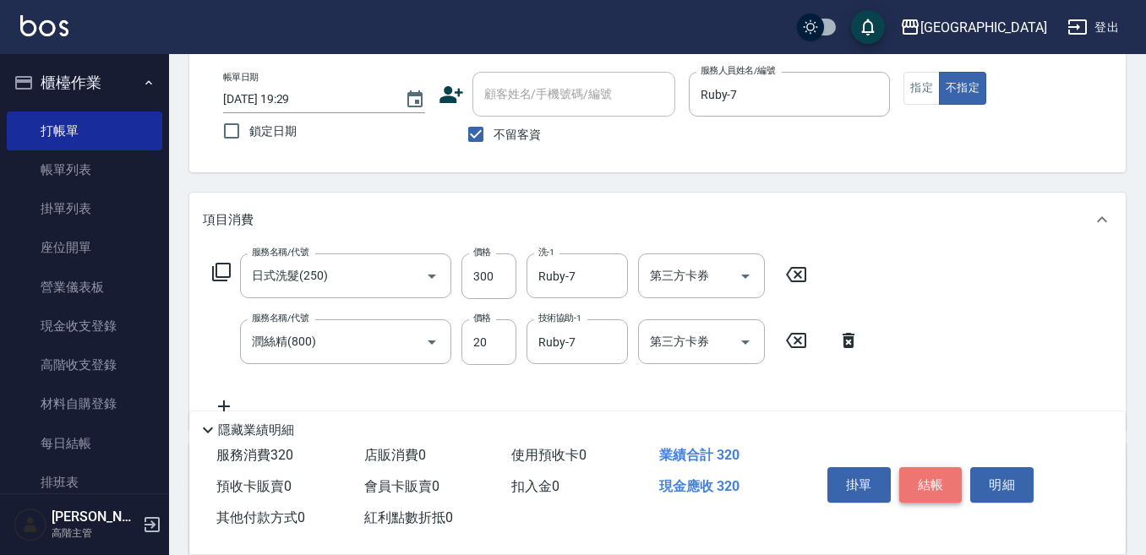
click at [940, 469] on button "結帳" at bounding box center [930, 484] width 63 height 35
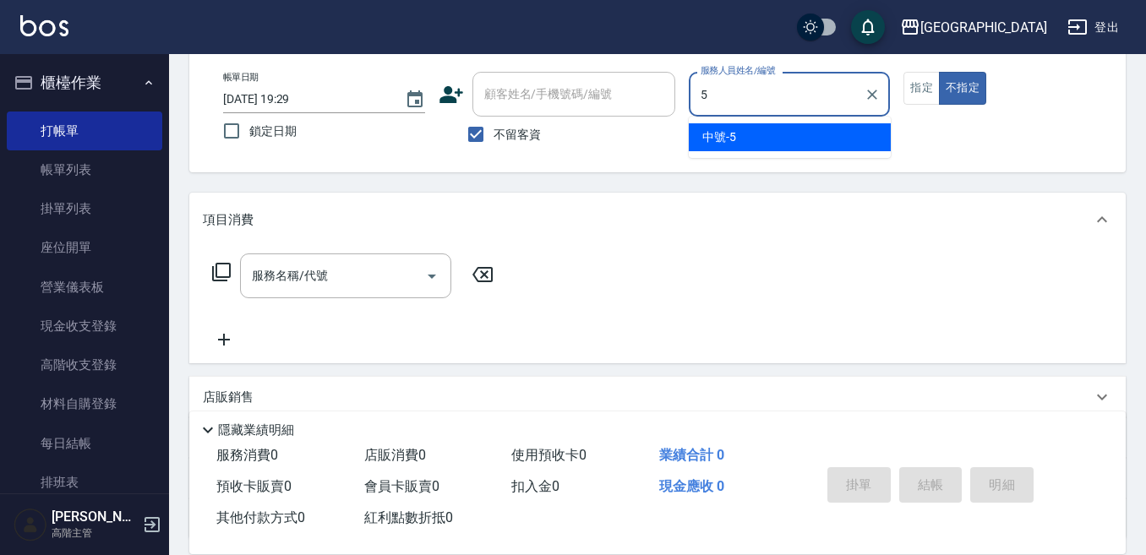
type input "中號-5"
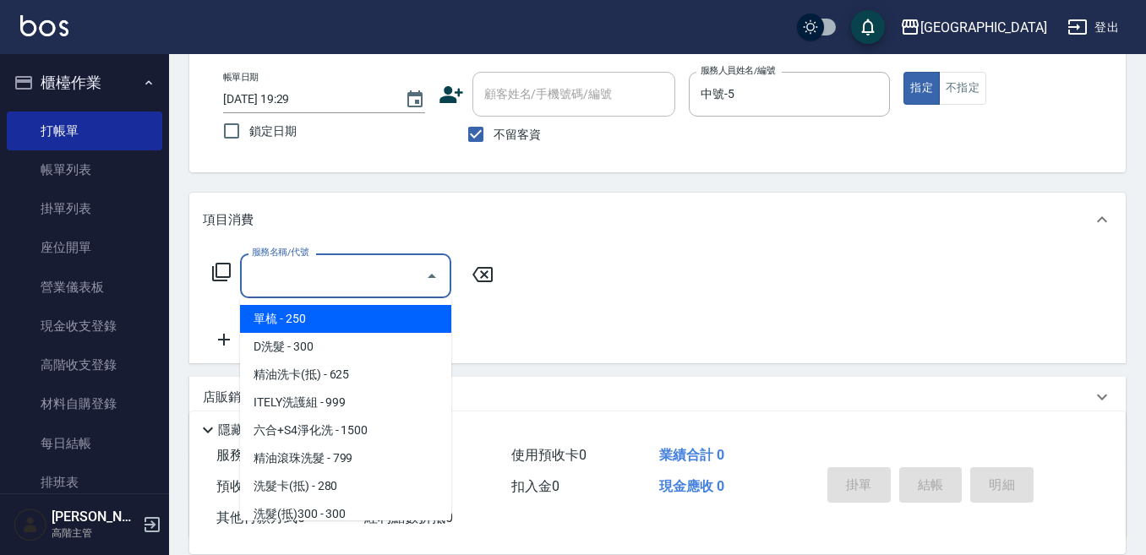
click at [345, 286] on input "服務名稱/代號" at bounding box center [333, 276] width 171 height 30
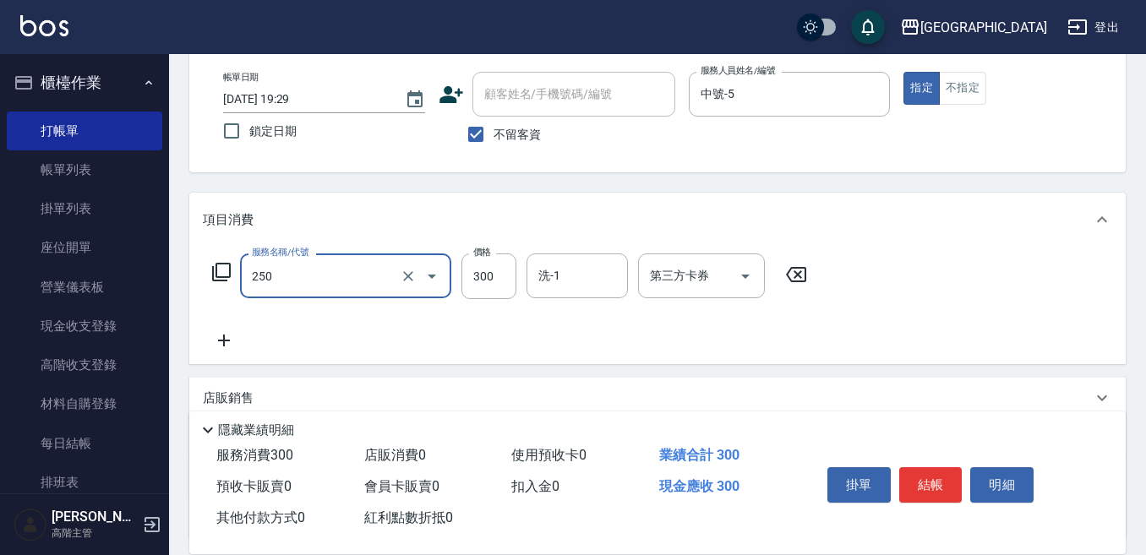
type input "日式洗髮(250)"
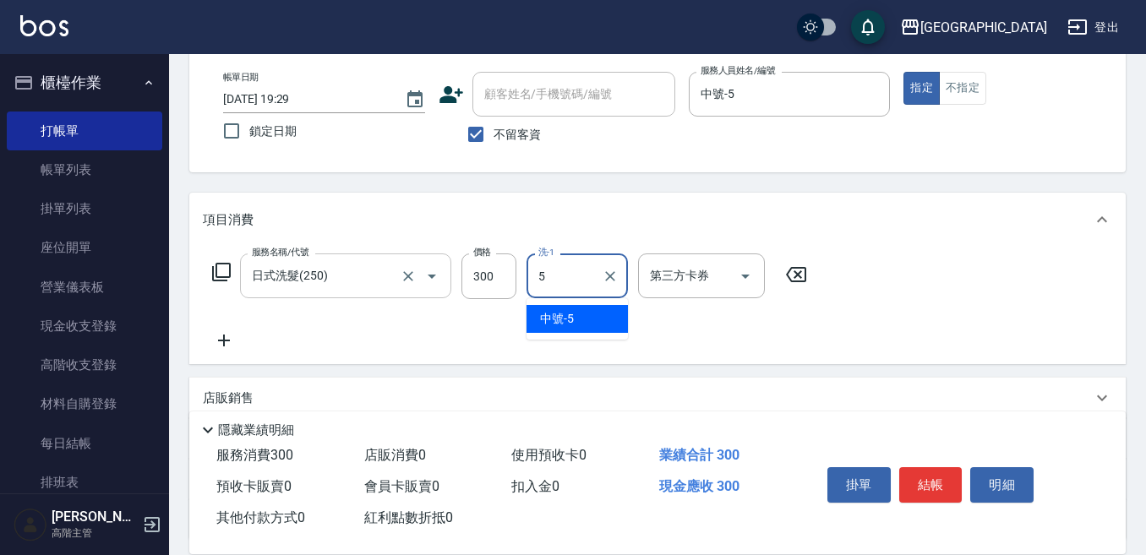
type input "中號-5"
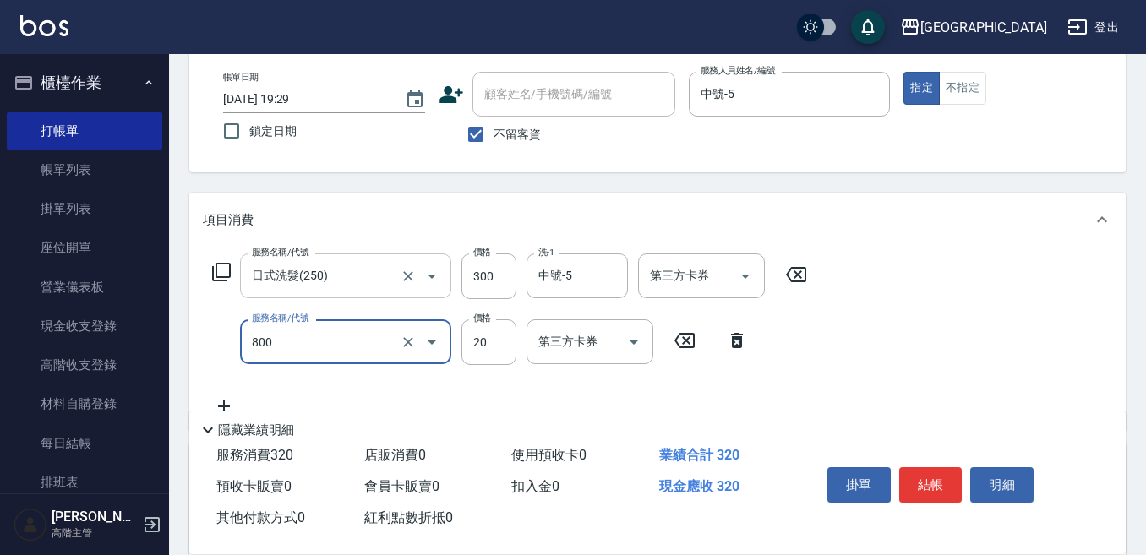
type input "潤絲精(800)"
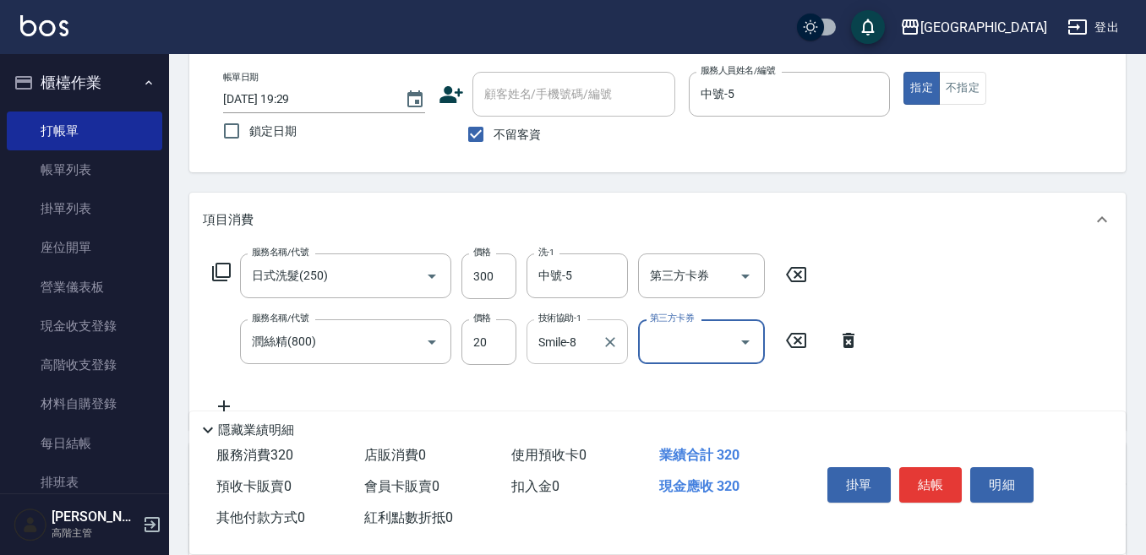
click at [585, 326] on div "Smile-8 技術協助-1" at bounding box center [576, 341] width 101 height 45
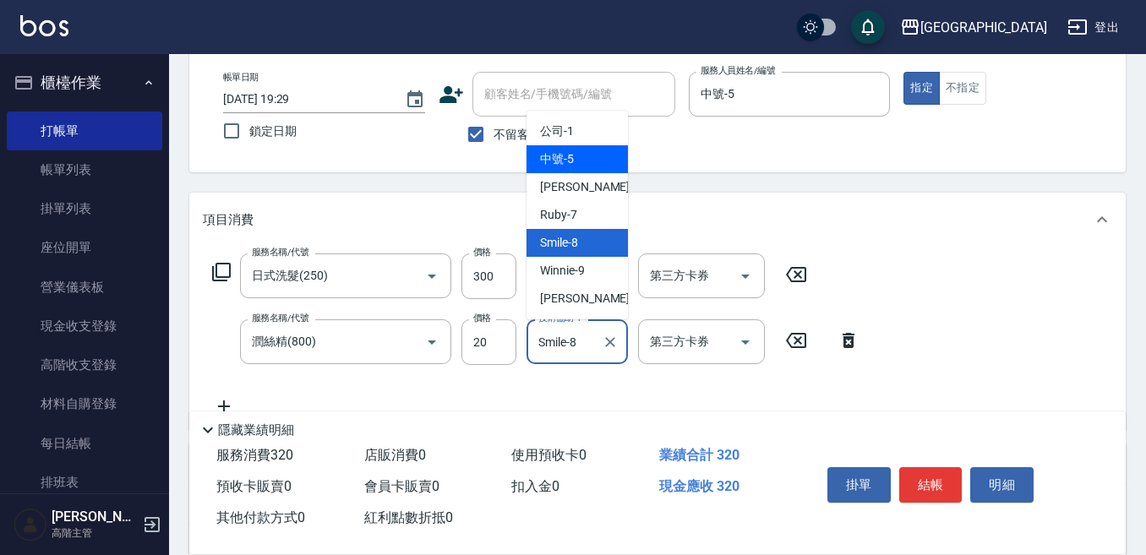
click at [561, 171] on div "中號 -5" at bounding box center [576, 159] width 101 height 28
type input "中號-5"
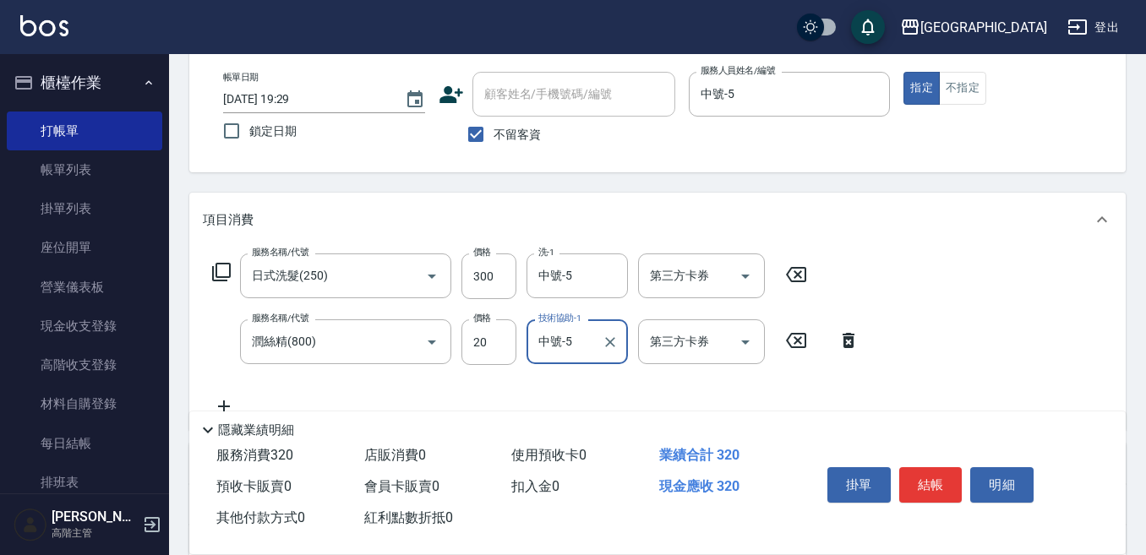
click at [716, 188] on div "Key In 打帳單 上一筆訂單:#16 帳單速查 結帳前確認明細 連續打單結帳 掛單 結帳 明細 帳單日期 [DATE] 19:29 鎖定日期 顧客姓名/手…" at bounding box center [657, 369] width 977 height 798
click at [927, 488] on button "結帳" at bounding box center [930, 484] width 63 height 35
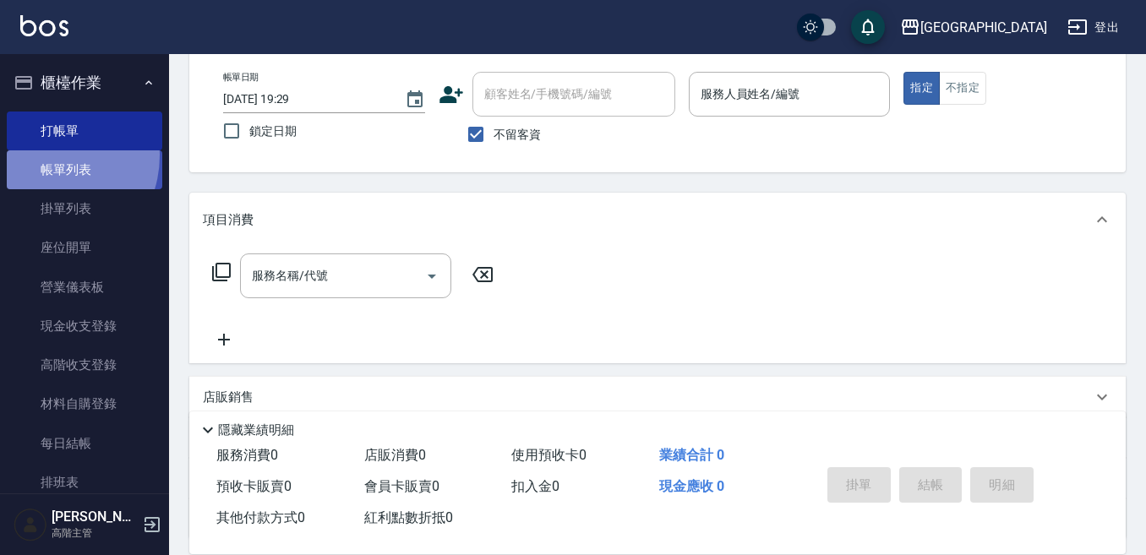
click at [43, 155] on link "帳單列表" at bounding box center [84, 169] width 155 height 39
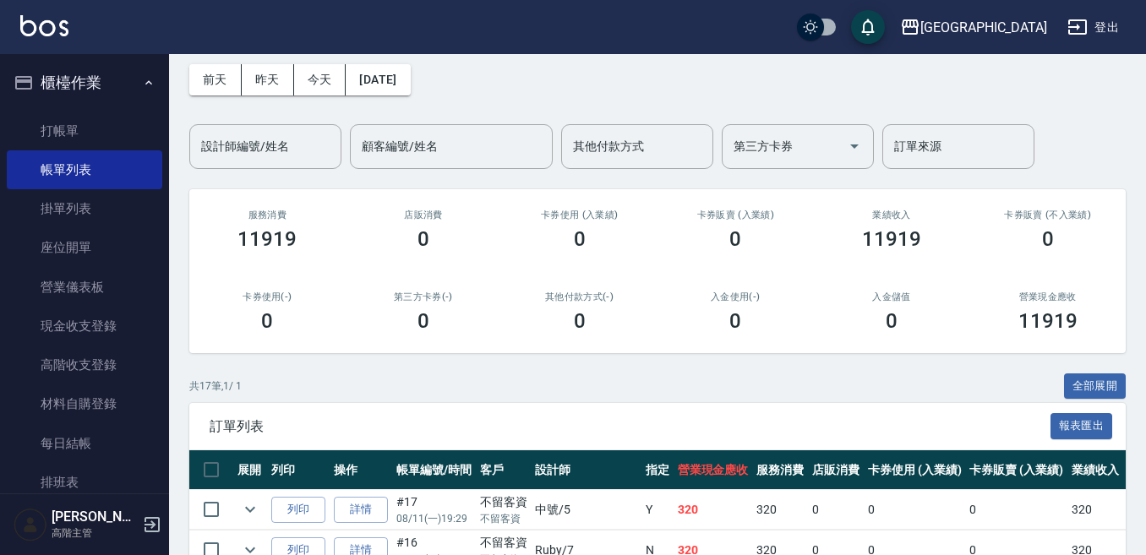
scroll to position [169, 0]
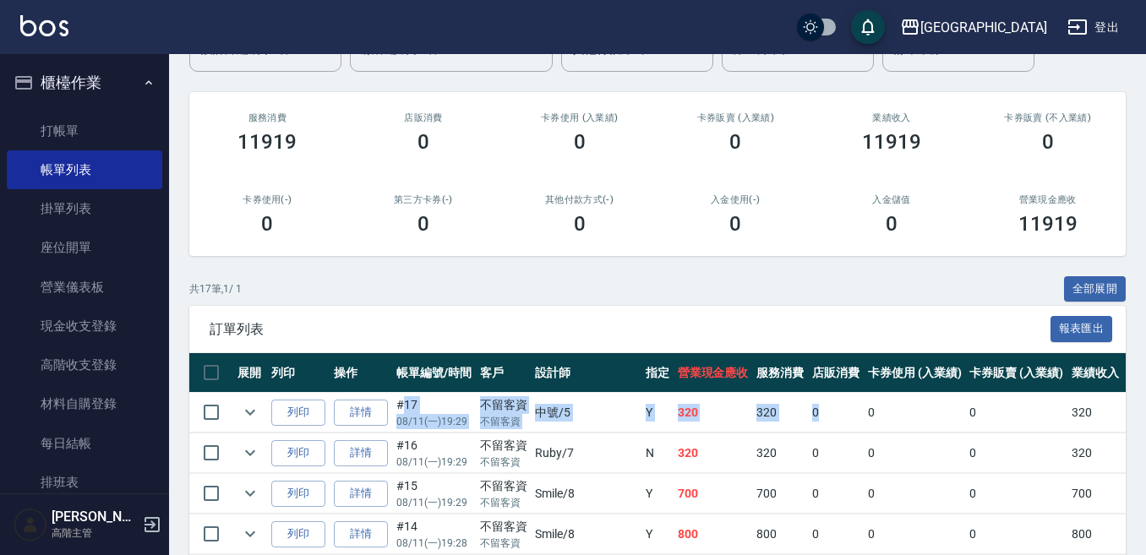
drag, startPoint x: 400, startPoint y: 406, endPoint x: 793, endPoint y: 422, distance: 392.4
click at [793, 422] on tr "列印 詳情 #17 08/11 (一) 19:29 不留客資 不留客資 中號 /5 Y 320 320 0 0 0 320 0 0 0 0 0" at bounding box center [912, 413] width 1446 height 40
click at [687, 346] on div "訂單列表 報表匯出" at bounding box center [657, 329] width 936 height 46
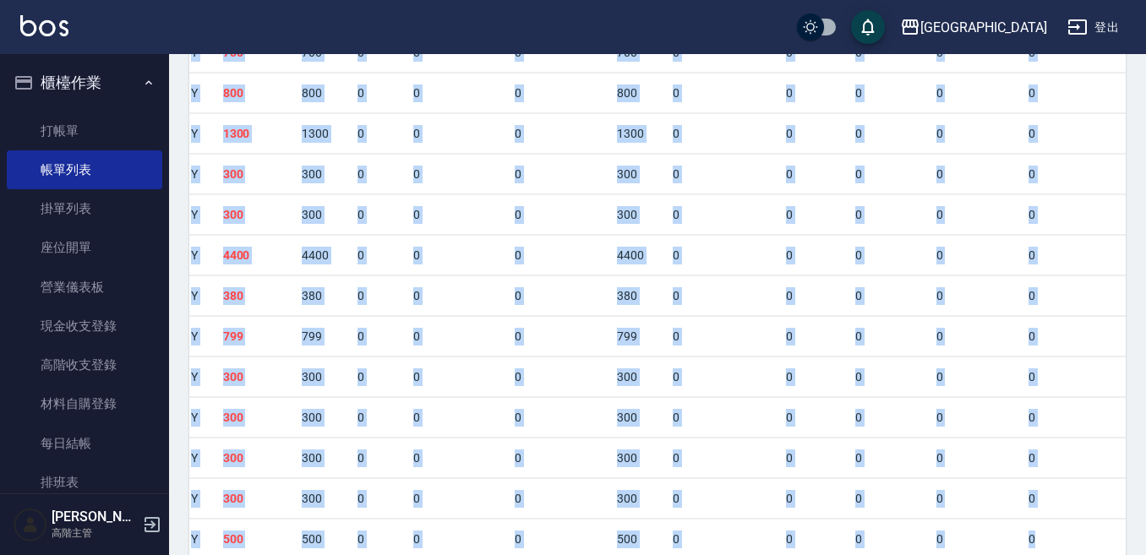
scroll to position [776, 0]
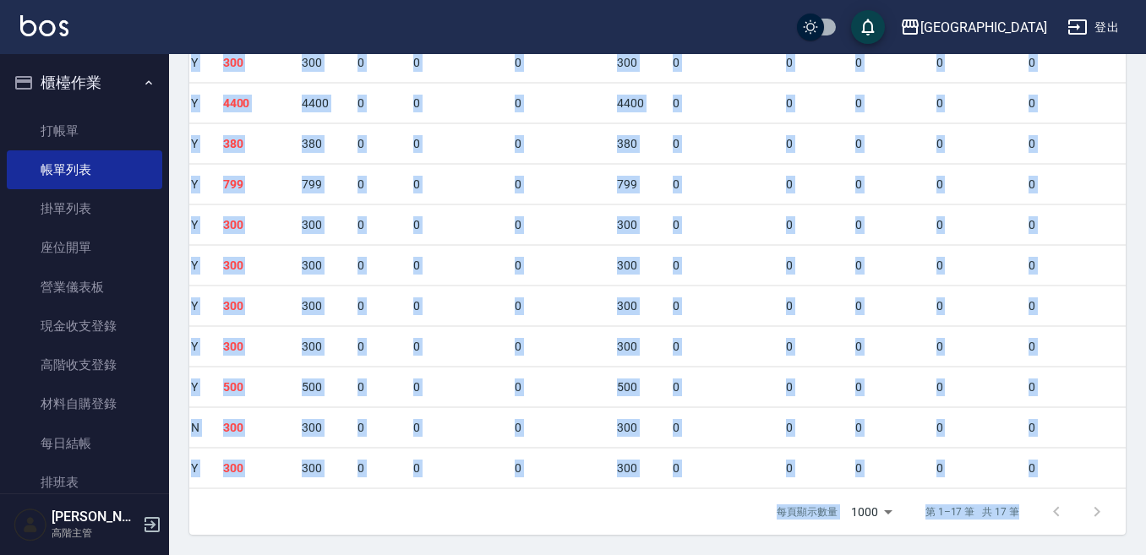
drag, startPoint x: 398, startPoint y: 408, endPoint x: 968, endPoint y: 495, distance: 576.9
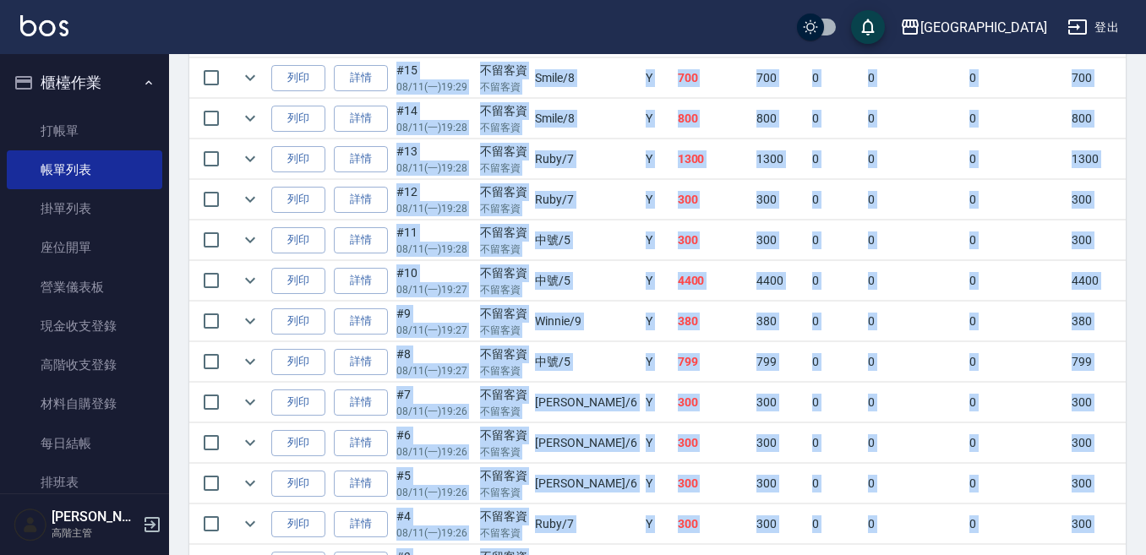
scroll to position [354, 0]
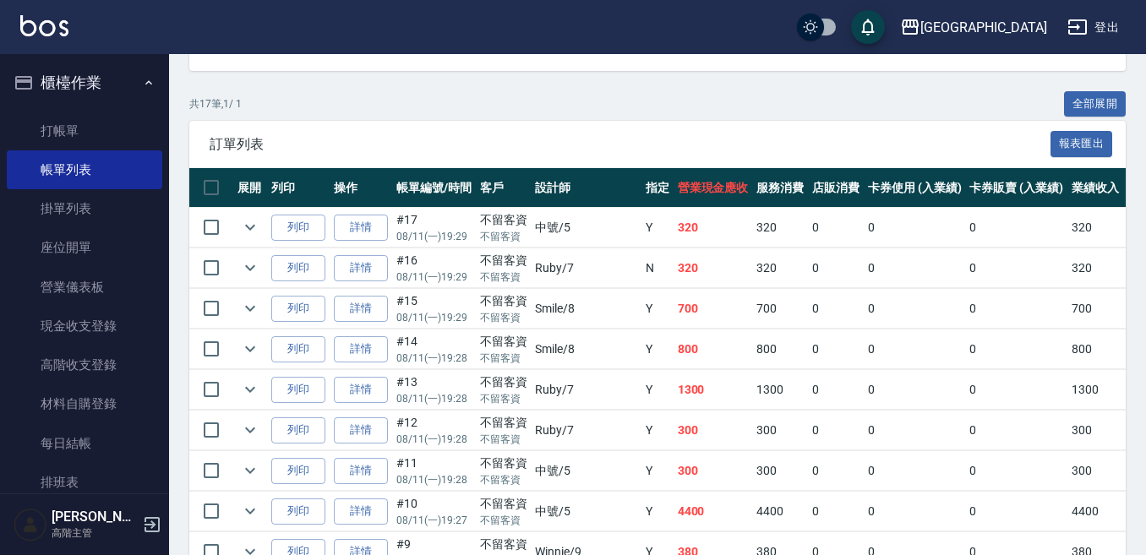
click at [558, 112] on div "共 17 筆, 1 / 1 全部展開" at bounding box center [657, 104] width 936 height 26
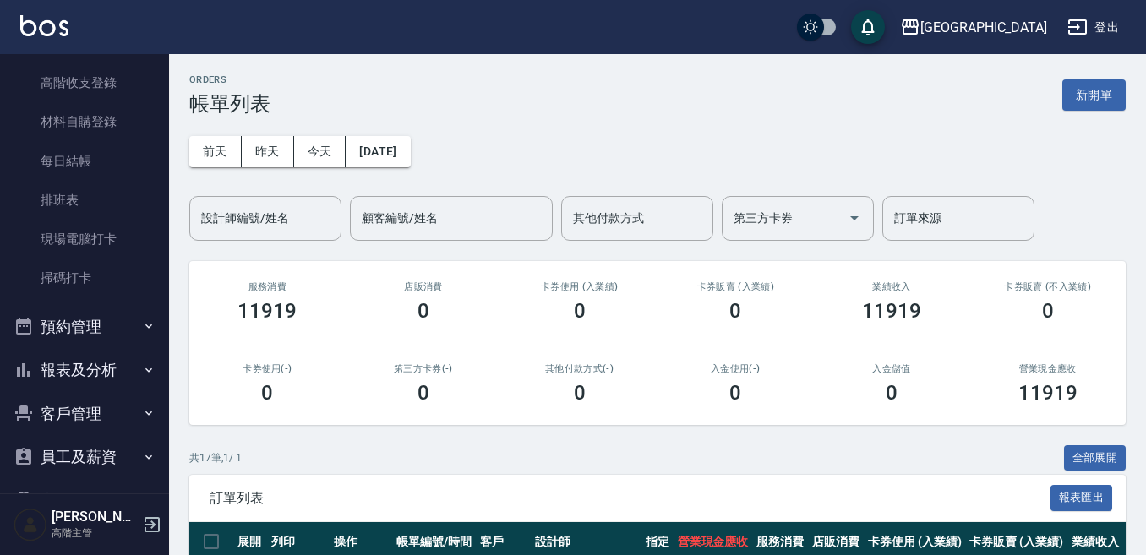
scroll to position [253, 0]
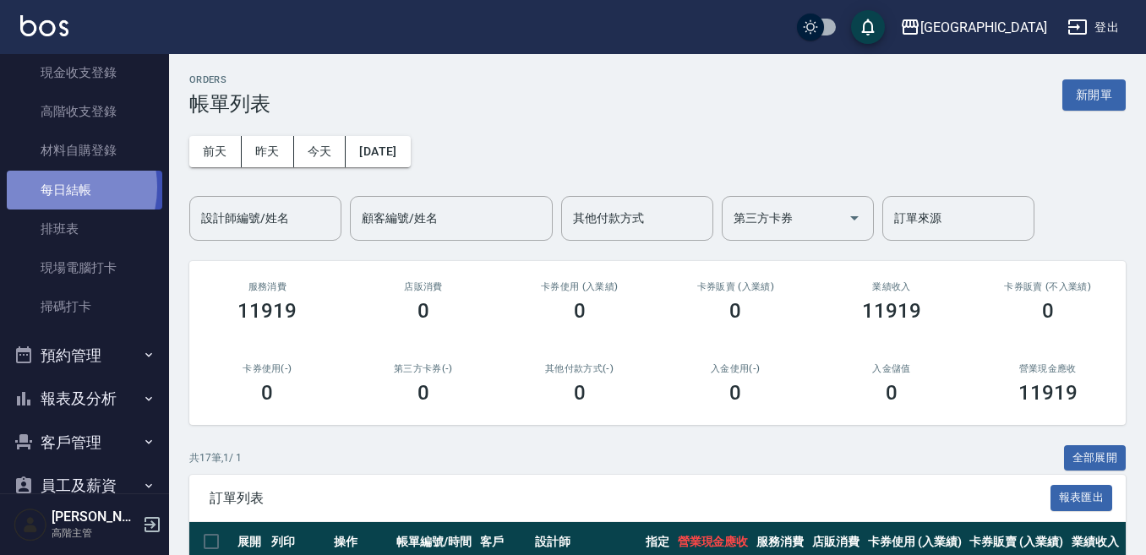
click at [54, 187] on link "每日結帳" at bounding box center [84, 190] width 155 height 39
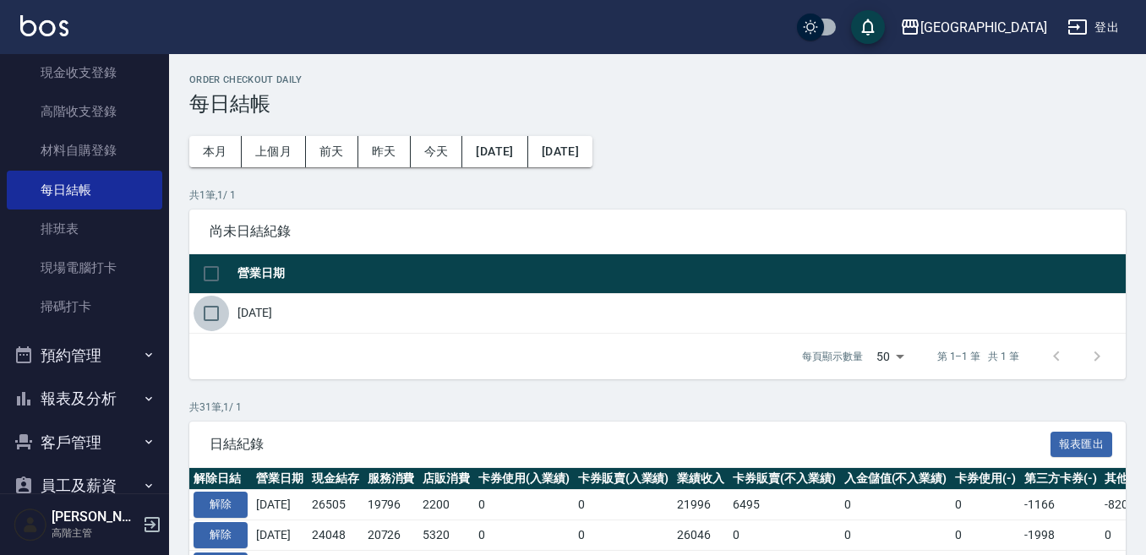
click at [199, 313] on input "checkbox" at bounding box center [210, 313] width 35 height 35
checkbox input "true"
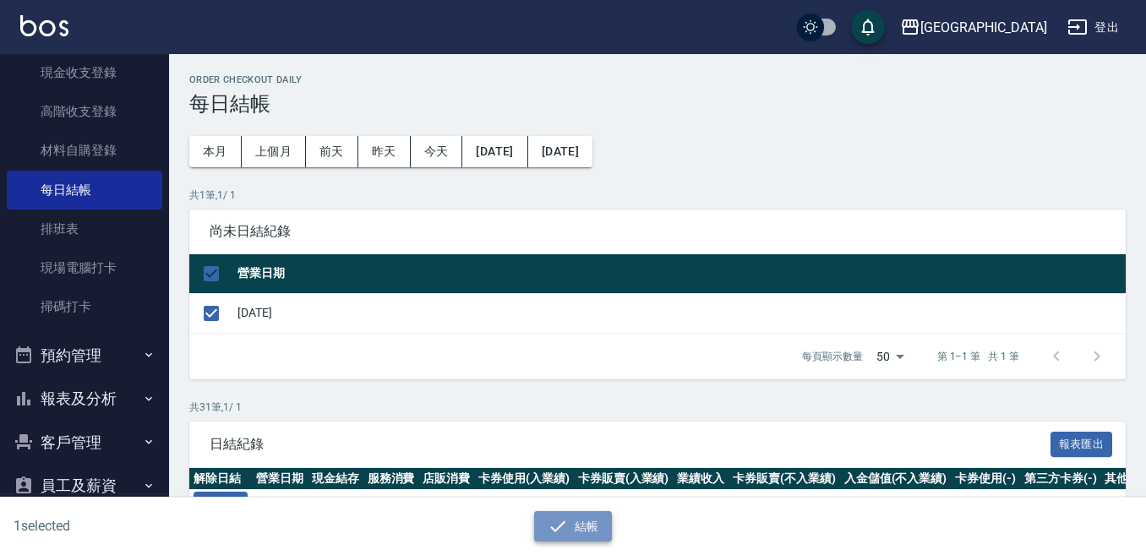
click at [572, 530] on button "結帳" at bounding box center [573, 526] width 79 height 31
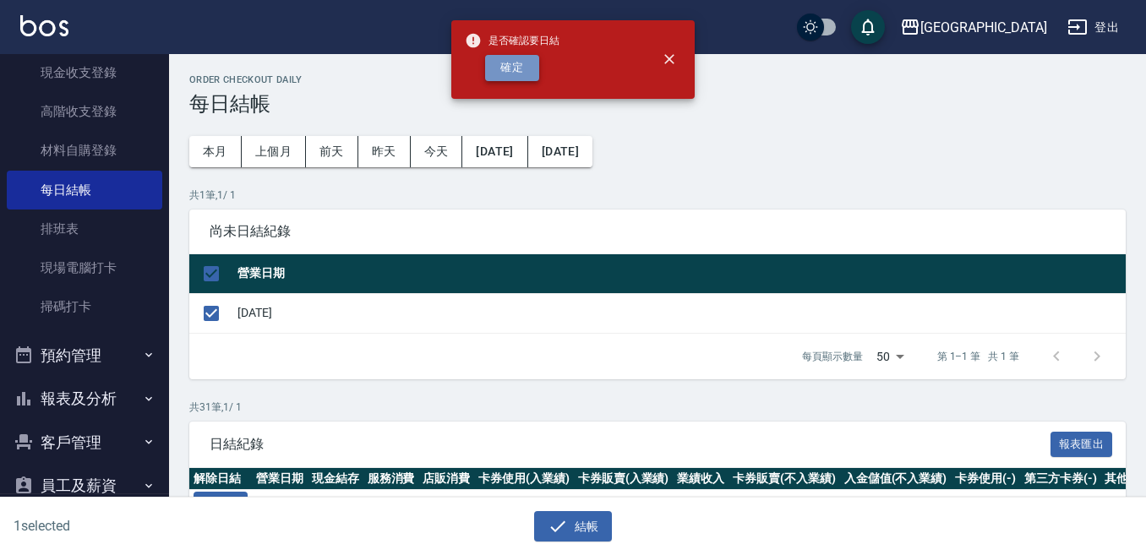
click at [503, 61] on button "確定" at bounding box center [512, 68] width 54 height 26
click at [503, 61] on div "確定" at bounding box center [512, 68] width 95 height 26
checkbox input "false"
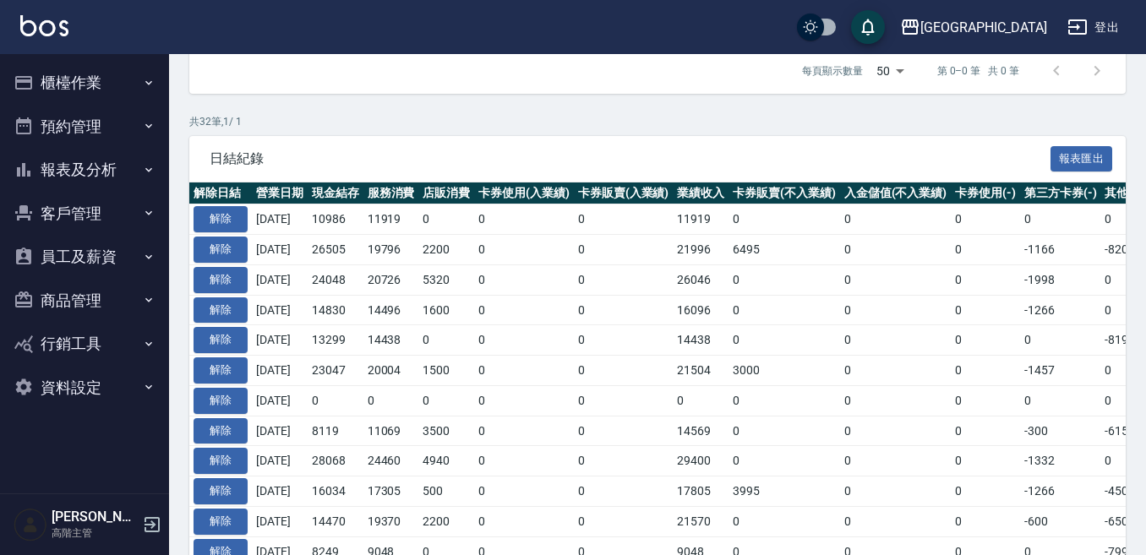
scroll to position [253, 0]
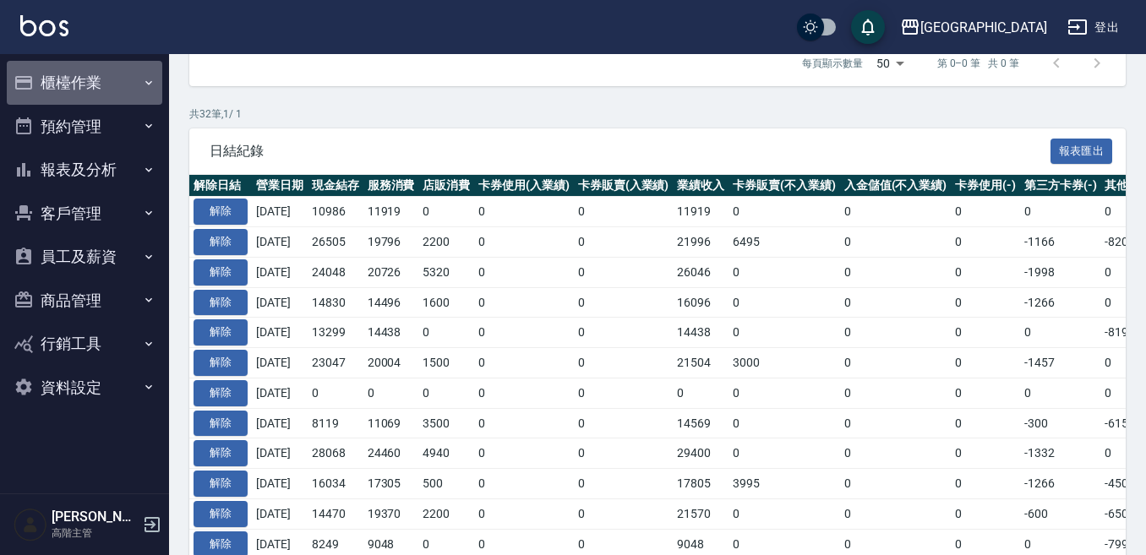
click at [56, 91] on button "櫃檯作業" at bounding box center [84, 83] width 155 height 44
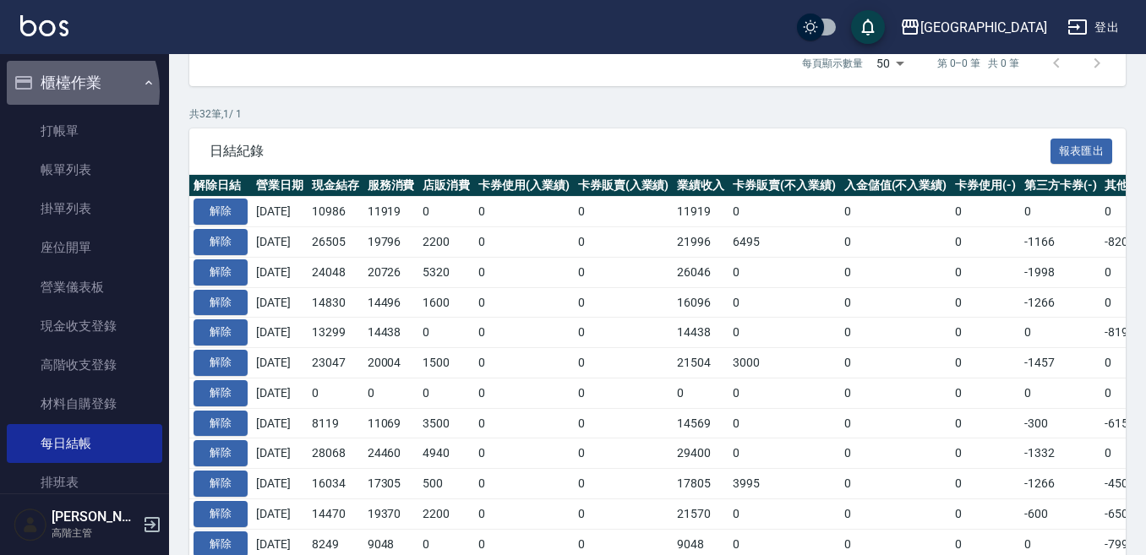
click at [56, 91] on button "櫃檯作業" at bounding box center [84, 83] width 155 height 44
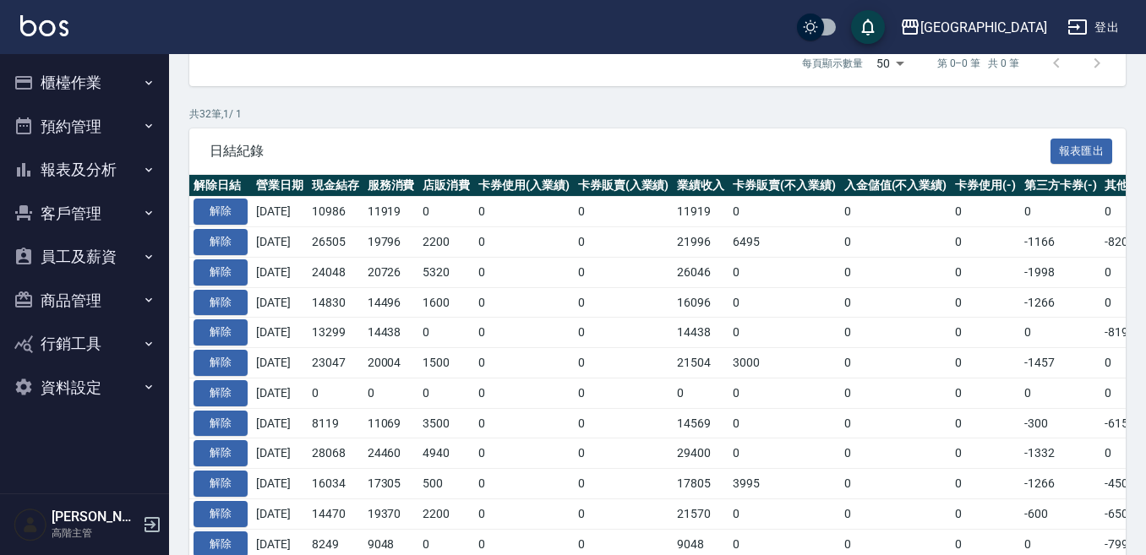
click at [291, 74] on div "每頁顯示數量 50 50 第 0–0 筆 共 0 筆" at bounding box center [657, 64] width 936 height 46
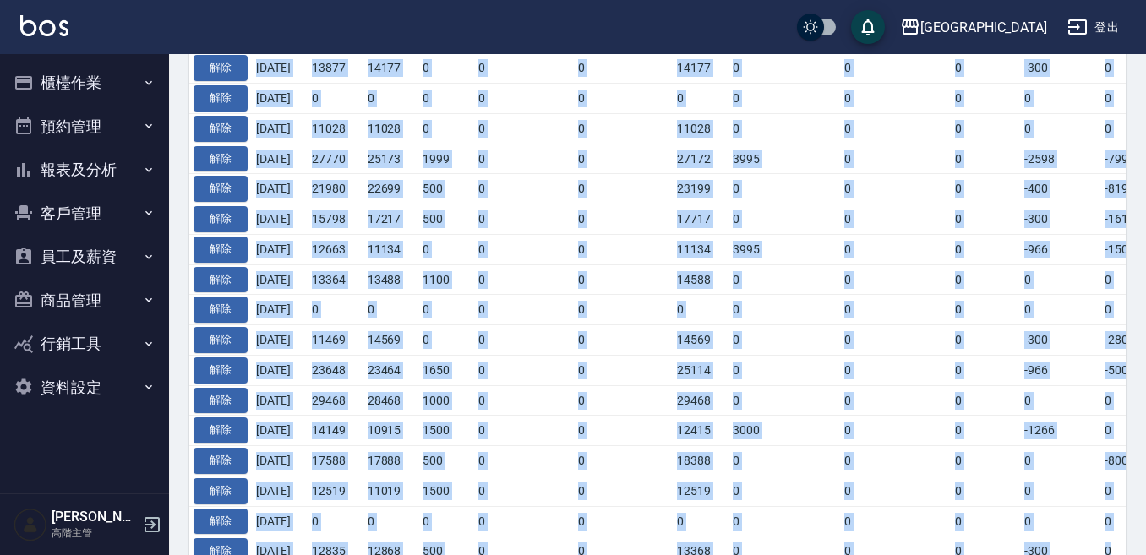
scroll to position [965, 0]
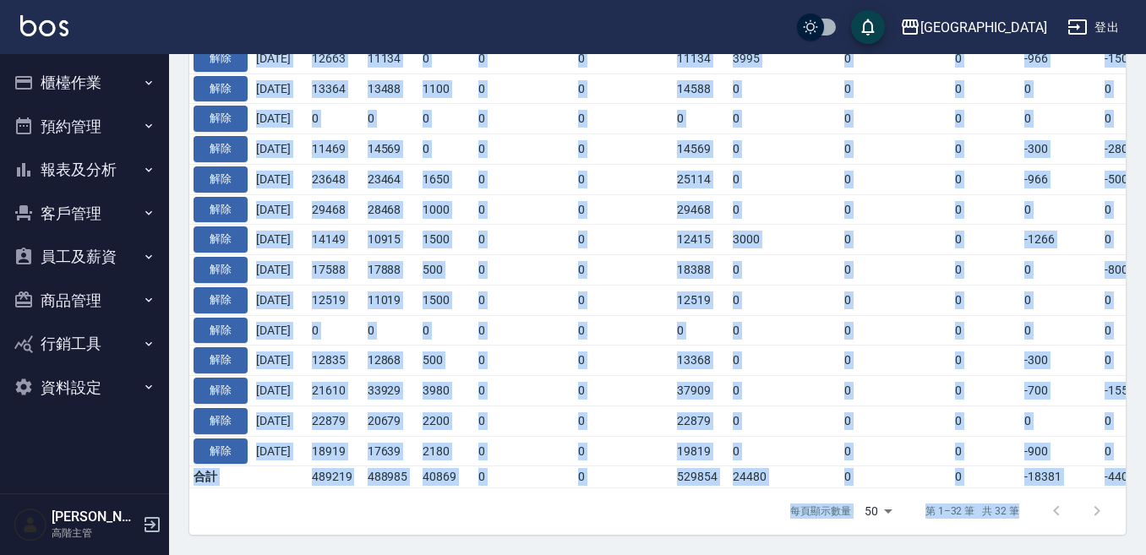
drag, startPoint x: 186, startPoint y: 78, endPoint x: 1082, endPoint y: 553, distance: 1014.8
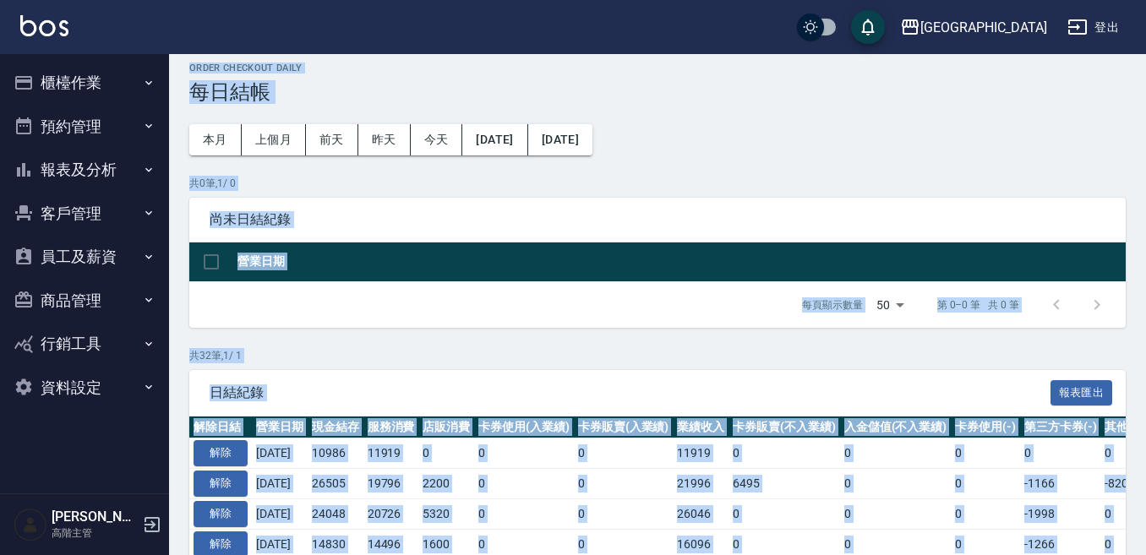
scroll to position [0, 0]
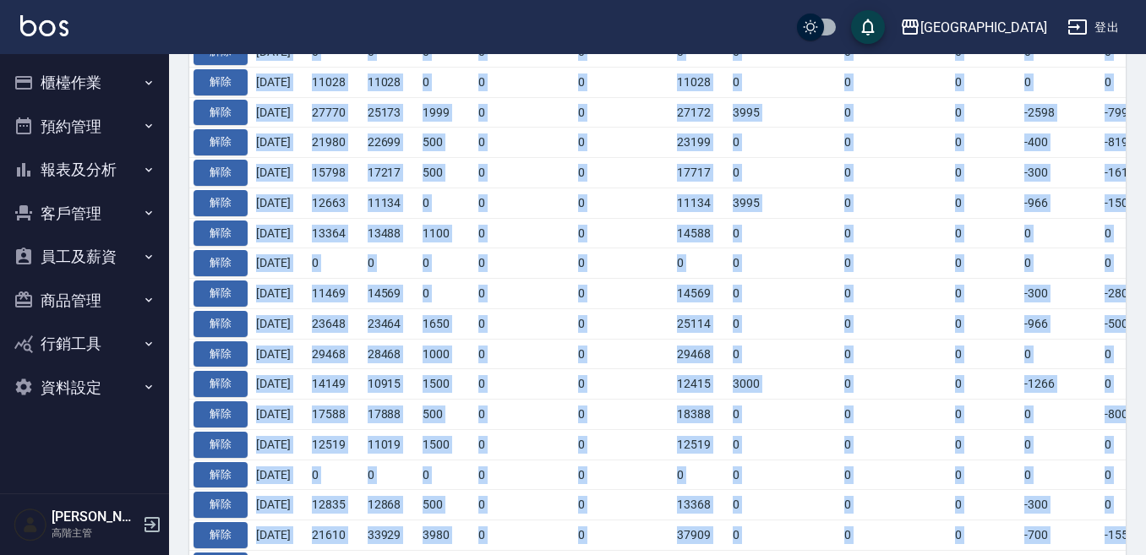
scroll to position [965, 0]
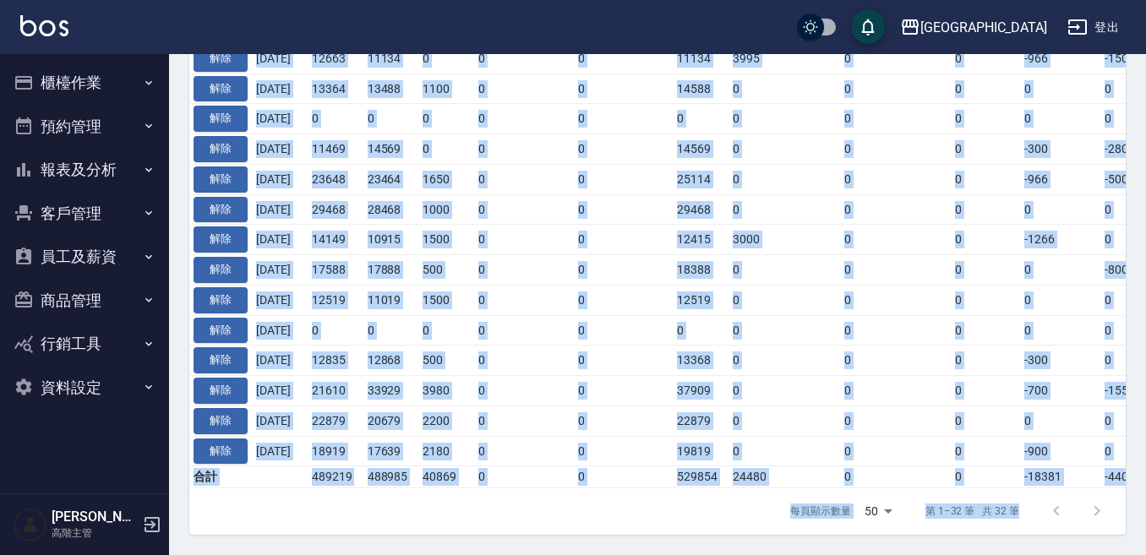
drag, startPoint x: 188, startPoint y: 75, endPoint x: 1152, endPoint y: 586, distance: 1090.0
drag, startPoint x: 187, startPoint y: 72, endPoint x: 1125, endPoint y: 588, distance: 1070.5
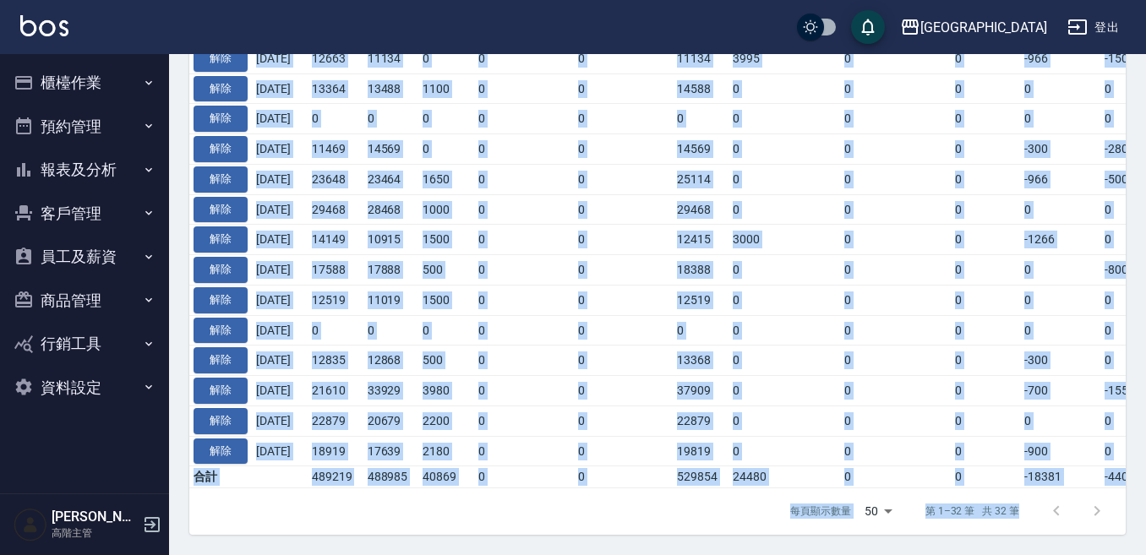
click at [716, 519] on div "每頁顯示數量 50 50 第 1–32 筆 共 32 筆" at bounding box center [657, 511] width 936 height 46
drag, startPoint x: 190, startPoint y: 80, endPoint x: 969, endPoint y: 577, distance: 923.9
click at [744, 515] on div "每頁顯示數量 50 50 第 1–32 筆 共 32 筆" at bounding box center [657, 511] width 936 height 46
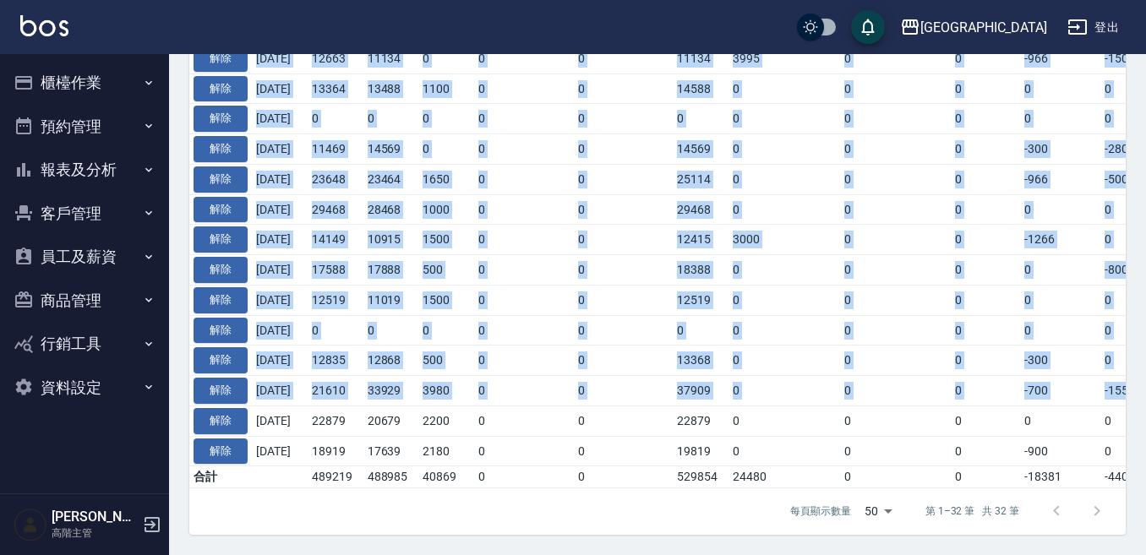
drag, startPoint x: 188, startPoint y: 82, endPoint x: 1153, endPoint y: 382, distance: 1011.2
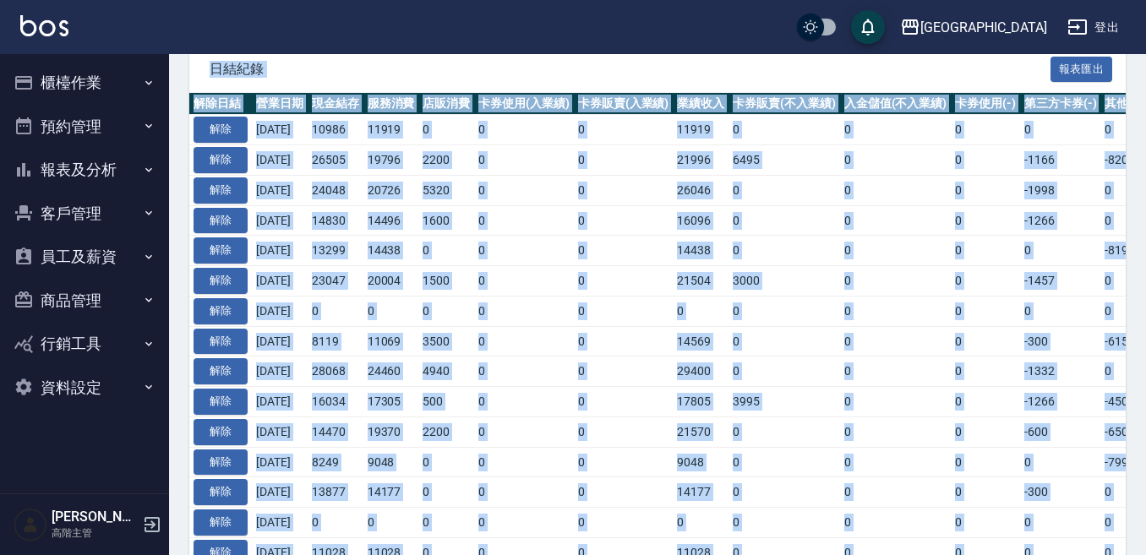
scroll to position [120, 0]
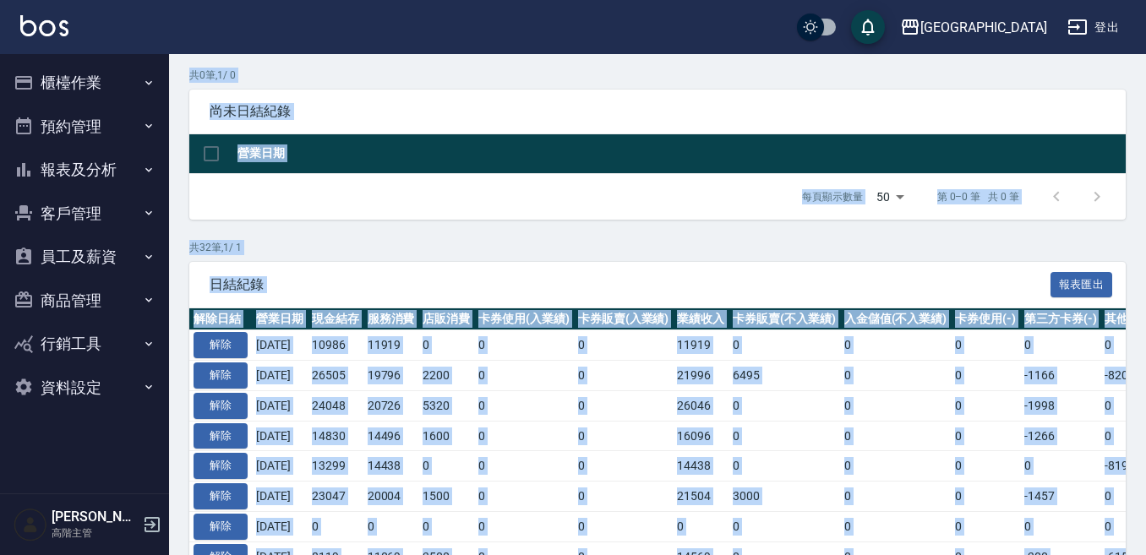
click at [902, 264] on div "日結紀錄 報表匯出" at bounding box center [657, 285] width 936 height 46
click at [89, 84] on button "櫃檯作業" at bounding box center [84, 83] width 155 height 44
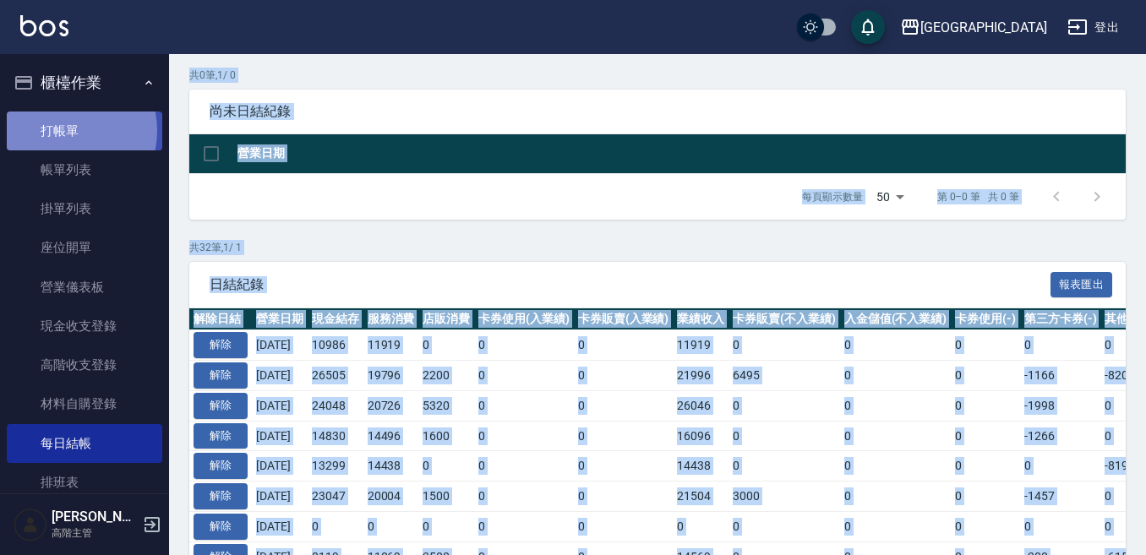
click at [59, 131] on link "打帳單" at bounding box center [84, 131] width 155 height 39
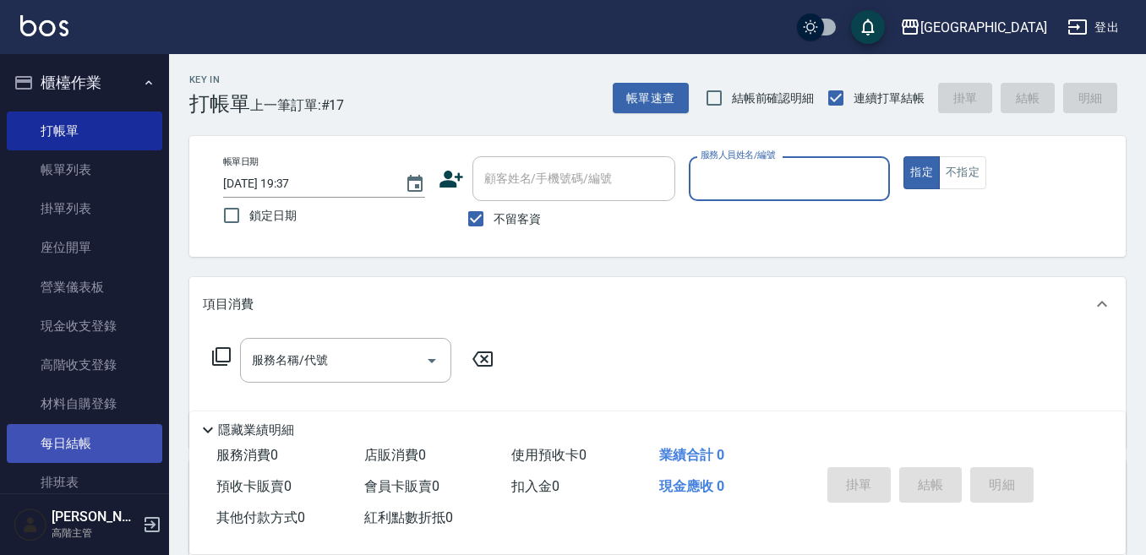
click at [52, 434] on link "每日結帳" at bounding box center [84, 443] width 155 height 39
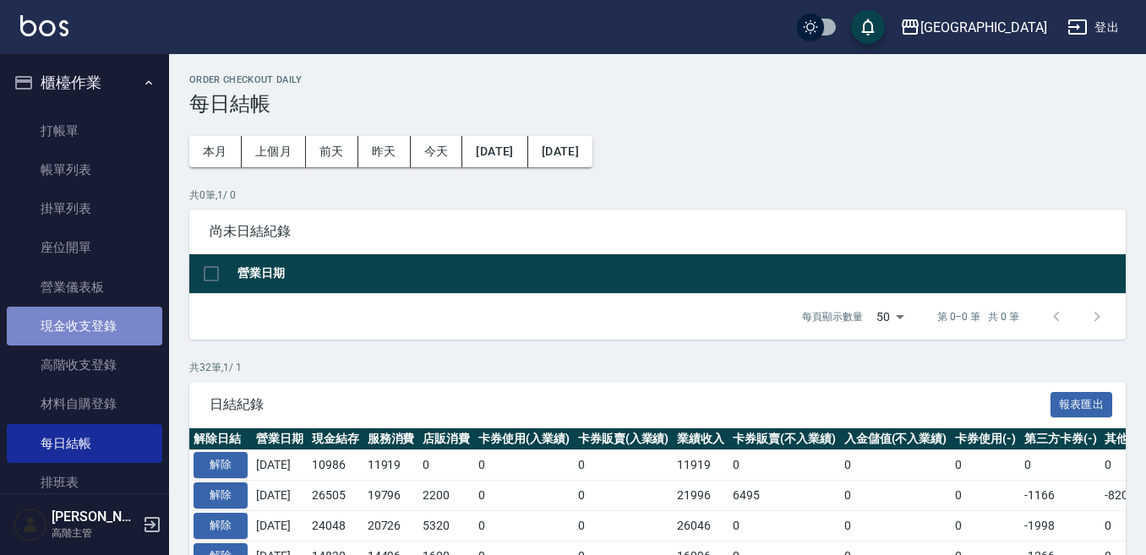
click at [88, 324] on link "現金收支登錄" at bounding box center [84, 326] width 155 height 39
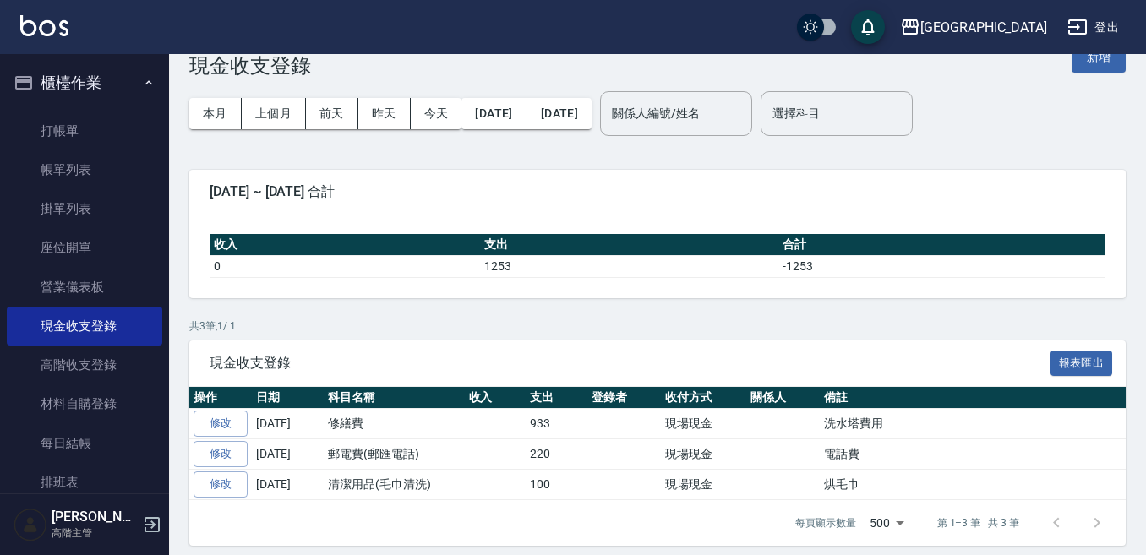
scroll to position [49, 0]
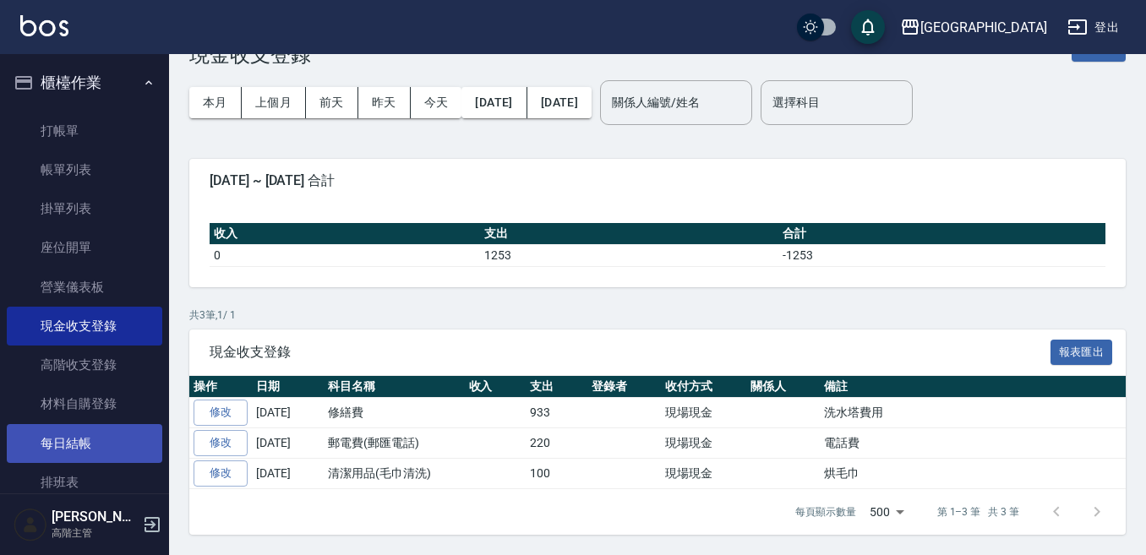
click at [84, 440] on link "每日結帳" at bounding box center [84, 443] width 155 height 39
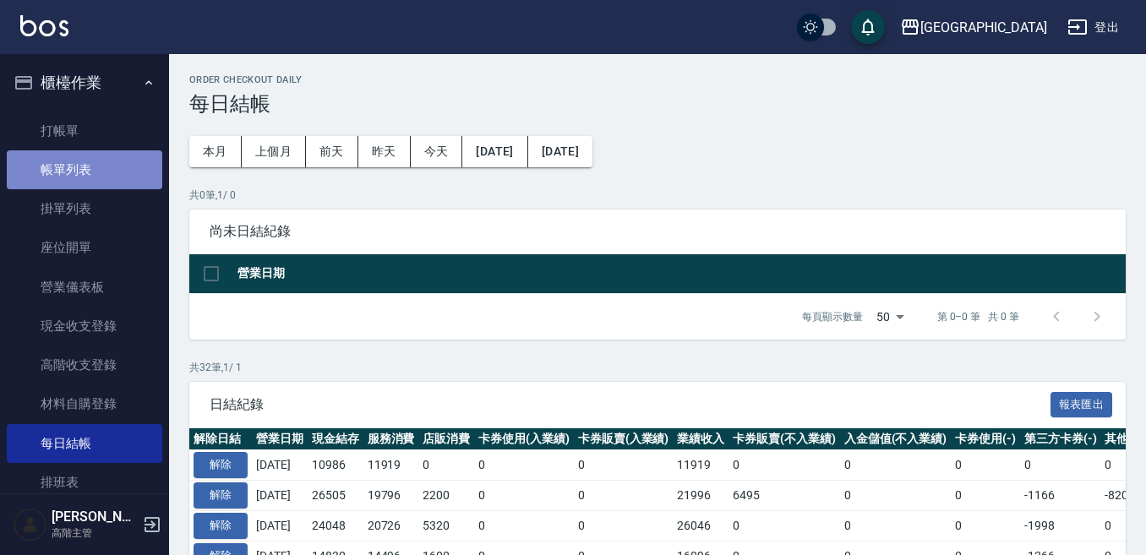
click at [96, 166] on link "帳單列表" at bounding box center [84, 169] width 155 height 39
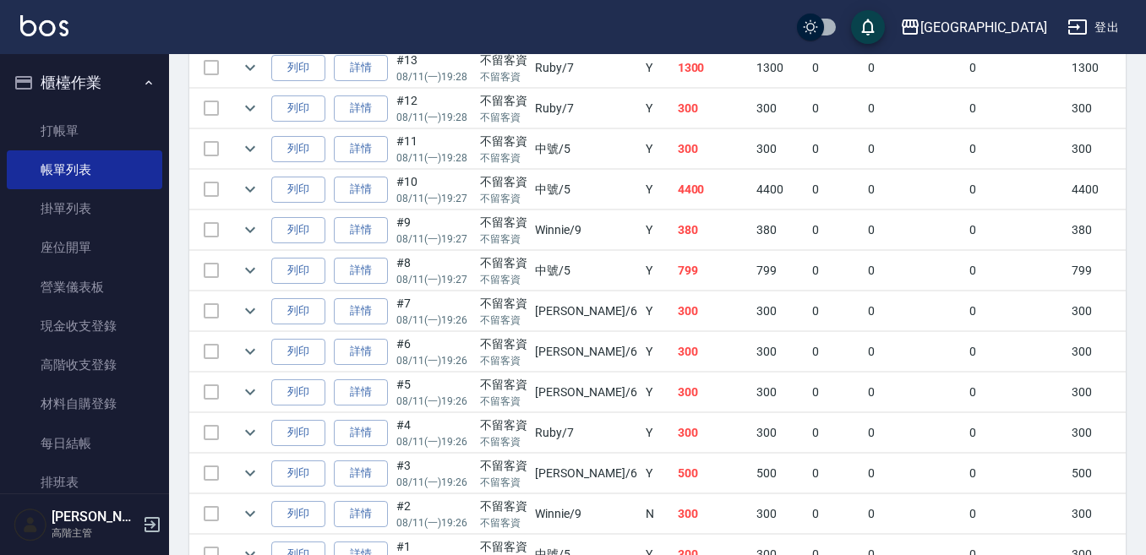
scroll to position [760, 0]
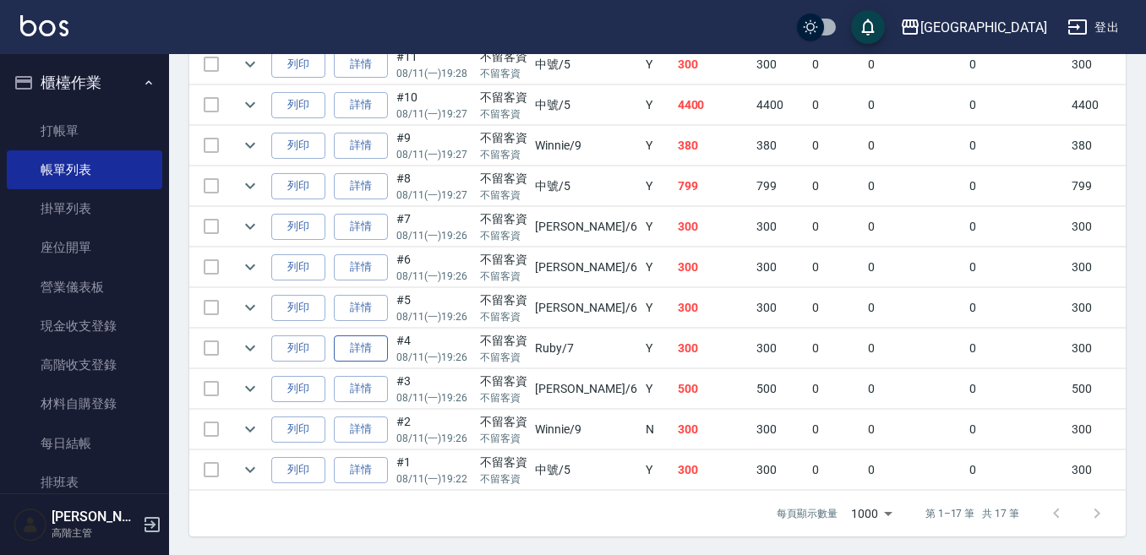
click at [367, 348] on link "詳情" at bounding box center [361, 348] width 54 height 26
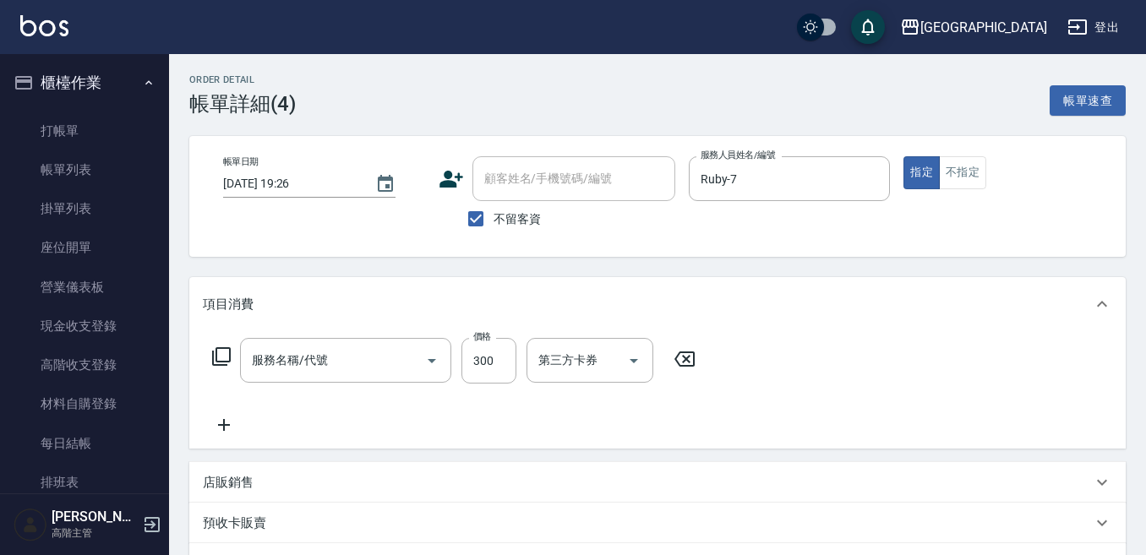
type input "[DATE] 19:26"
checkbox input "true"
type input "Ruby-7"
type input "日式洗髮(250)"
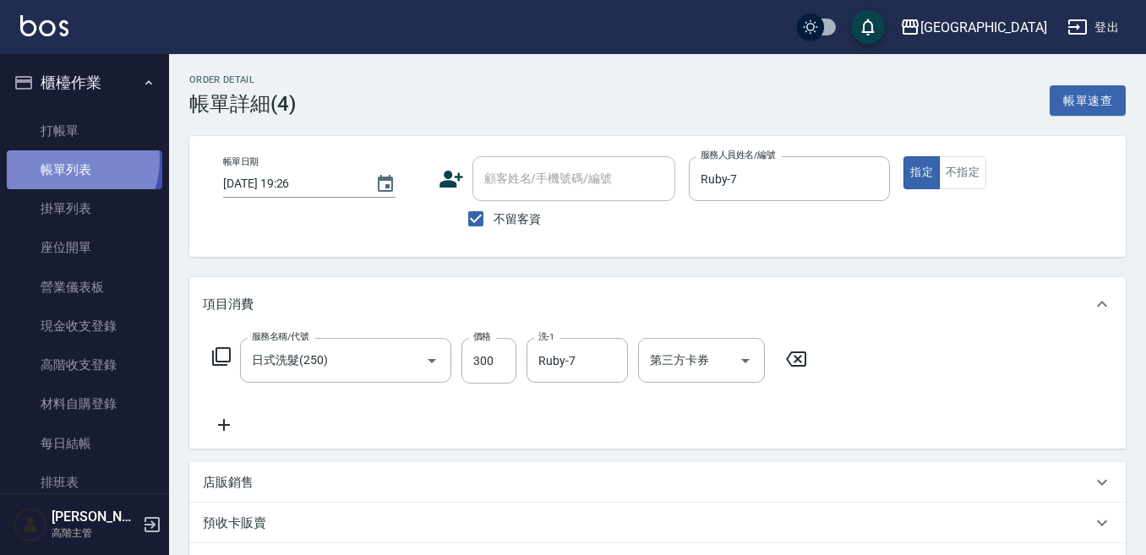
click at [66, 161] on link "帳單列表" at bounding box center [84, 169] width 155 height 39
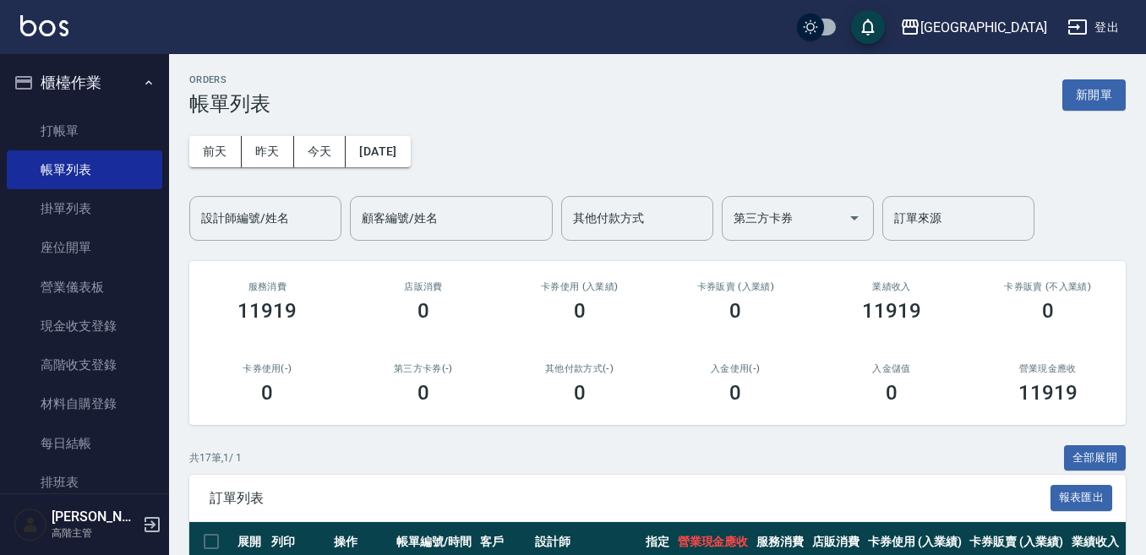
click at [230, 220] on div "設計師編號/姓名 設計師編號/姓名" at bounding box center [265, 218] width 152 height 45
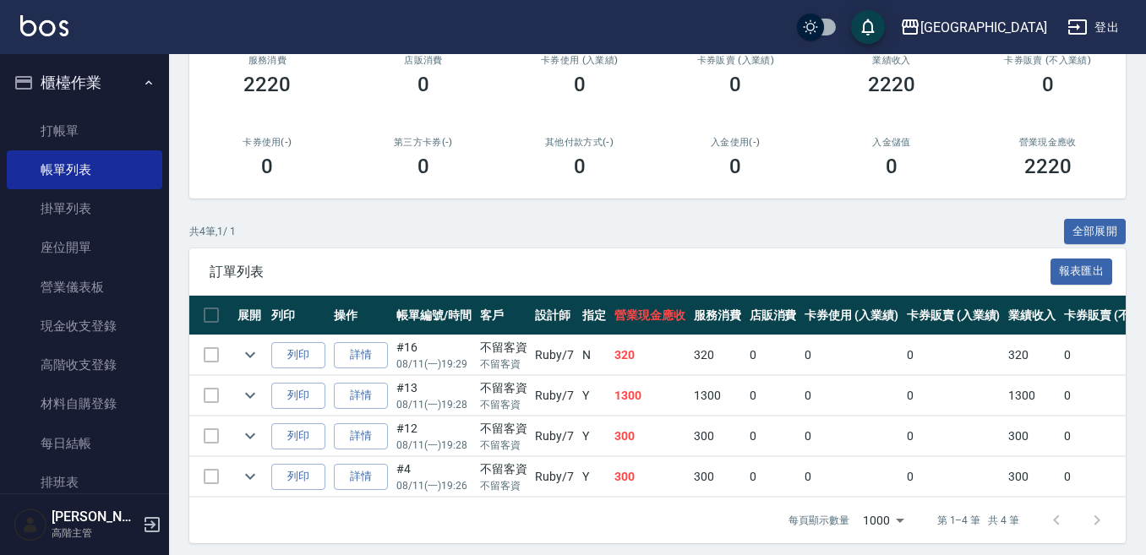
scroll to position [249, 0]
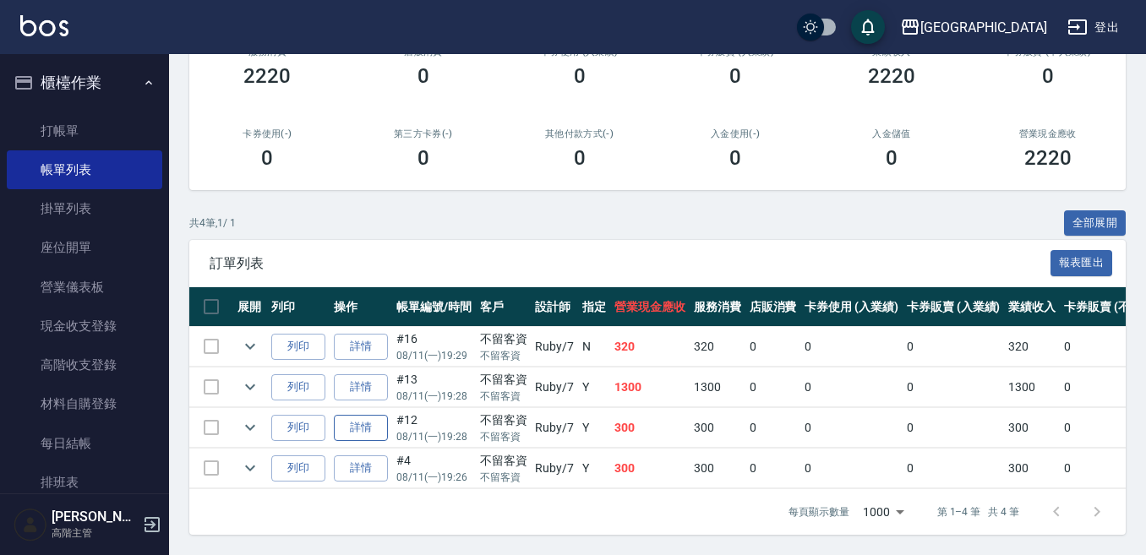
type input "Ruby-7"
click at [357, 415] on link "詳情" at bounding box center [361, 428] width 54 height 26
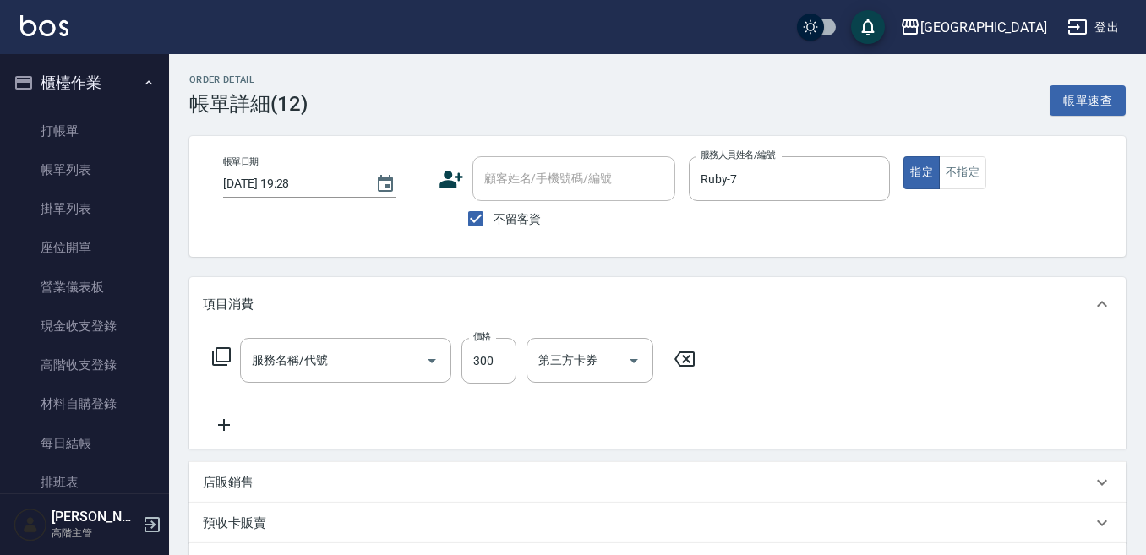
type input "[DATE] 19:28"
checkbox input "true"
type input "Ruby-7"
type input "日式洗髮(250)"
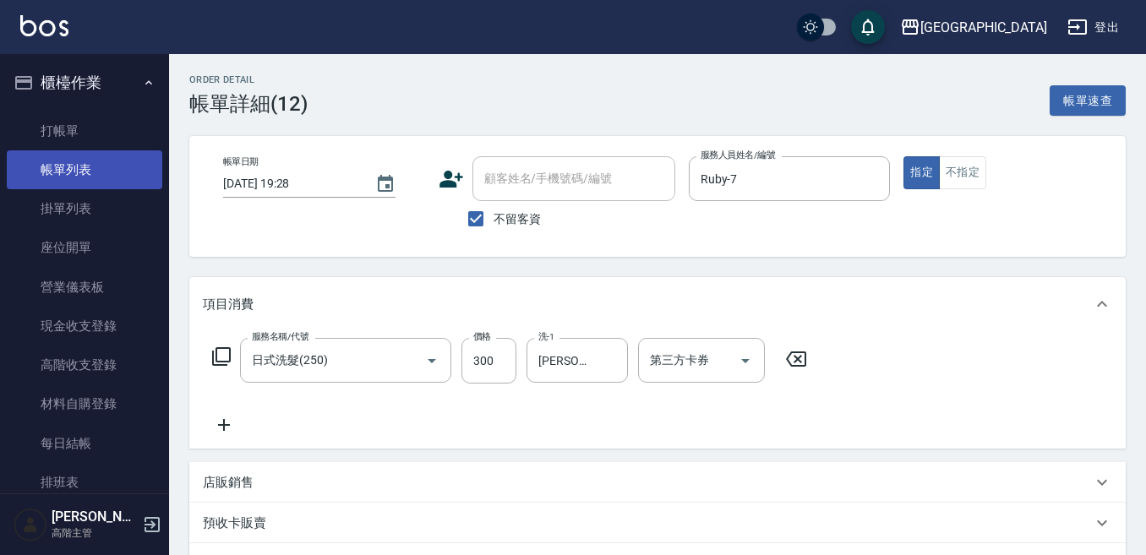
click at [69, 169] on link "帳單列表" at bounding box center [84, 169] width 155 height 39
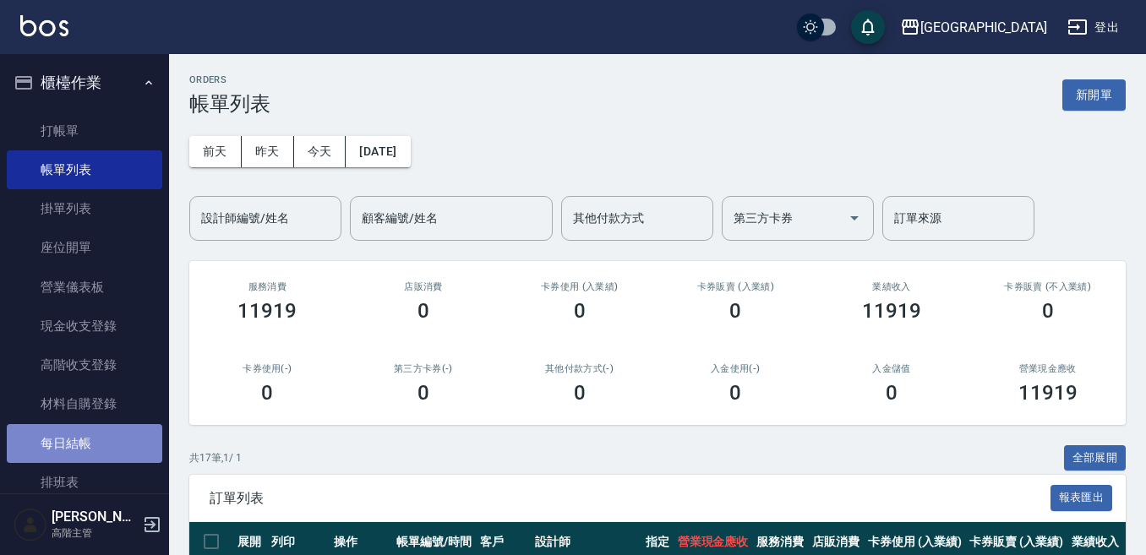
click at [88, 445] on link "每日結帳" at bounding box center [84, 443] width 155 height 39
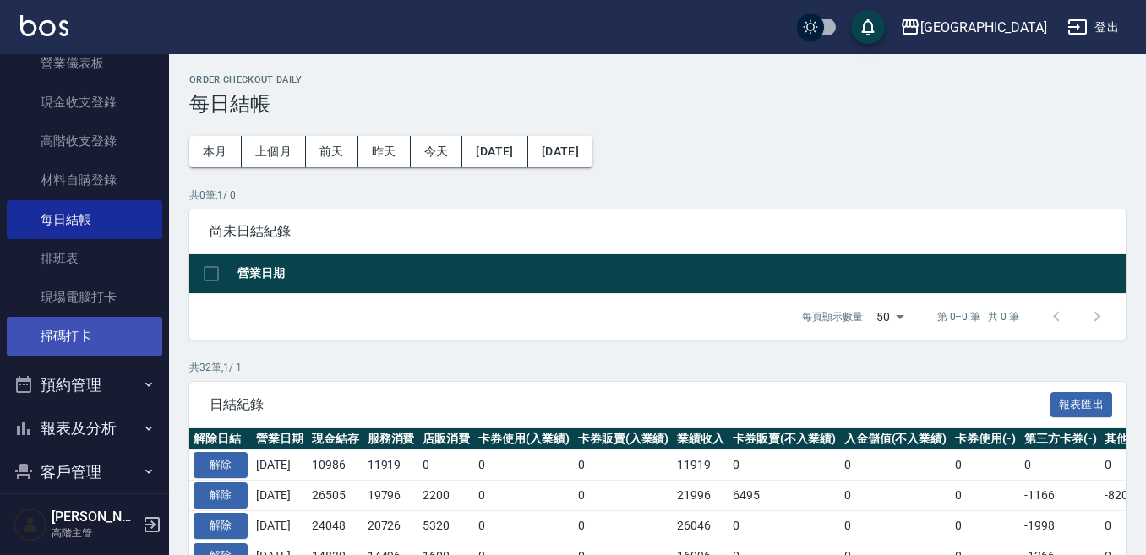
scroll to position [253, 0]
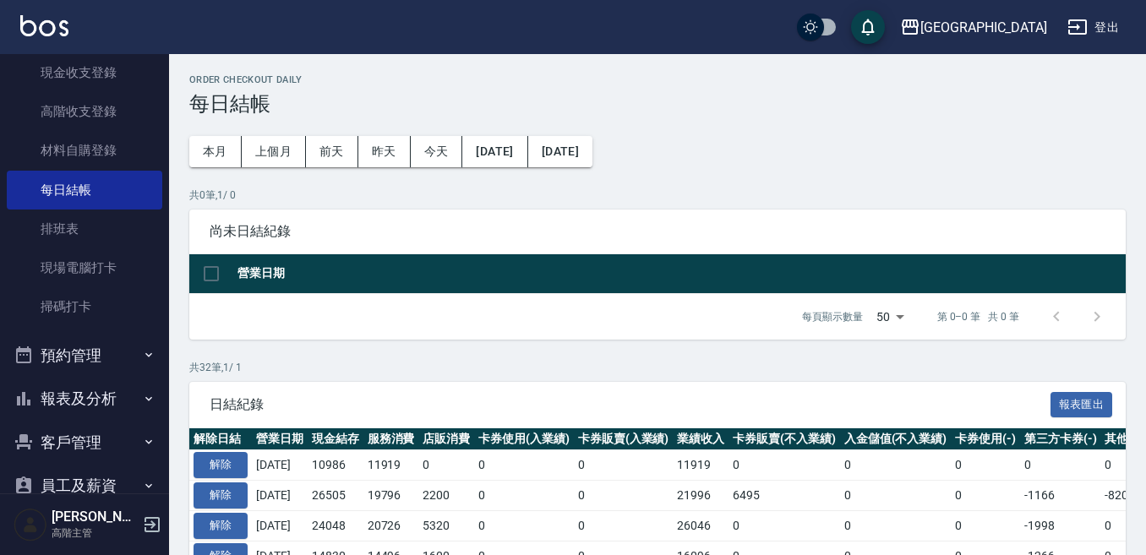
click at [101, 390] on button "報表及分析" at bounding box center [84, 399] width 155 height 44
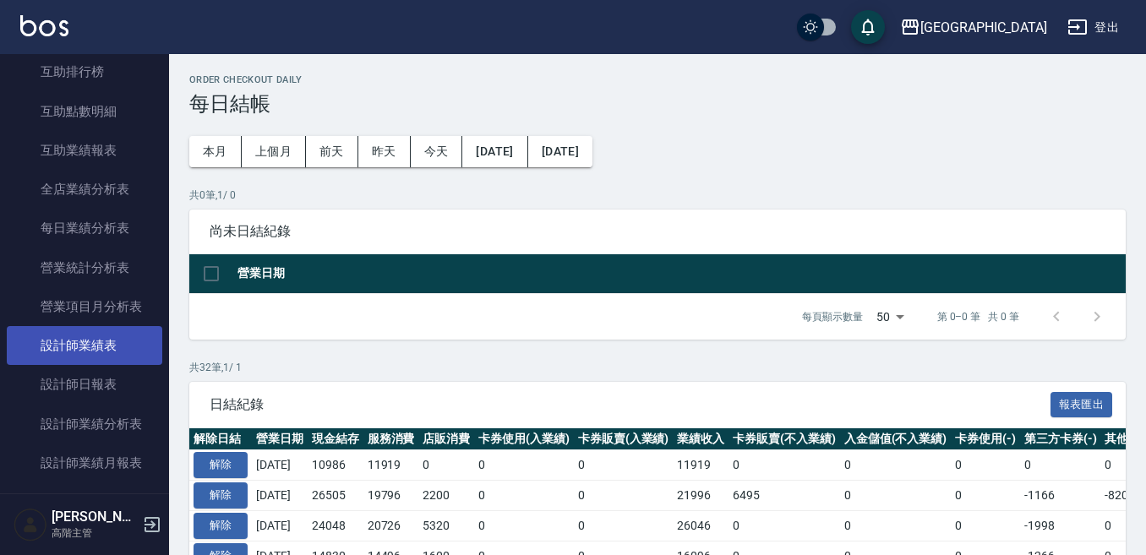
scroll to position [929, 0]
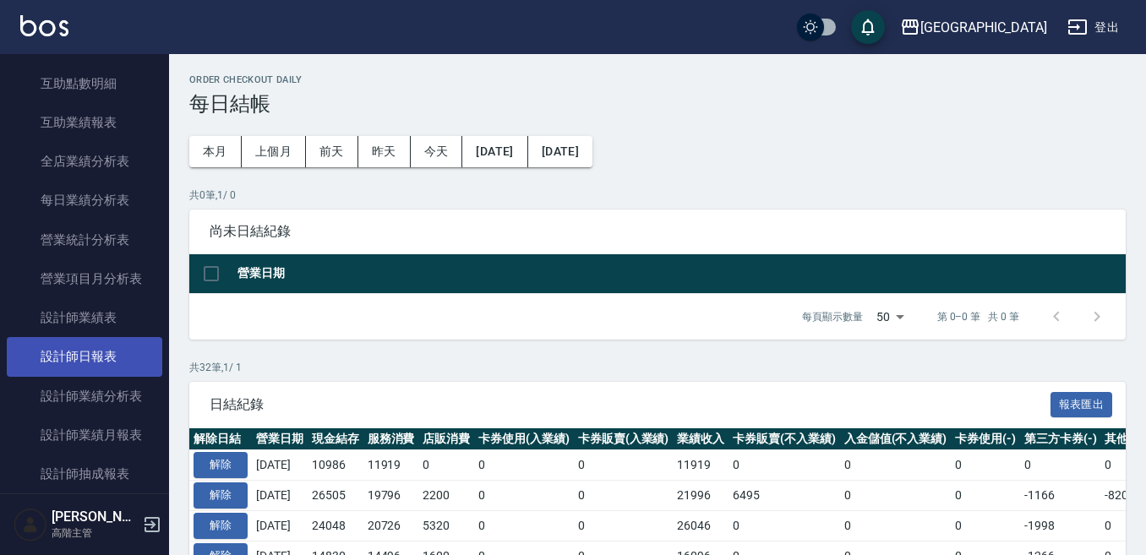
click at [108, 360] on link "設計師日報表" at bounding box center [84, 356] width 155 height 39
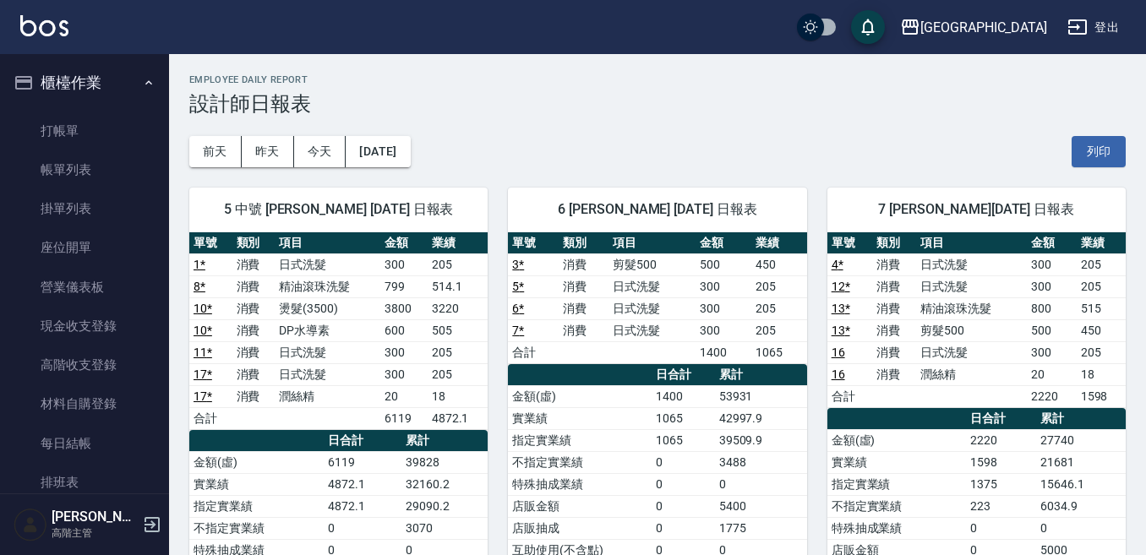
click at [97, 78] on button "櫃檯作業" at bounding box center [84, 83] width 155 height 44
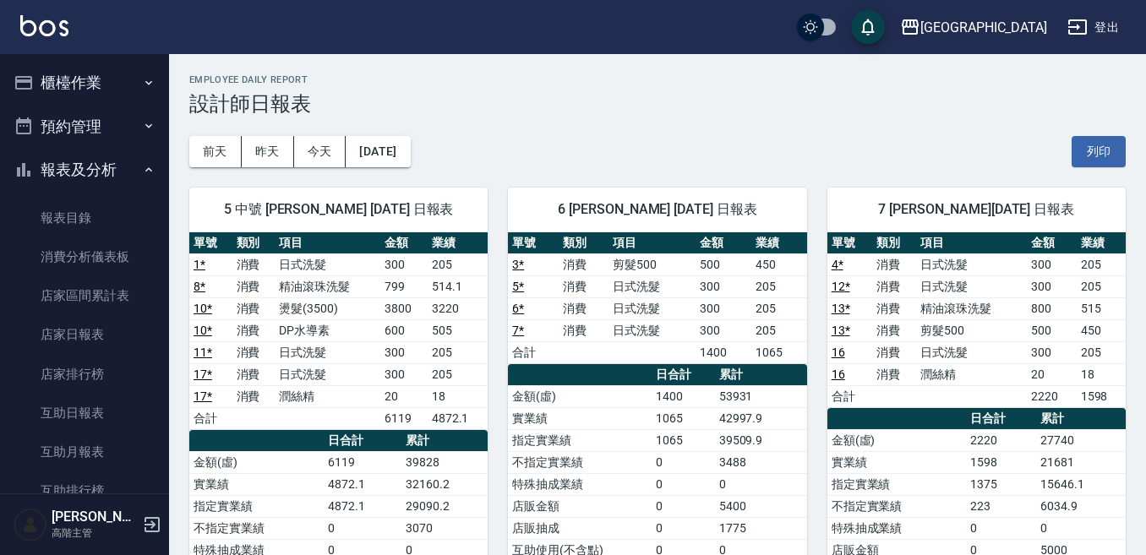
click at [75, 82] on button "櫃檯作業" at bounding box center [84, 83] width 155 height 44
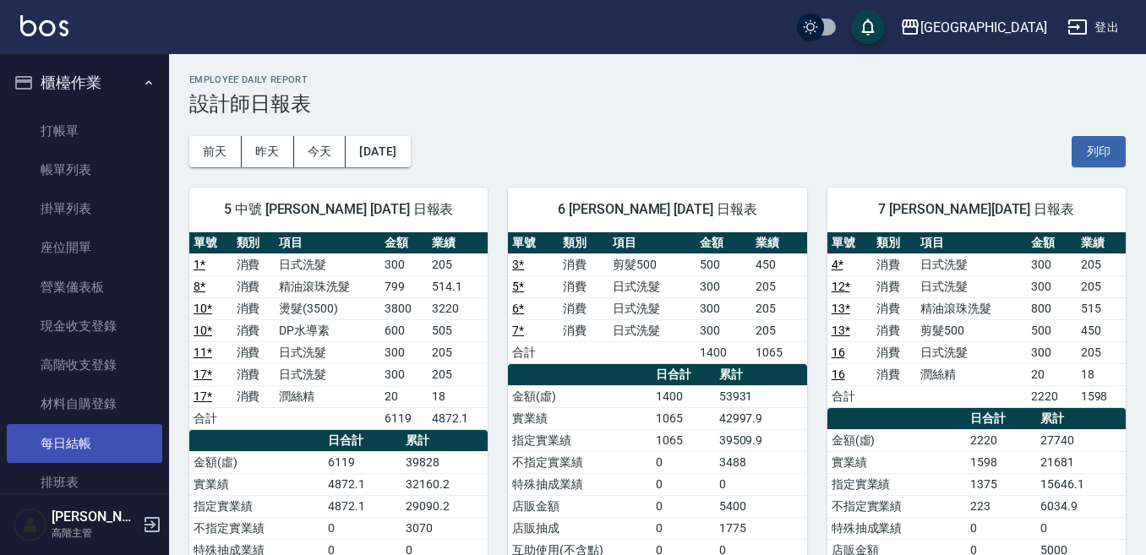
click at [76, 424] on link "每日結帳" at bounding box center [84, 443] width 155 height 39
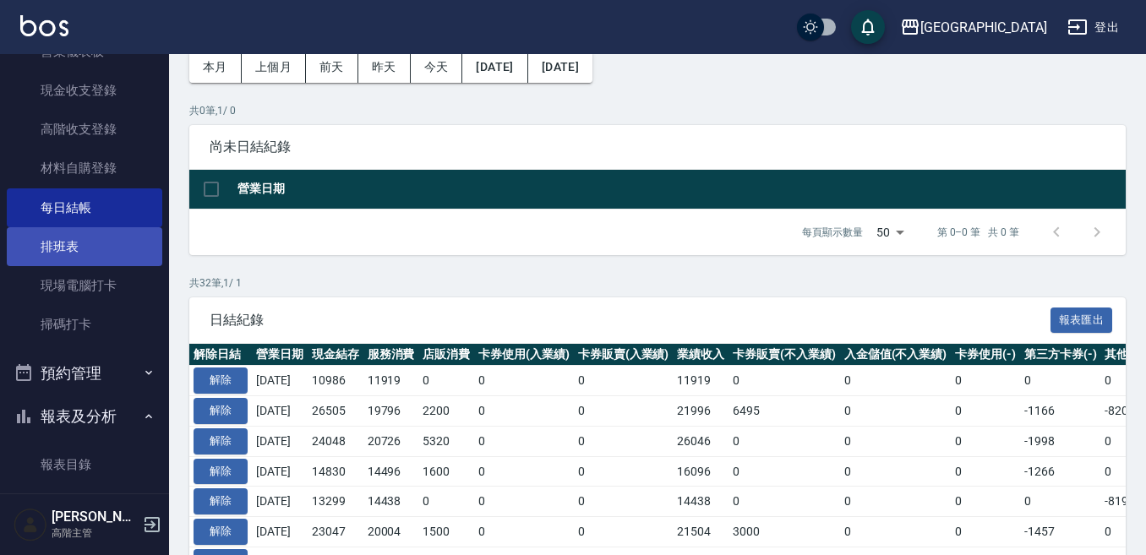
scroll to position [338, 0]
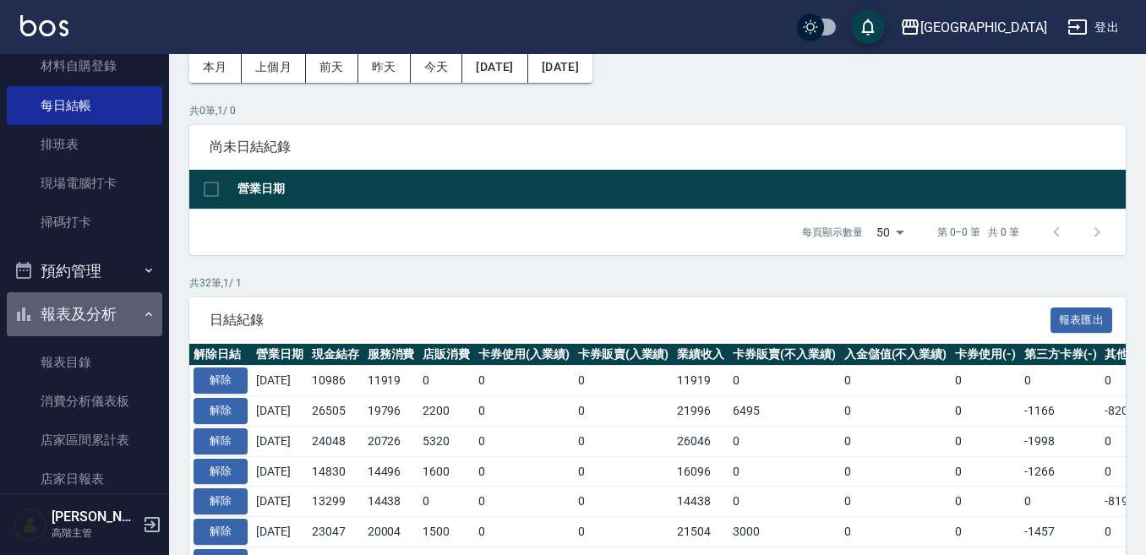
click at [95, 311] on button "報表及分析" at bounding box center [84, 314] width 155 height 44
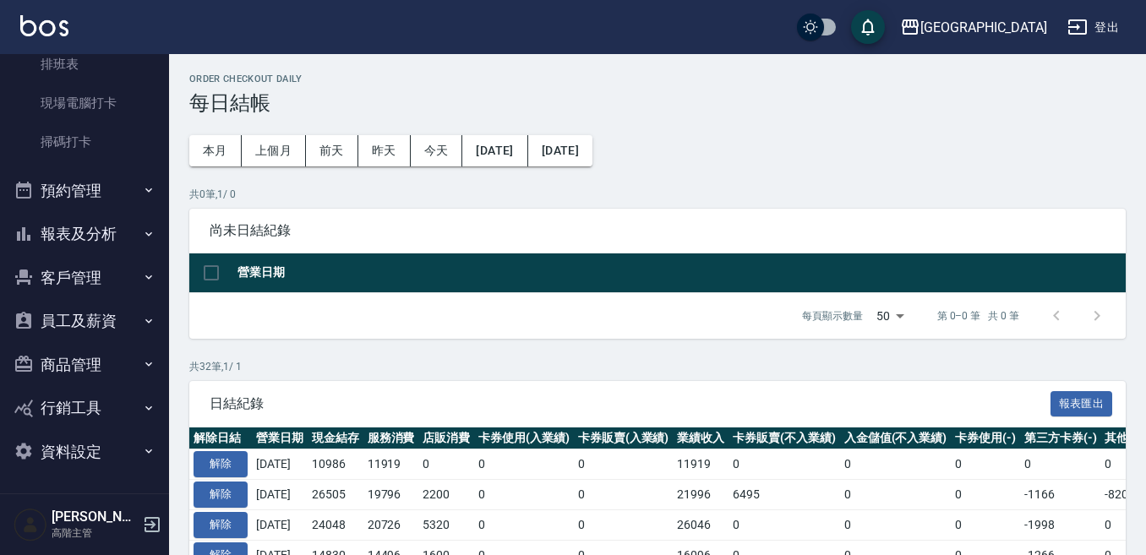
scroll to position [0, 0]
